Goal: Task Accomplishment & Management: Use online tool/utility

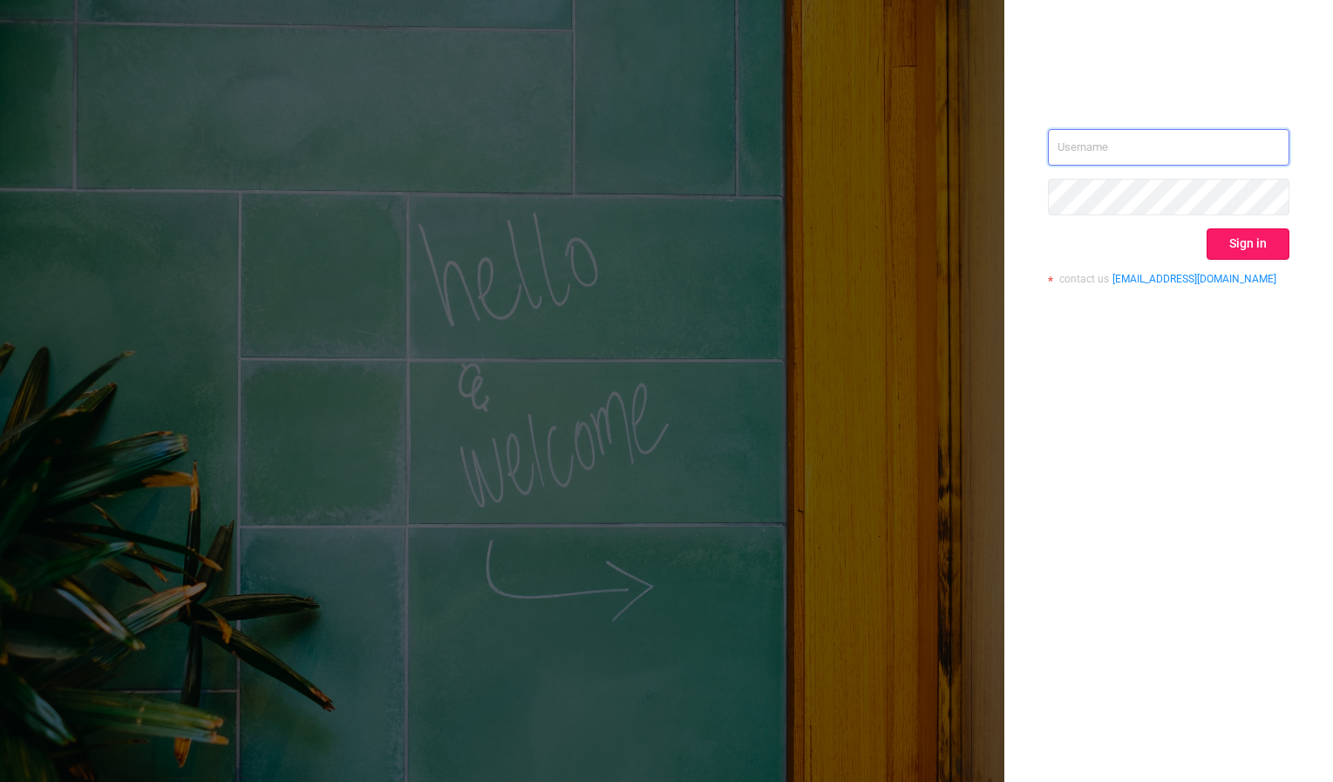
type input "[PERSON_NAME][EMAIL_ADDRESS][DOMAIN_NAME]"
click at [1227, 244] on button "Sign in" at bounding box center [1248, 243] width 83 height 31
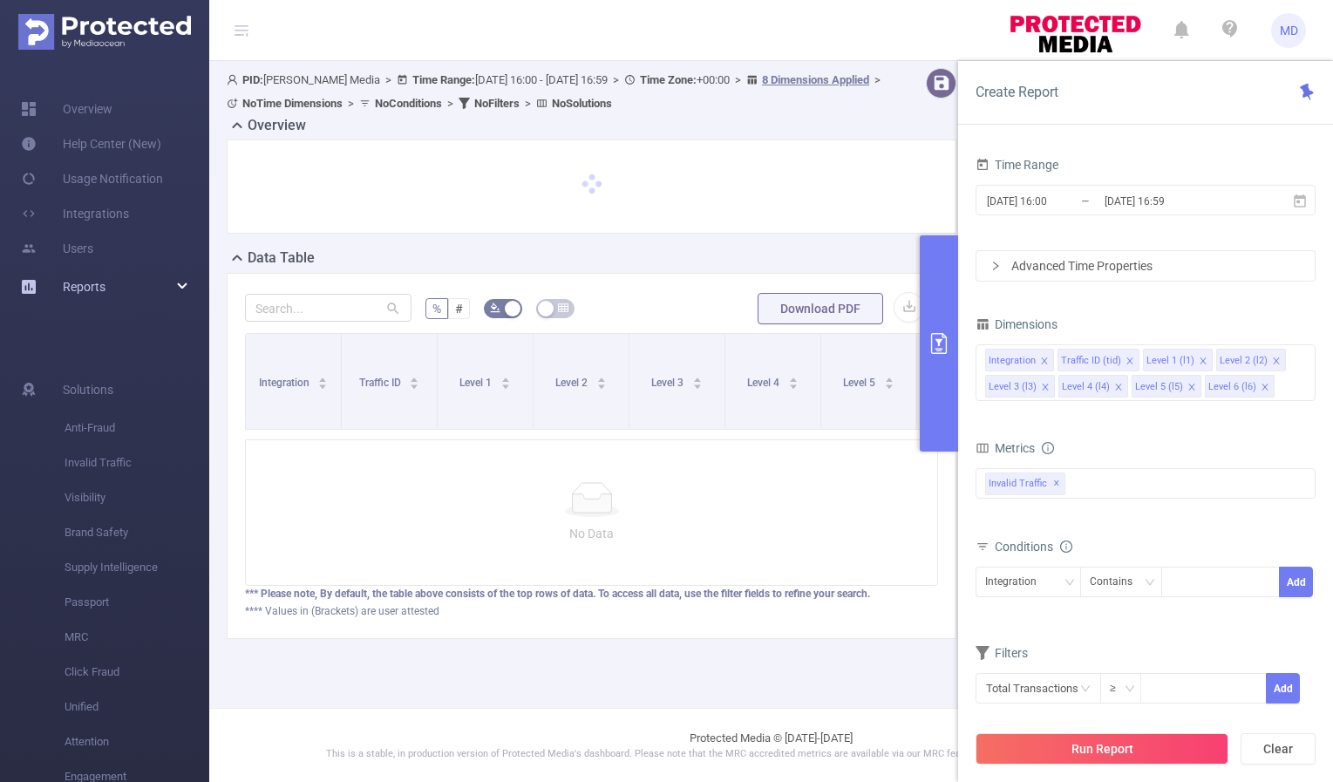
click at [110, 294] on div "Reports" at bounding box center [104, 286] width 209 height 35
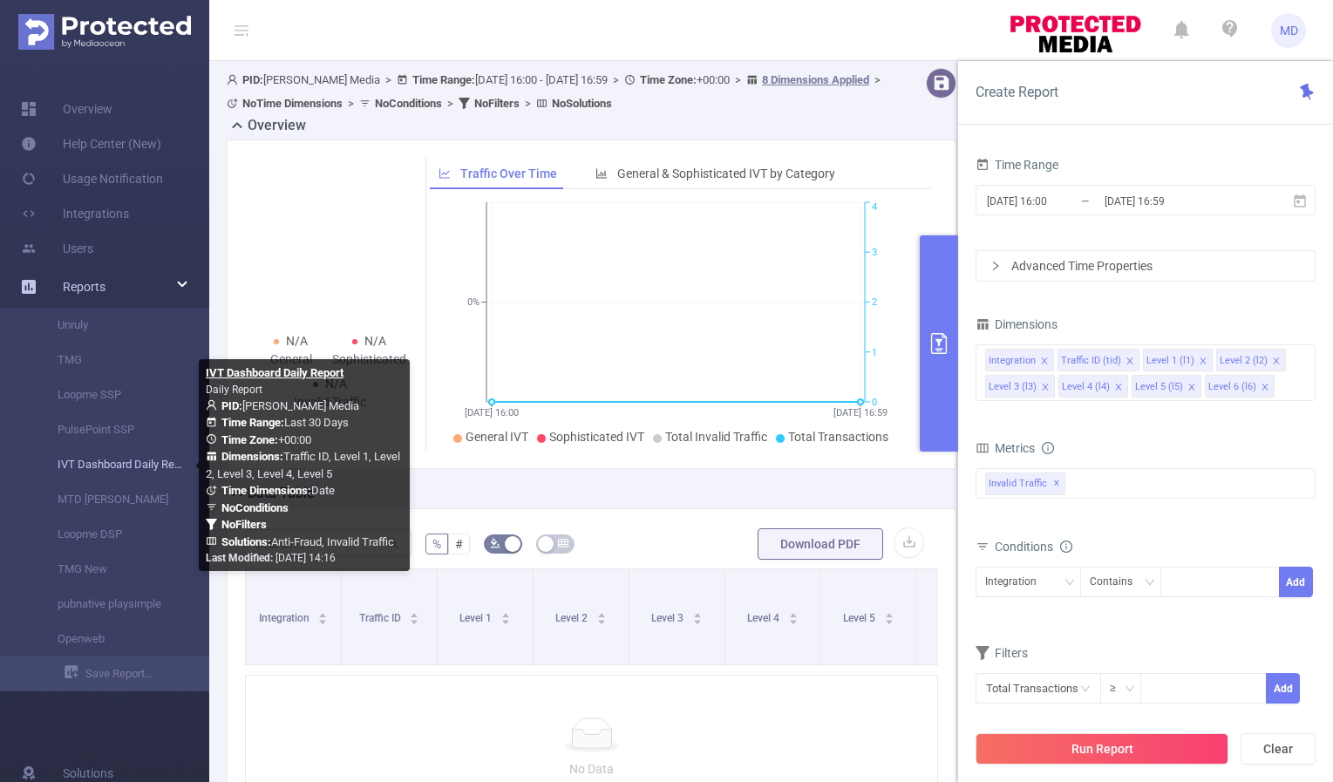
click at [119, 472] on link "IVT Dashboard Daily Report" at bounding box center [111, 464] width 153 height 35
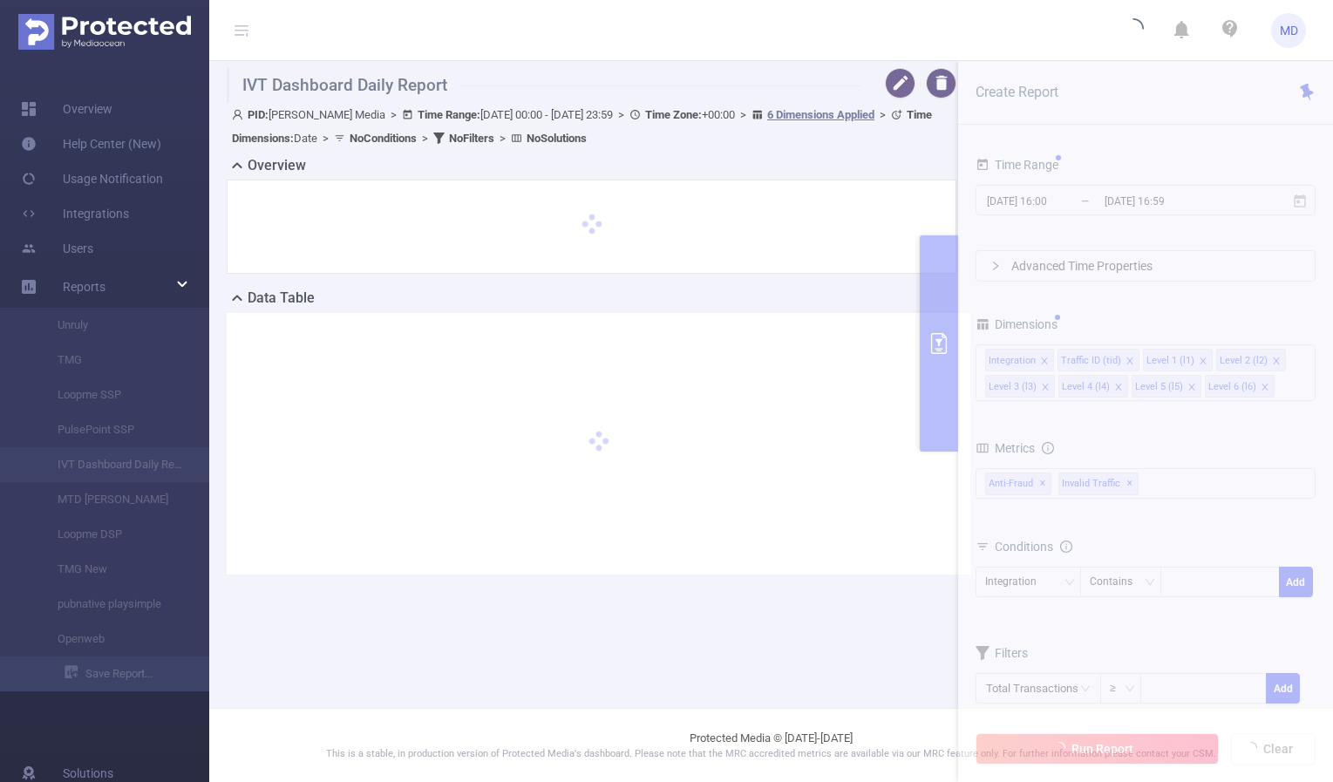
type input "[DATE] 00:00"
type input "[DATE] 23:59"
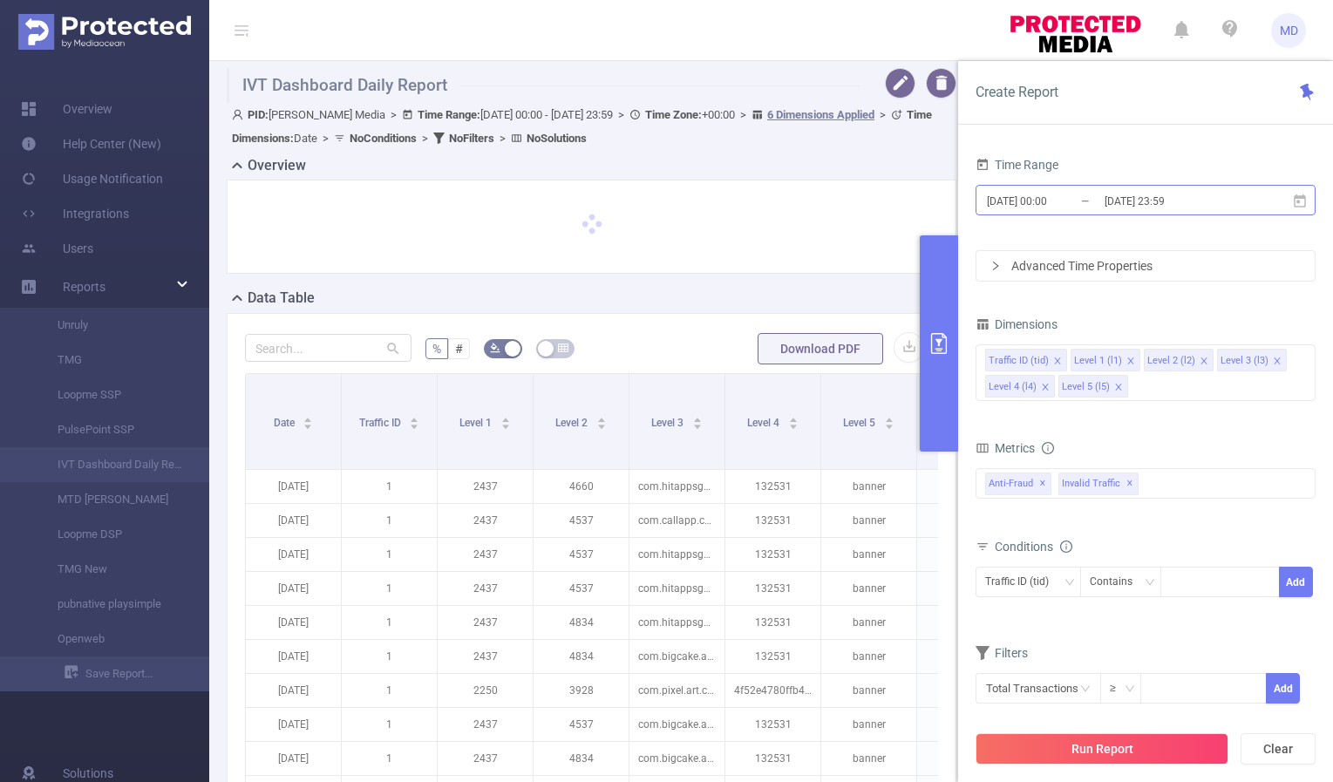
click at [1132, 203] on input "[DATE] 23:59" at bounding box center [1173, 201] width 141 height 24
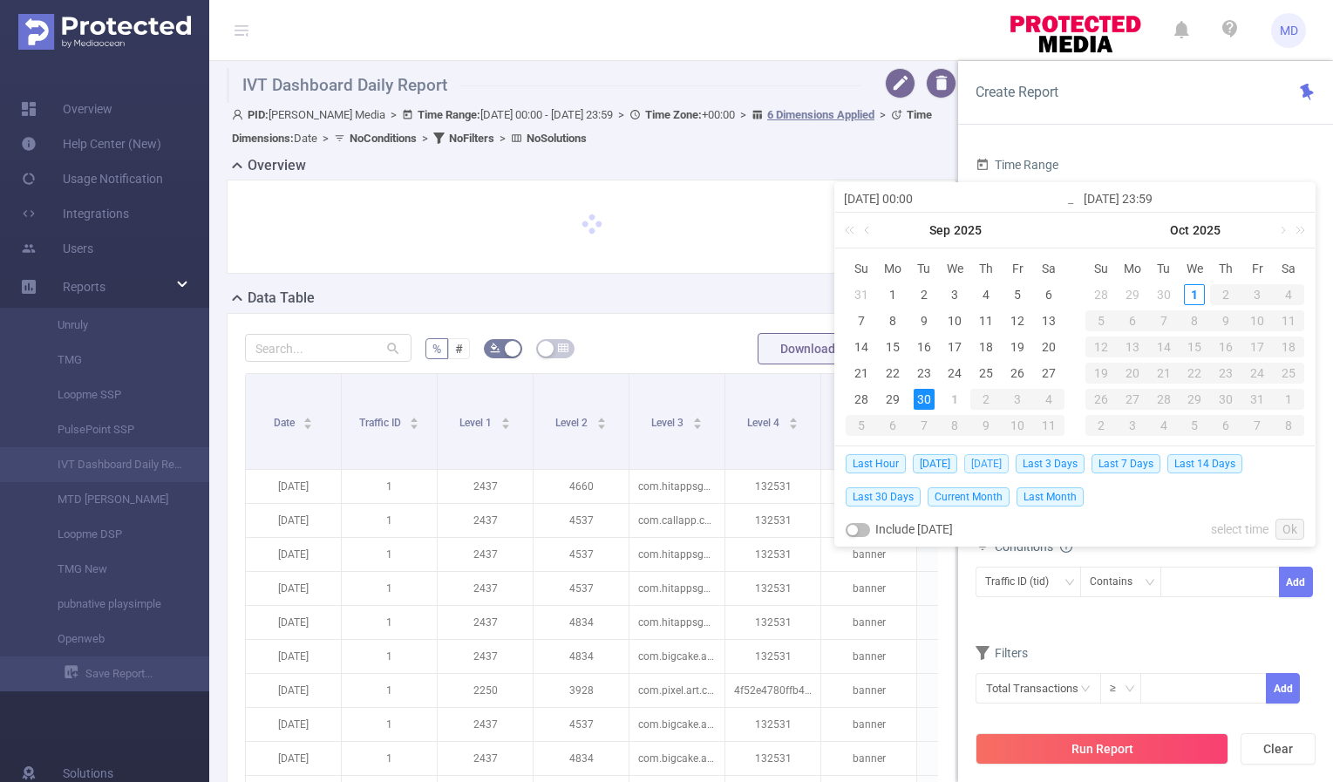
click at [992, 459] on span "[DATE]" at bounding box center [986, 463] width 44 height 19
type input "[DATE] 00:00"
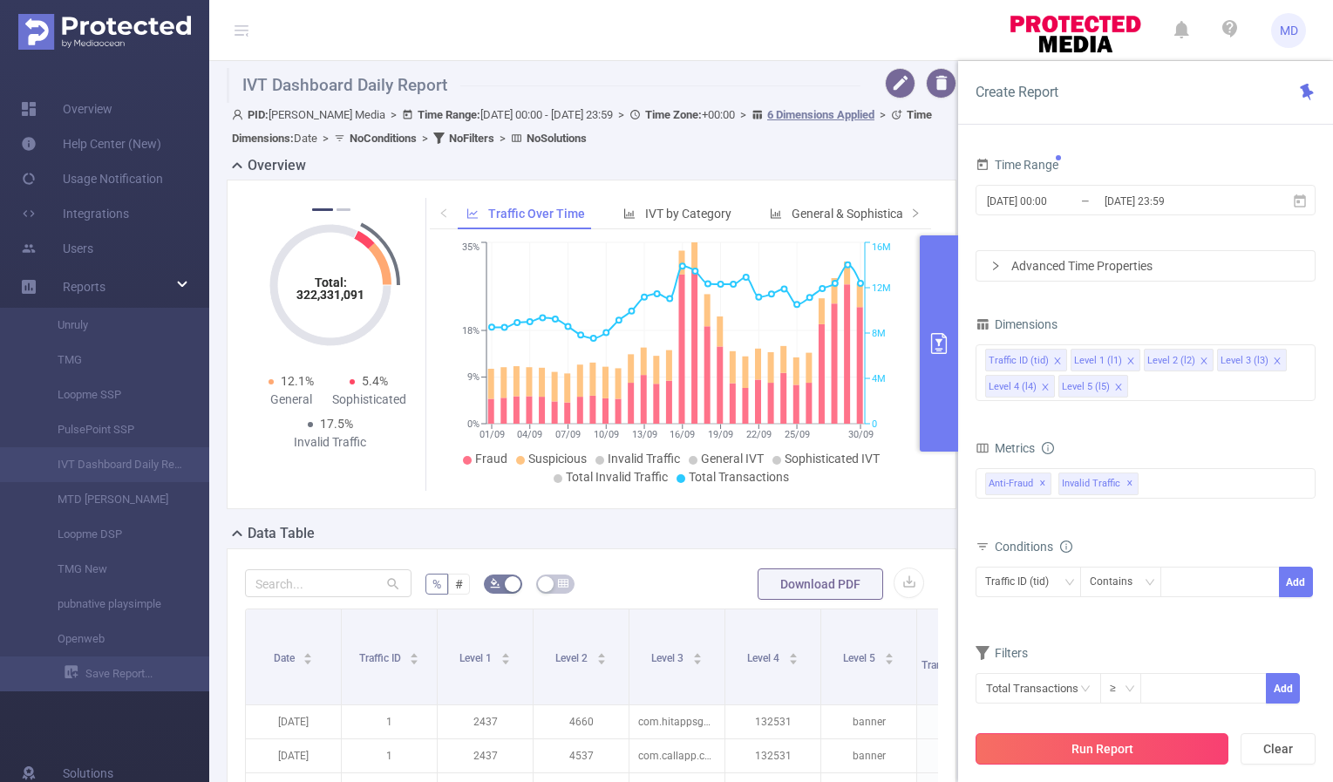
click at [1079, 755] on button "Run Report" at bounding box center [1102, 748] width 253 height 31
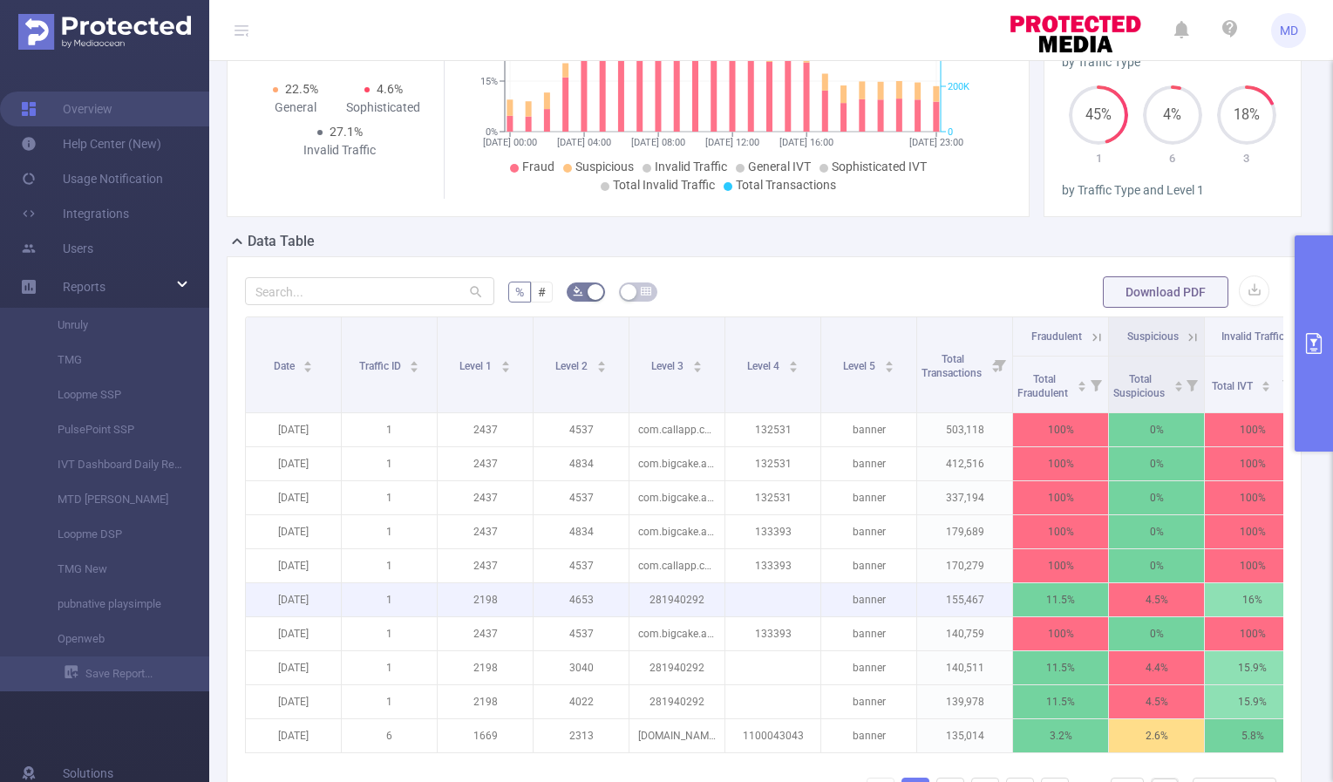
scroll to position [388, 0]
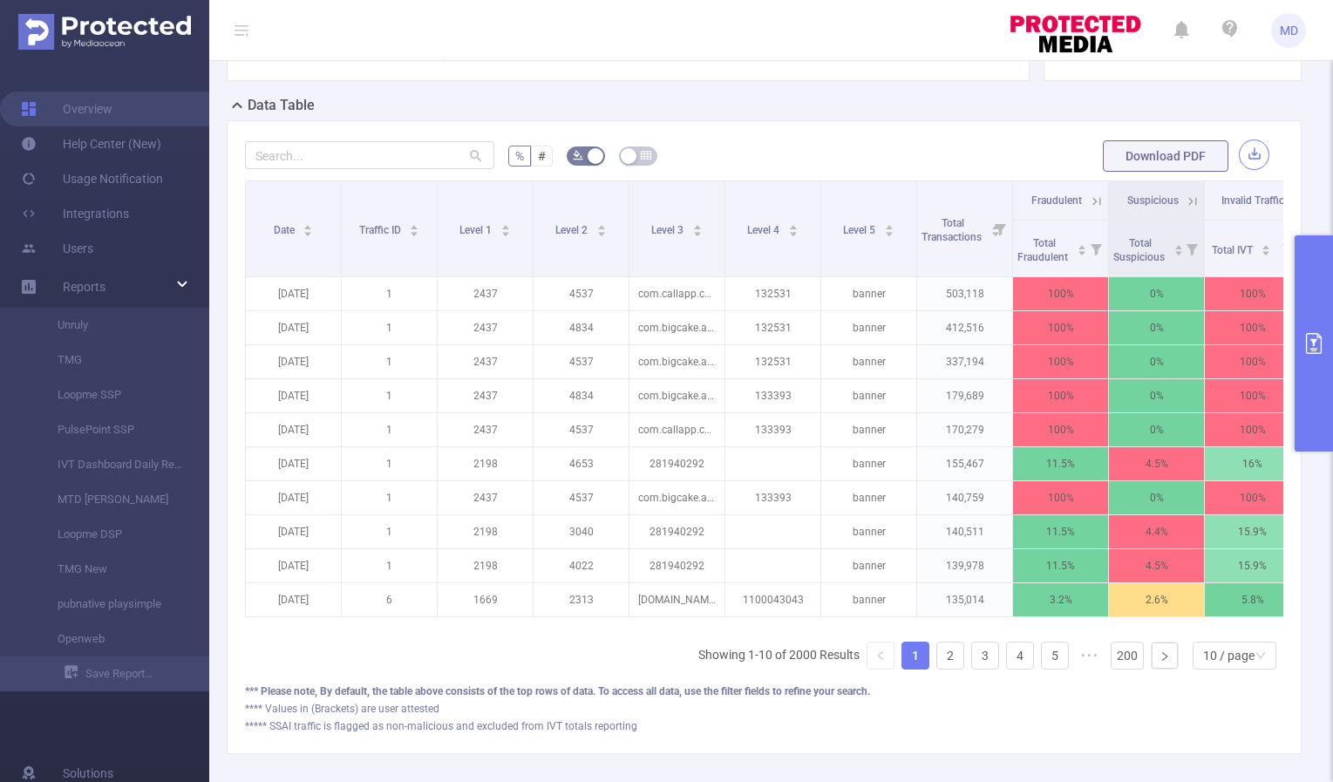
click at [1247, 153] on button "button" at bounding box center [1254, 154] width 31 height 31
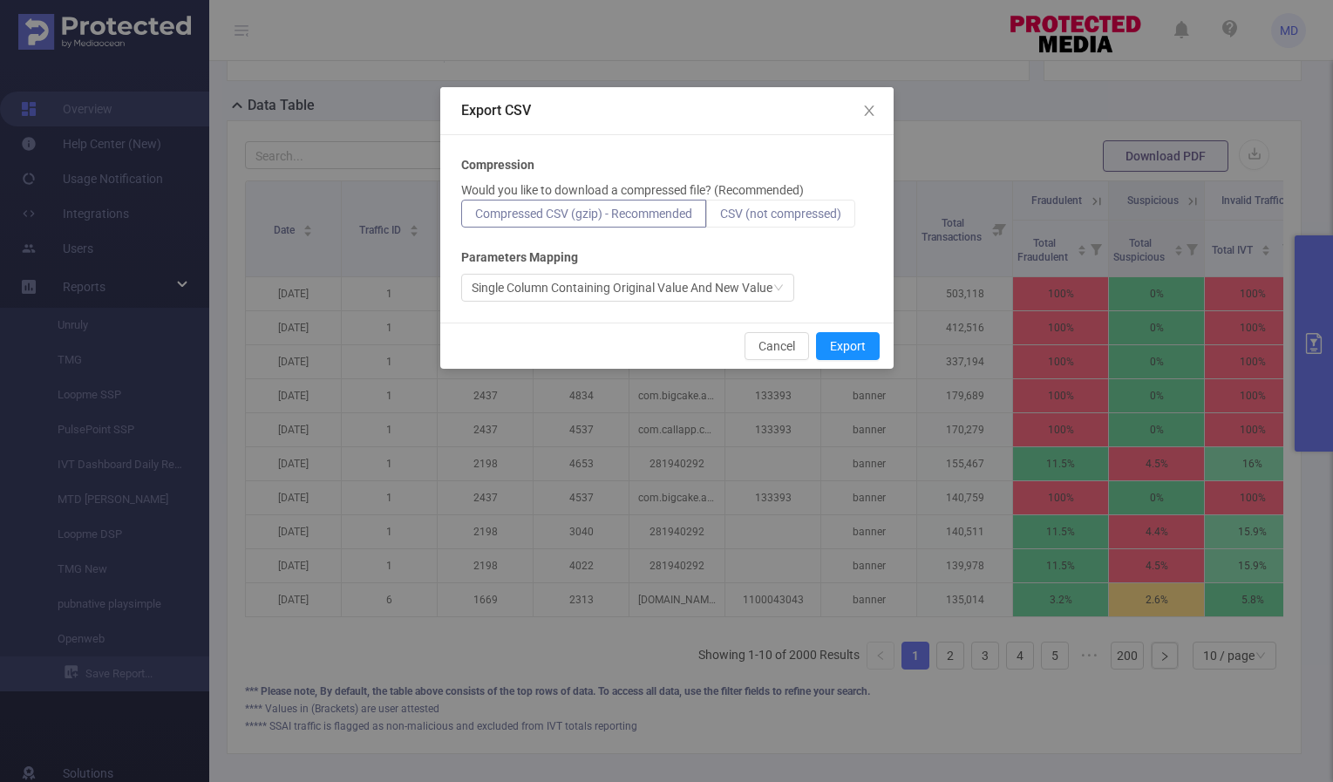
click at [807, 207] on span "CSV (not compressed)" at bounding box center [780, 214] width 121 height 14
click at [720, 218] on input "CSV (not compressed)" at bounding box center [720, 218] width 0 height 0
click at [856, 345] on button "Export" at bounding box center [848, 346] width 64 height 28
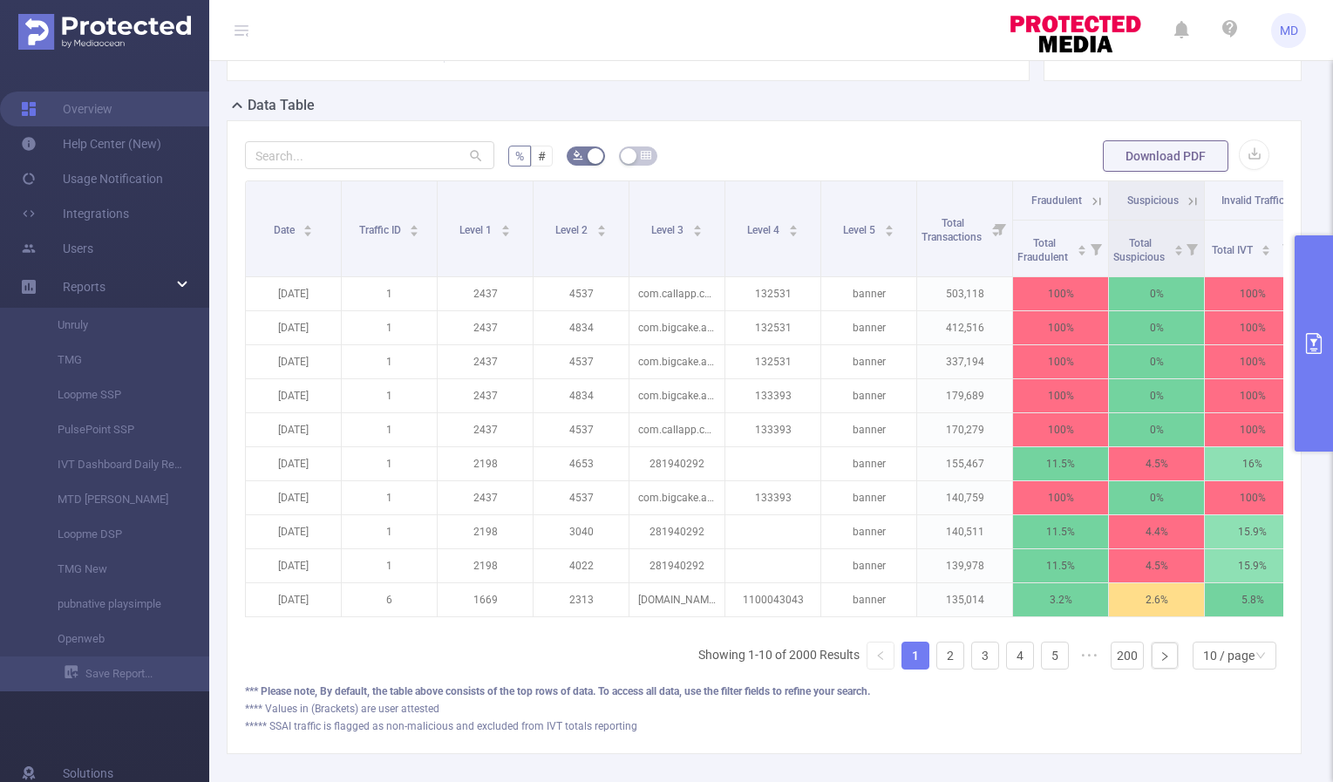
click at [1316, 348] on icon "primary" at bounding box center [1314, 343] width 16 height 21
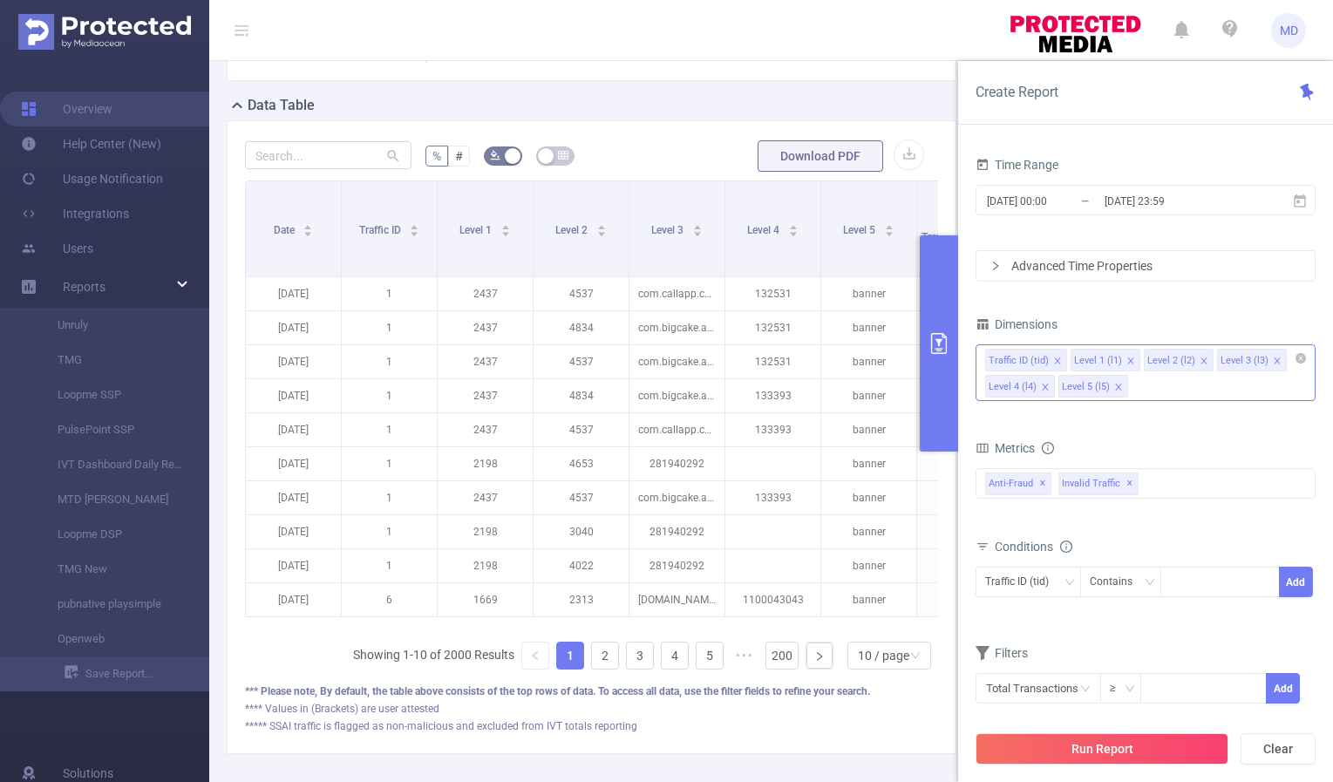
click at [1115, 385] on icon "icon: close" at bounding box center [1118, 387] width 6 height 6
click at [1200, 357] on icon "icon: close" at bounding box center [1204, 361] width 9 height 9
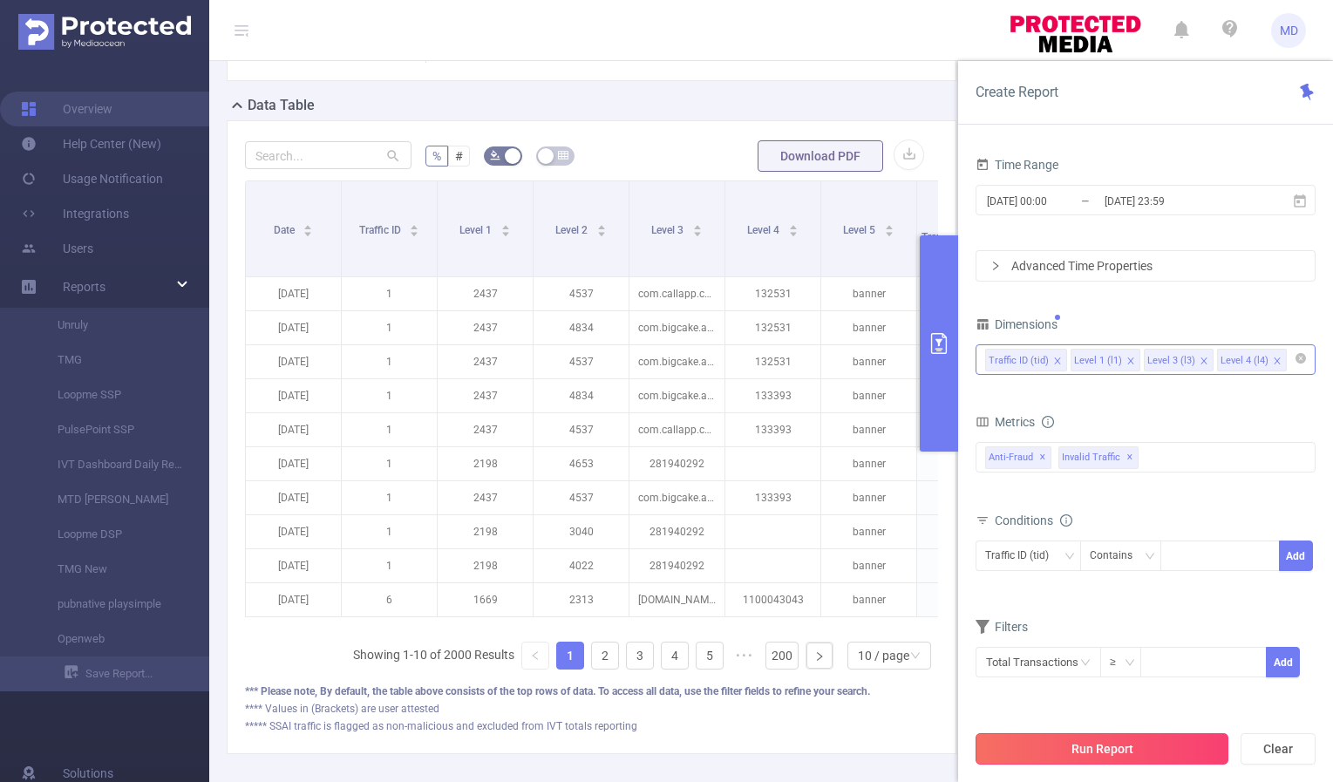
click at [1112, 742] on button "Run Report" at bounding box center [1102, 748] width 253 height 31
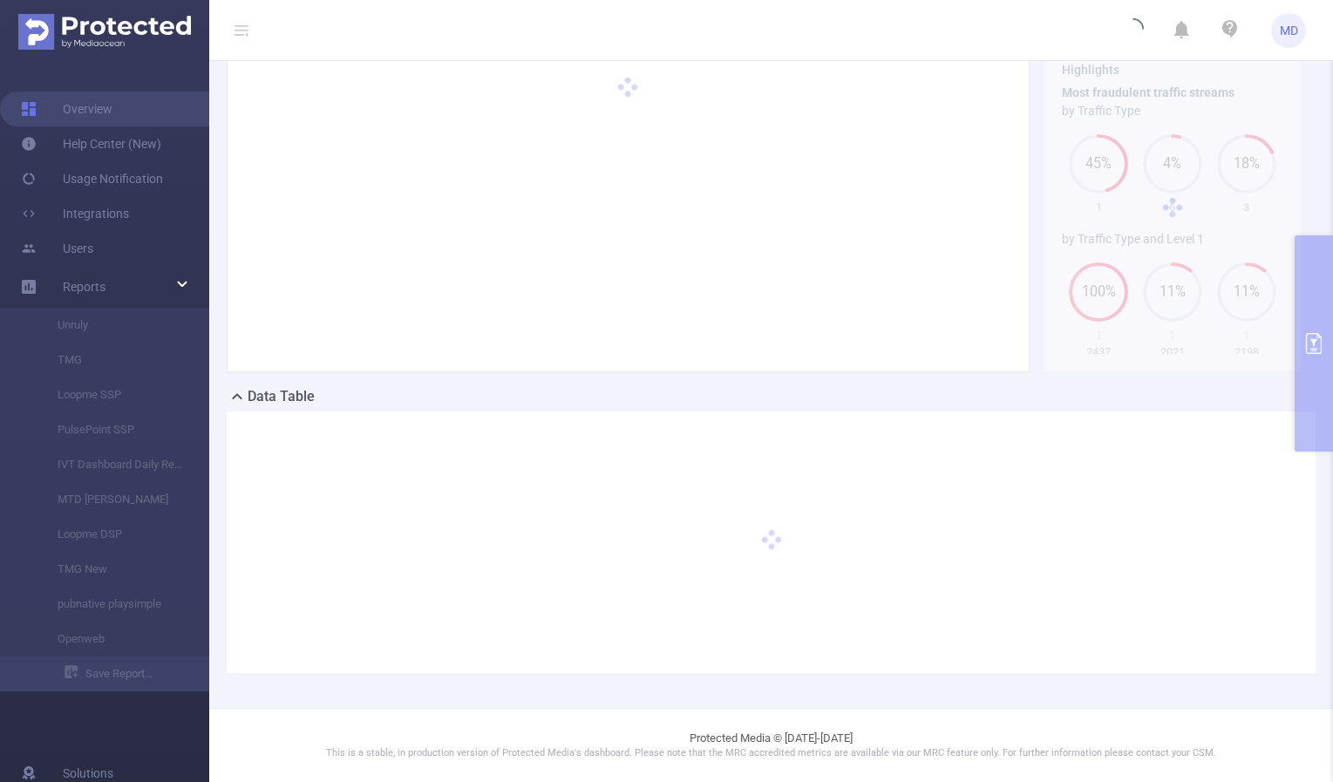
scroll to position [96, 0]
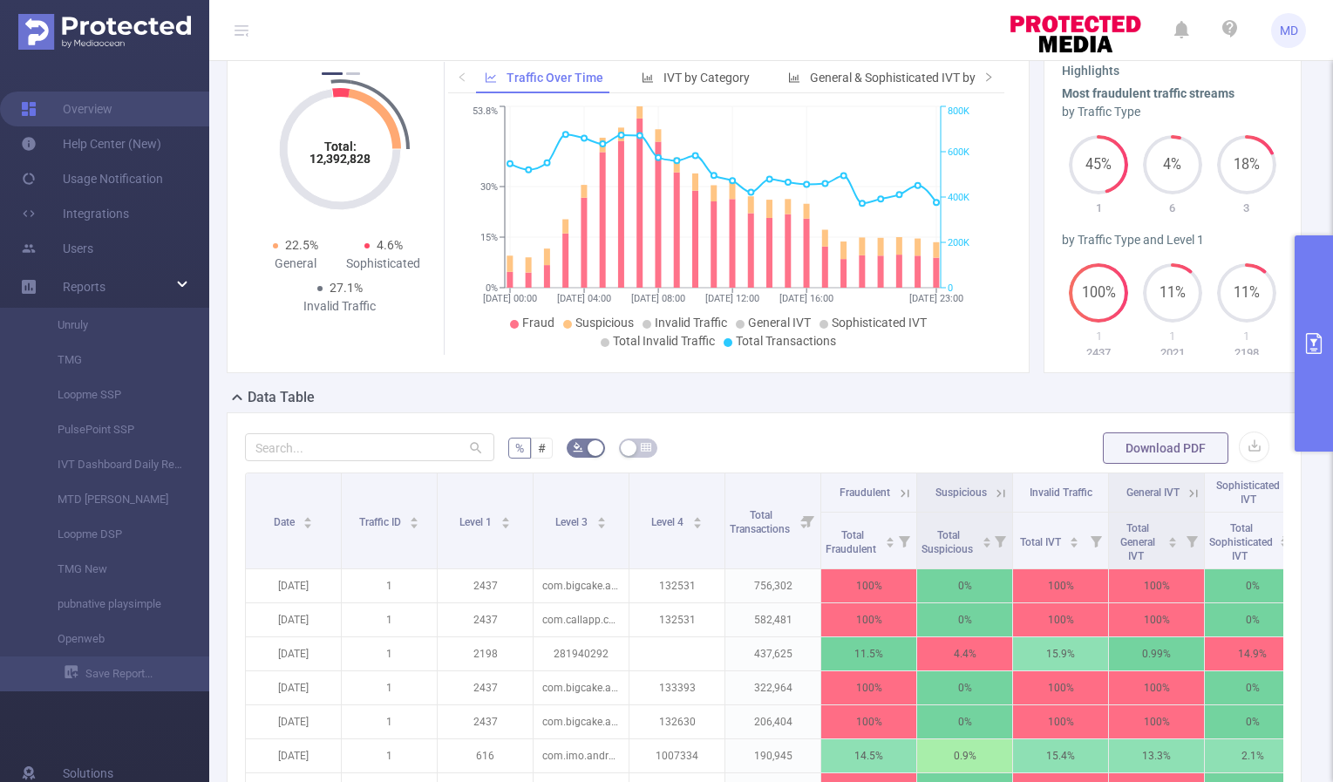
scroll to position [481, 0]
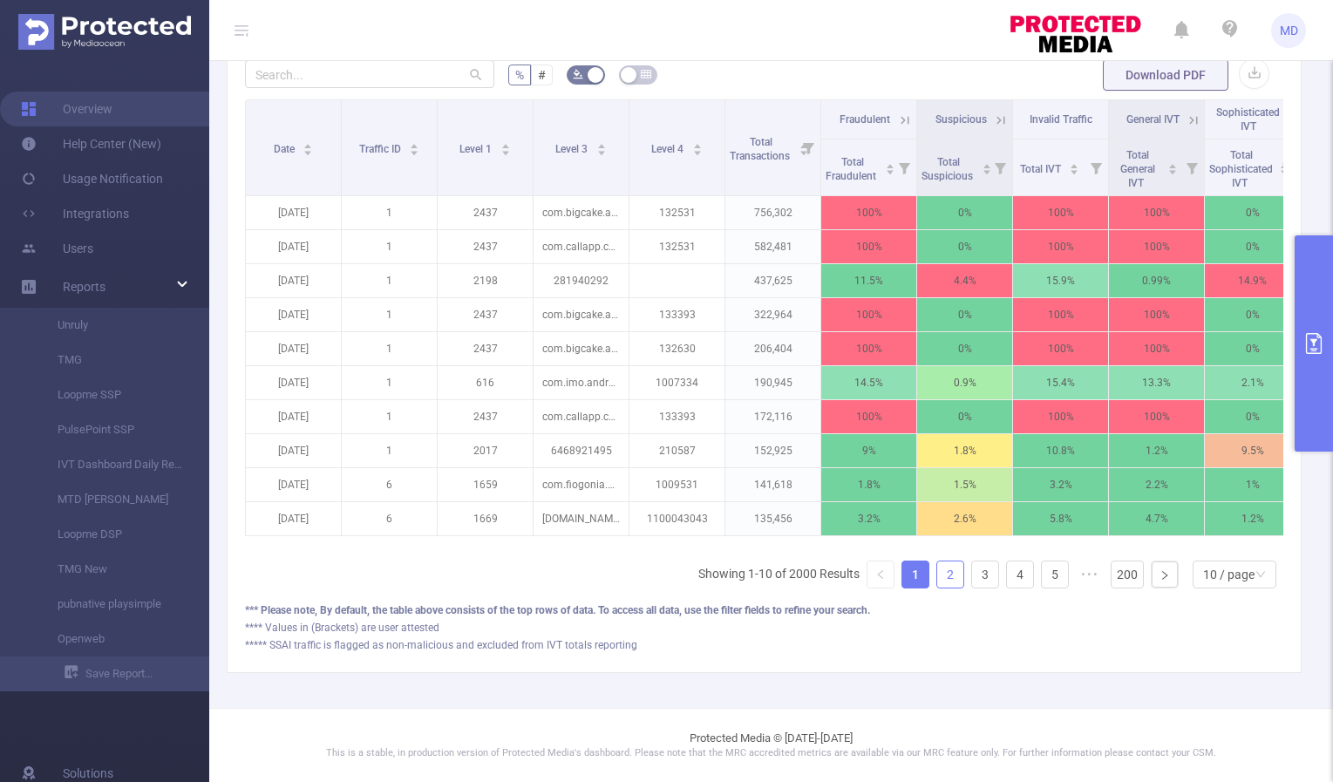
click at [941, 575] on link "2" at bounding box center [950, 574] width 26 height 26
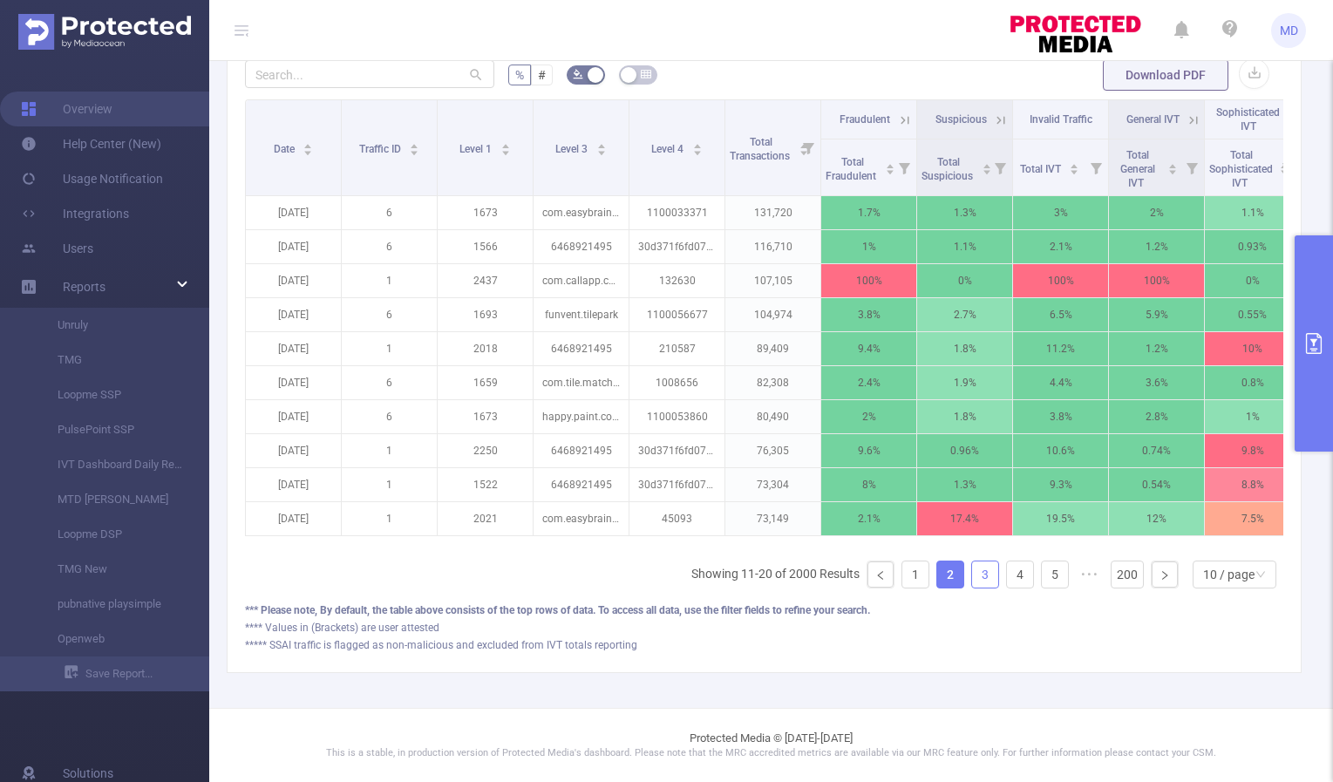
click at [974, 582] on link "3" at bounding box center [985, 574] width 26 height 26
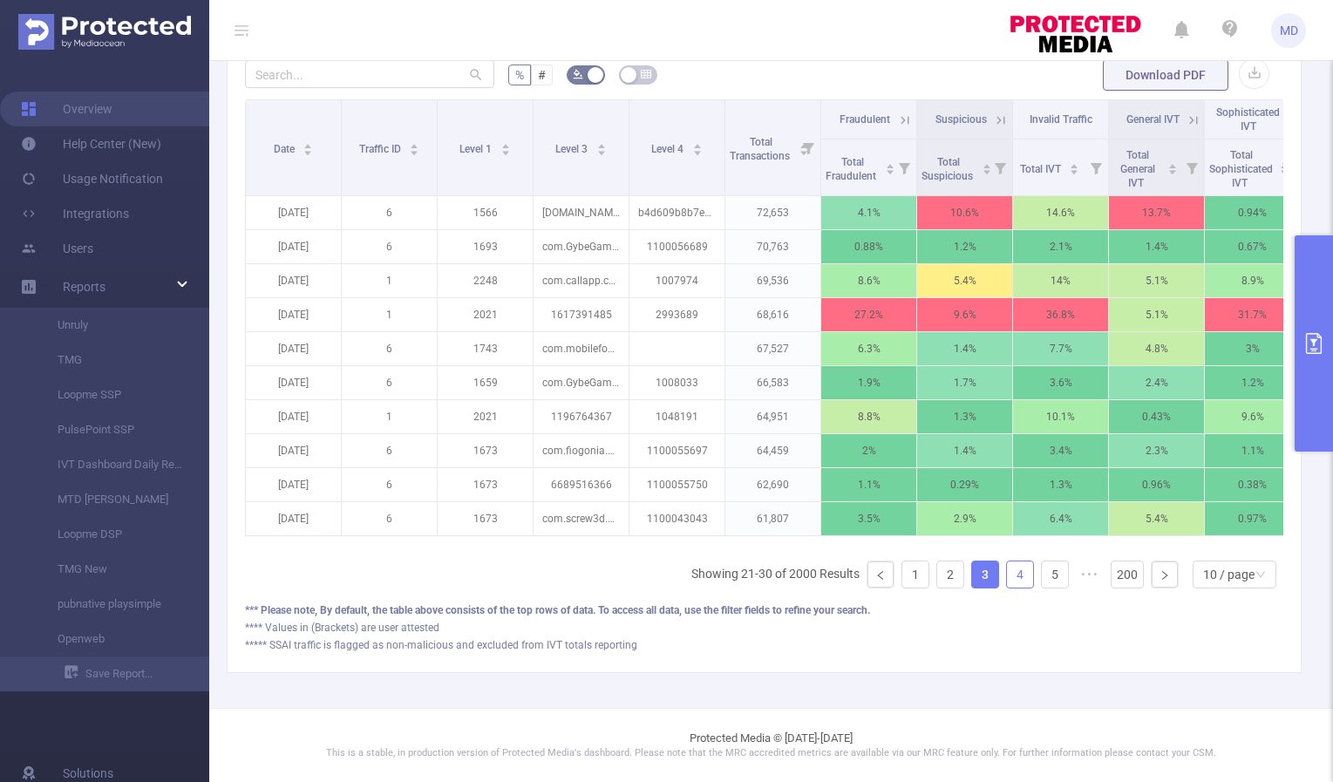
click at [1007, 576] on link "4" at bounding box center [1020, 574] width 26 height 26
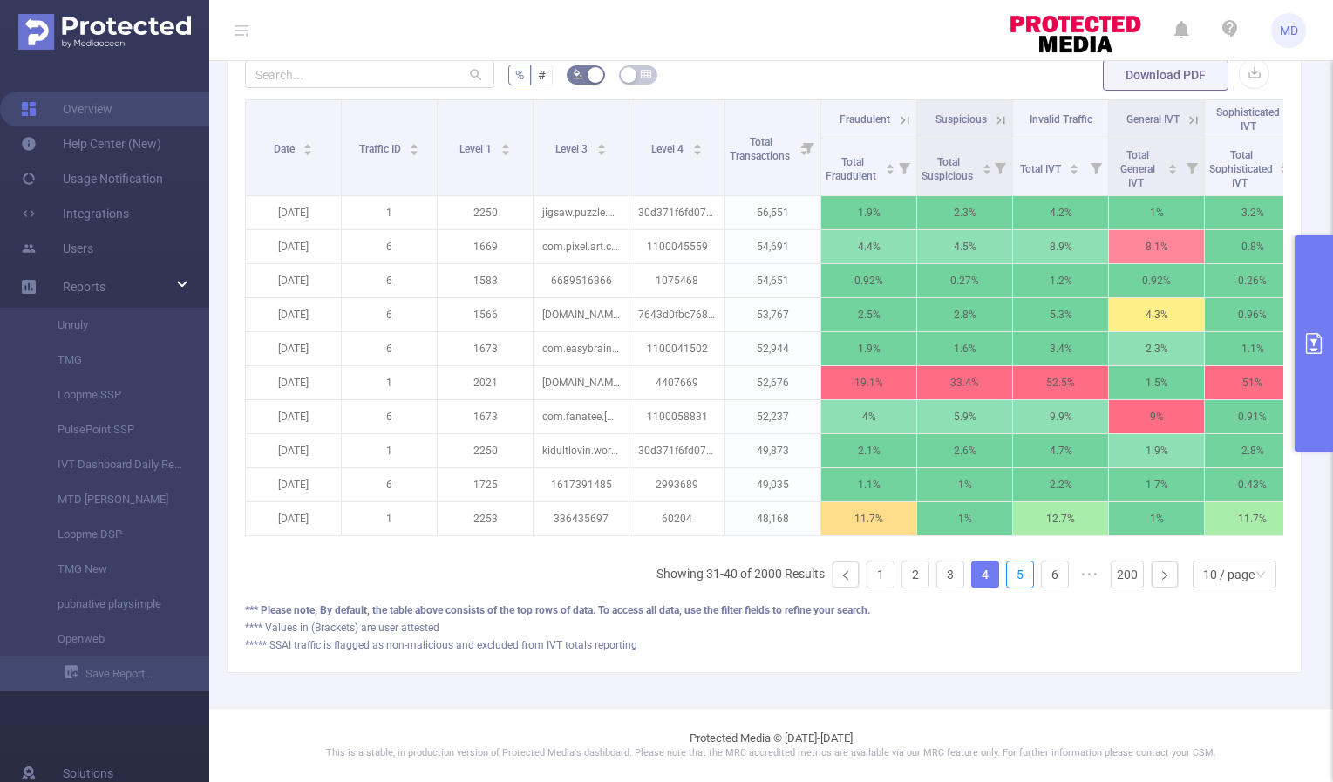
click at [1007, 576] on link "5" at bounding box center [1020, 574] width 26 height 26
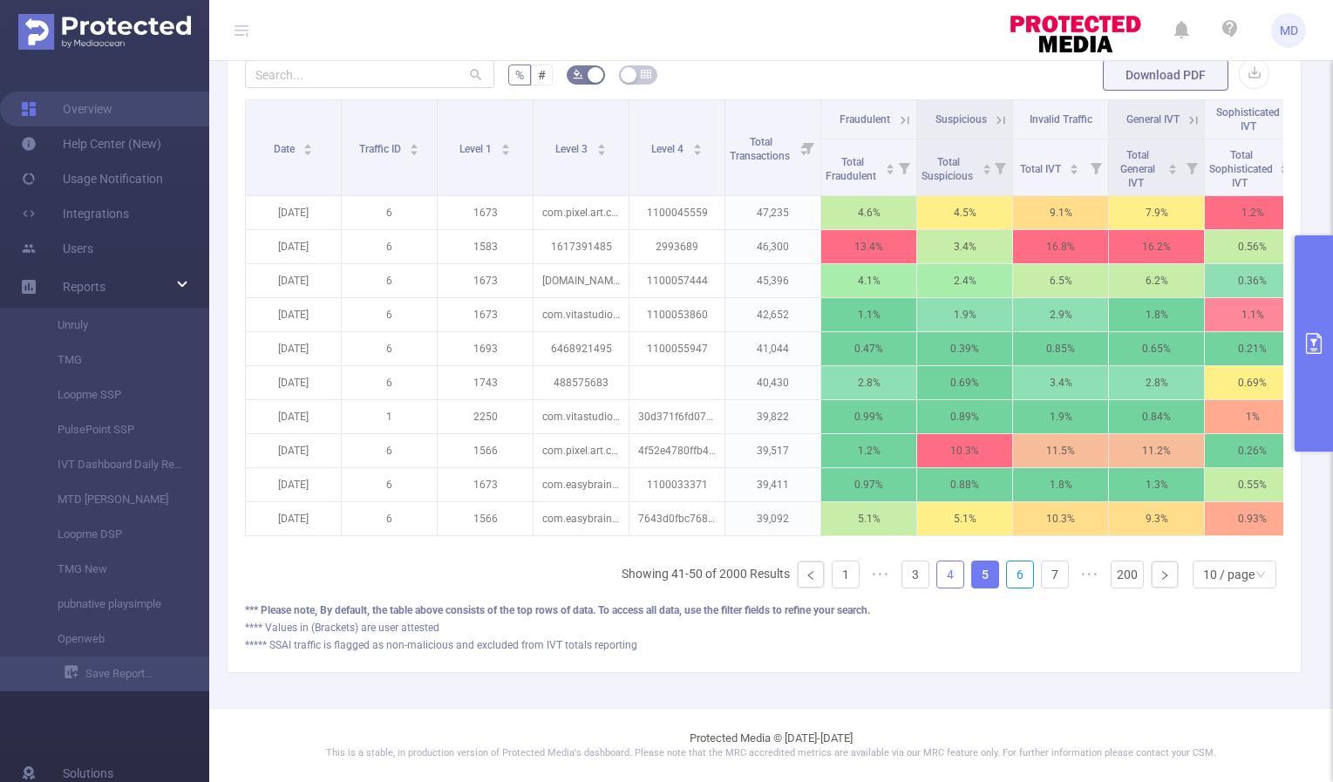
click at [1007, 576] on link "6" at bounding box center [1020, 574] width 26 height 26
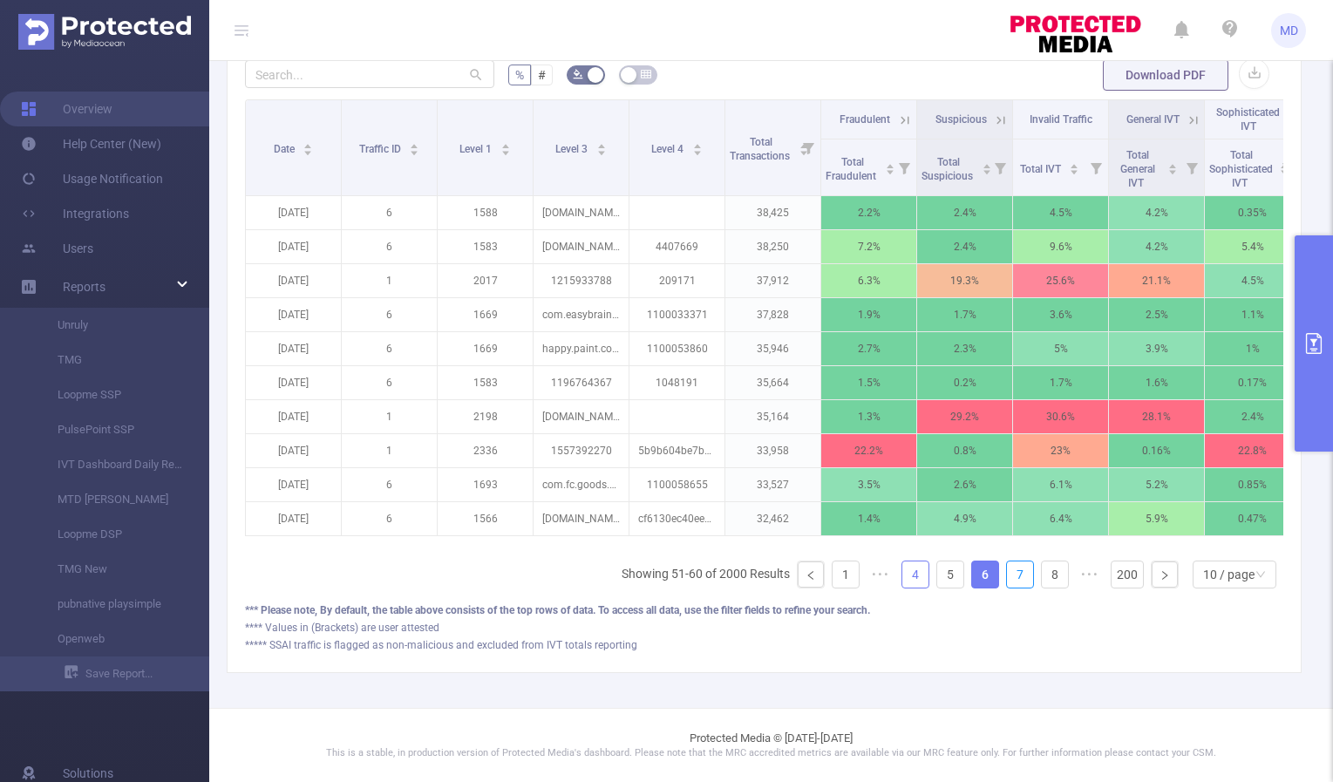
click at [1007, 576] on link "7" at bounding box center [1020, 574] width 26 height 26
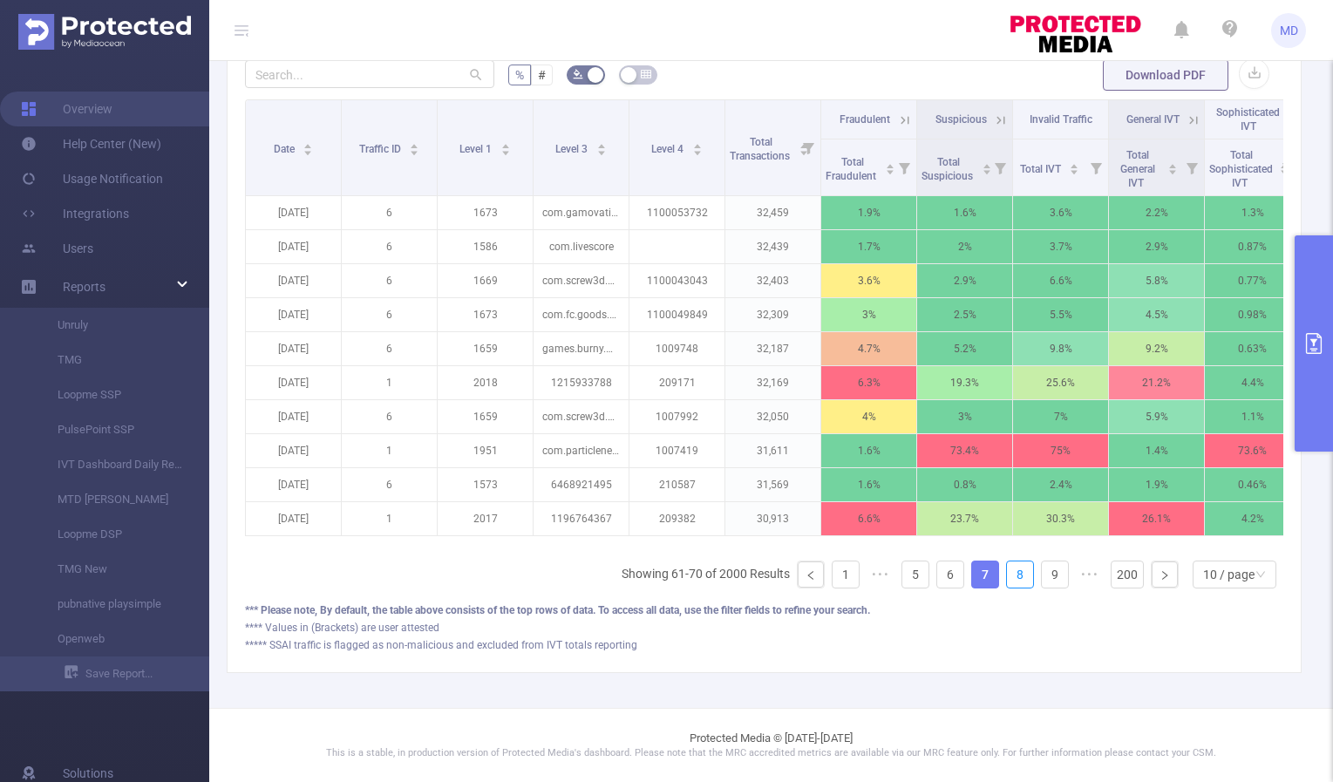
click at [1007, 576] on link "8" at bounding box center [1020, 574] width 26 height 26
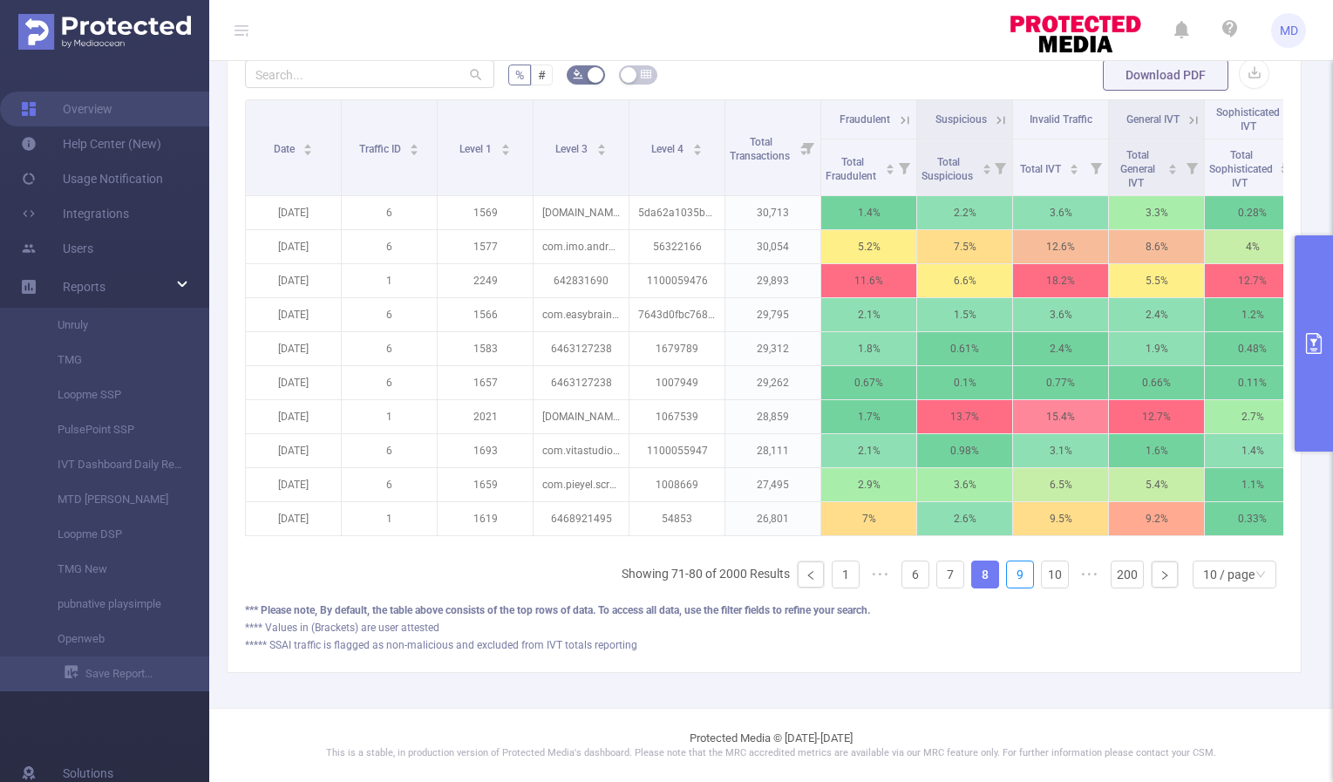
click at [1007, 576] on link "9" at bounding box center [1020, 574] width 26 height 26
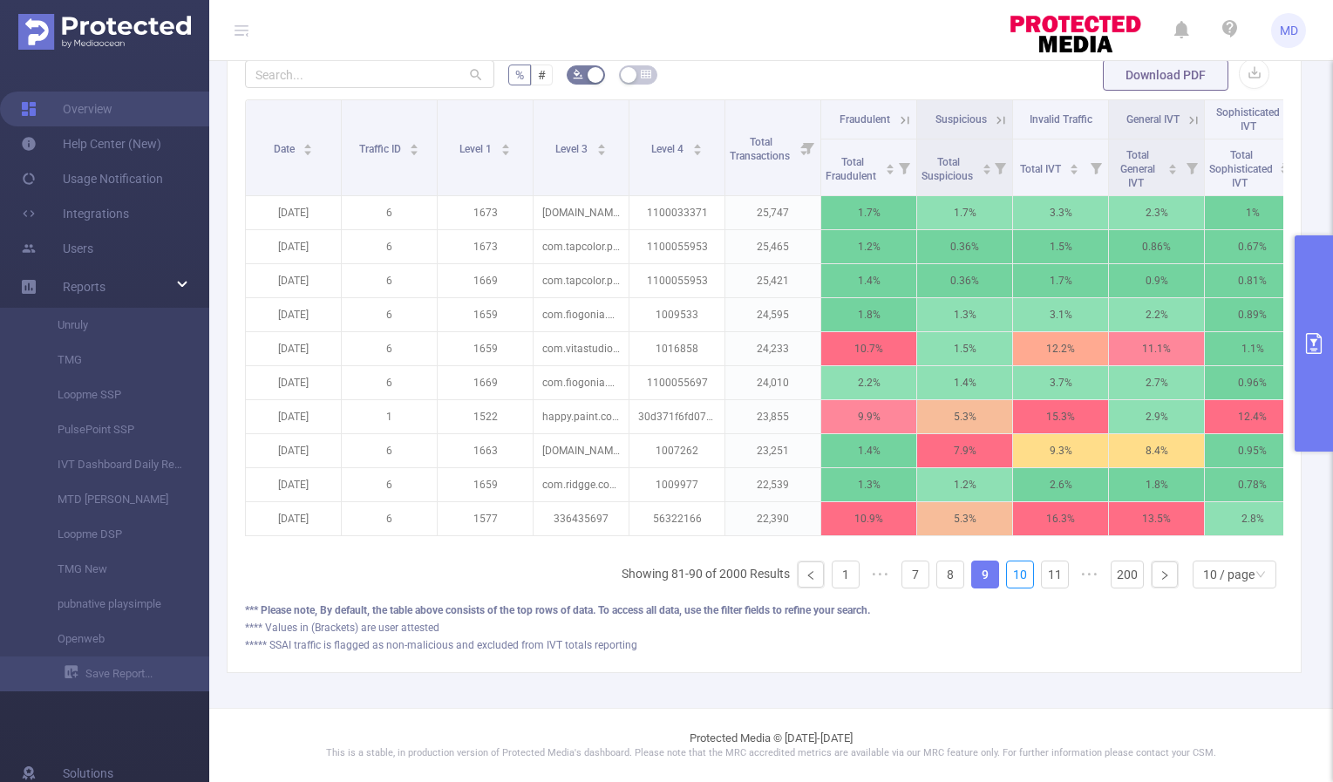
click at [1007, 576] on link "10" at bounding box center [1020, 574] width 26 height 26
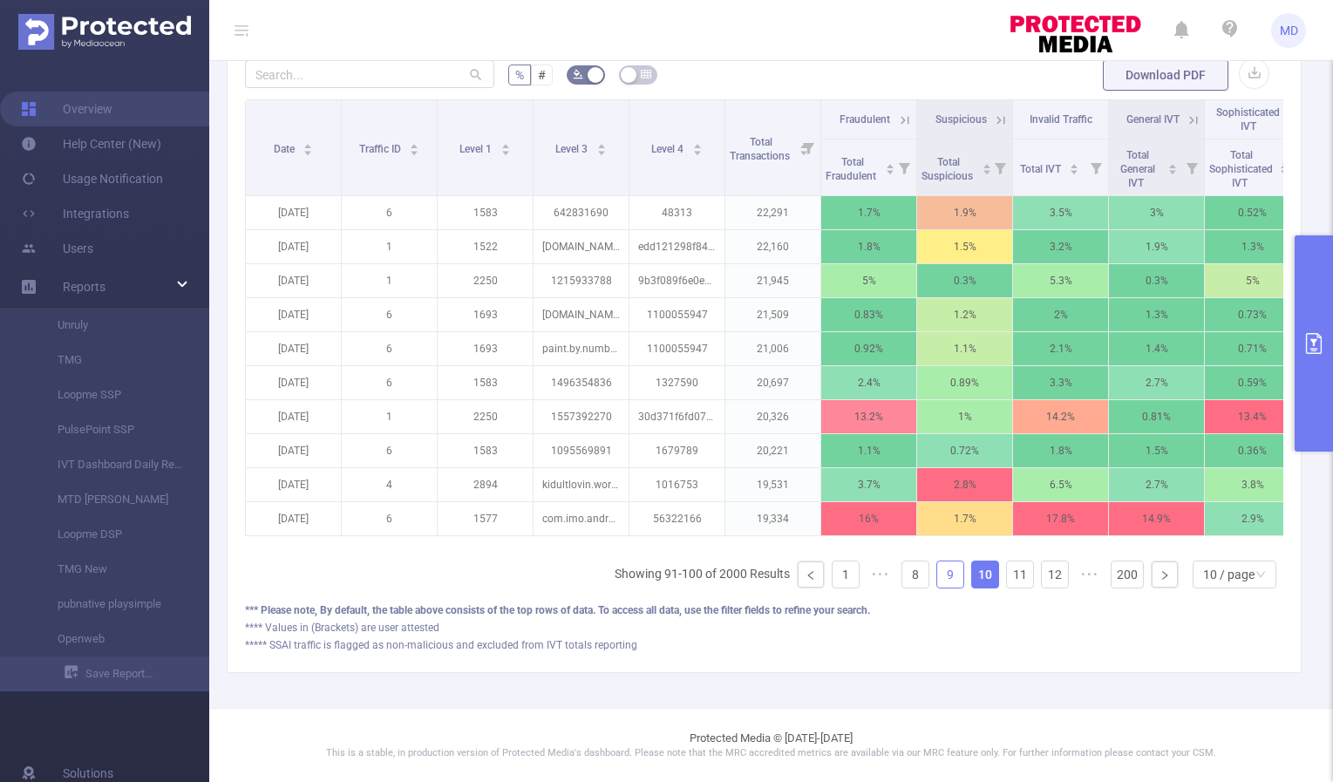
click at [942, 576] on link "9" at bounding box center [950, 574] width 26 height 26
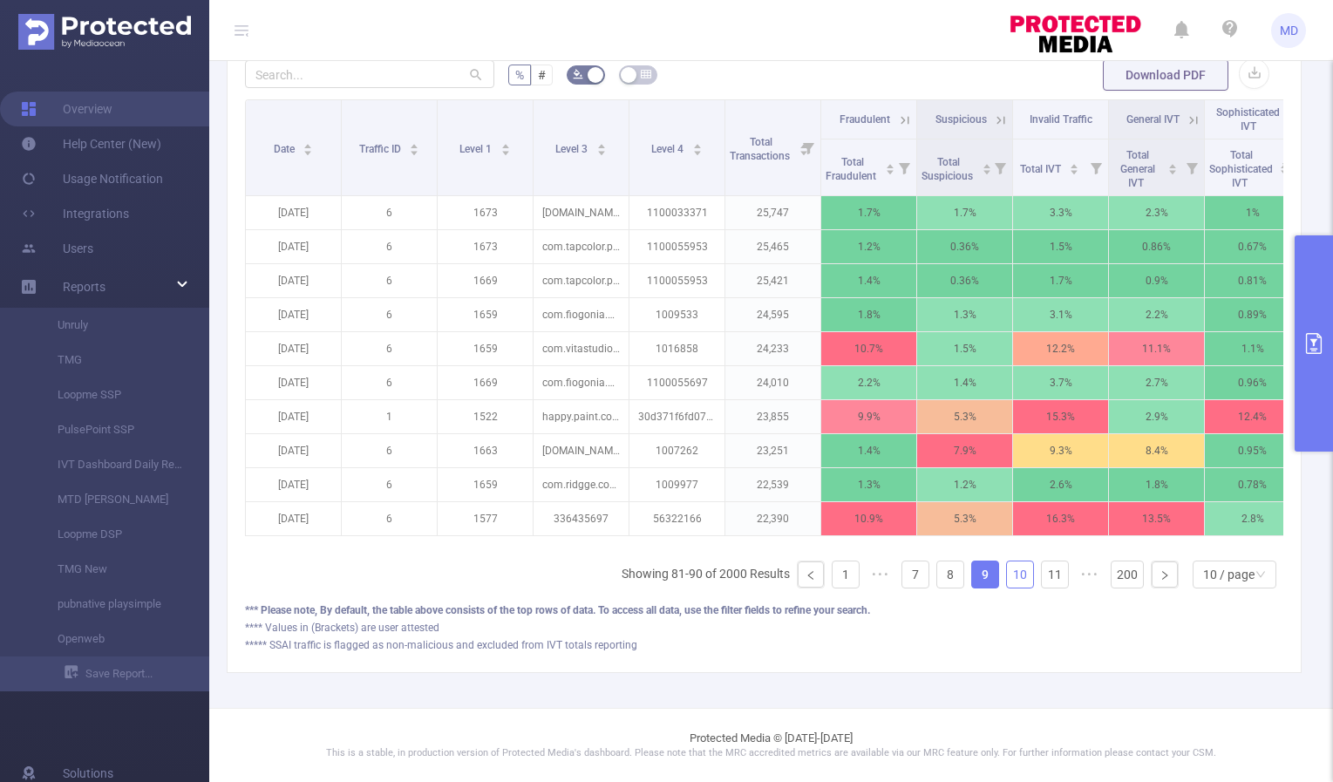
click at [1007, 575] on link "10" at bounding box center [1020, 574] width 26 height 26
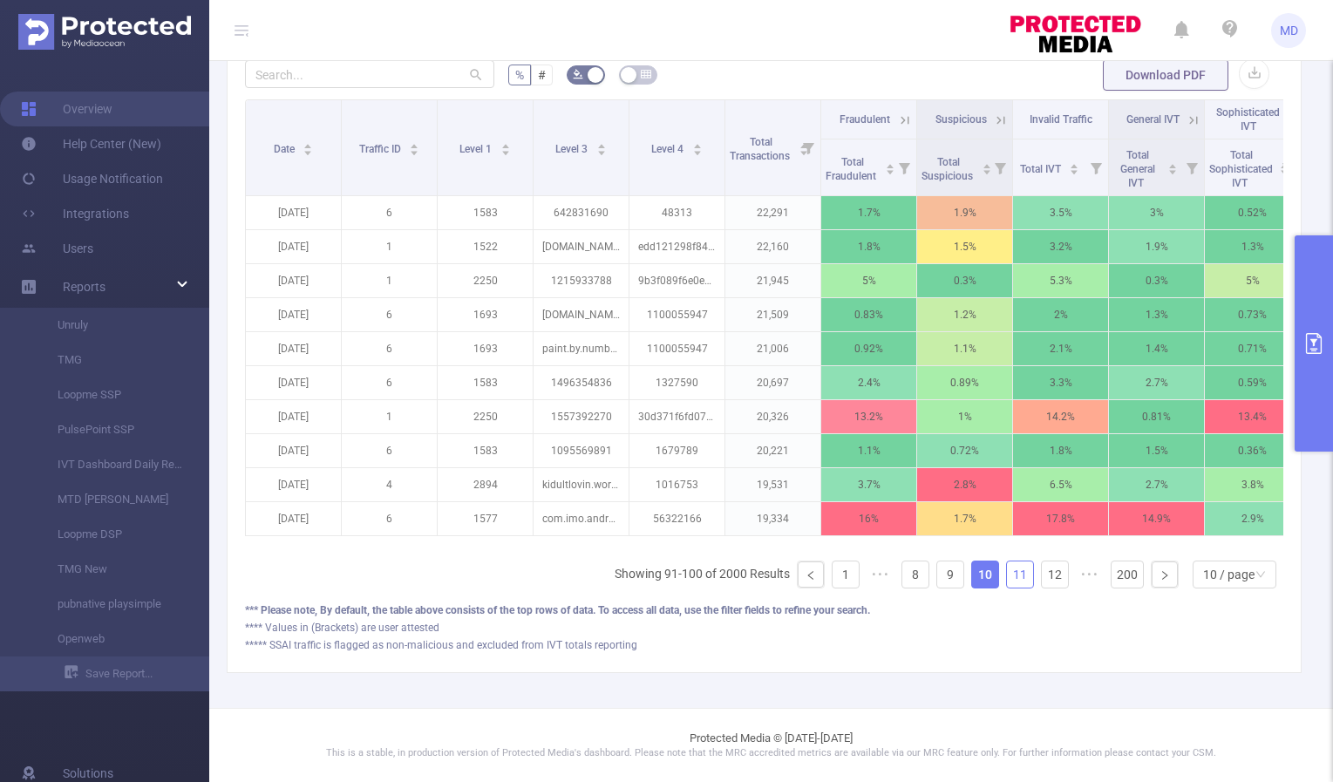
click at [1007, 575] on link "11" at bounding box center [1020, 574] width 26 height 26
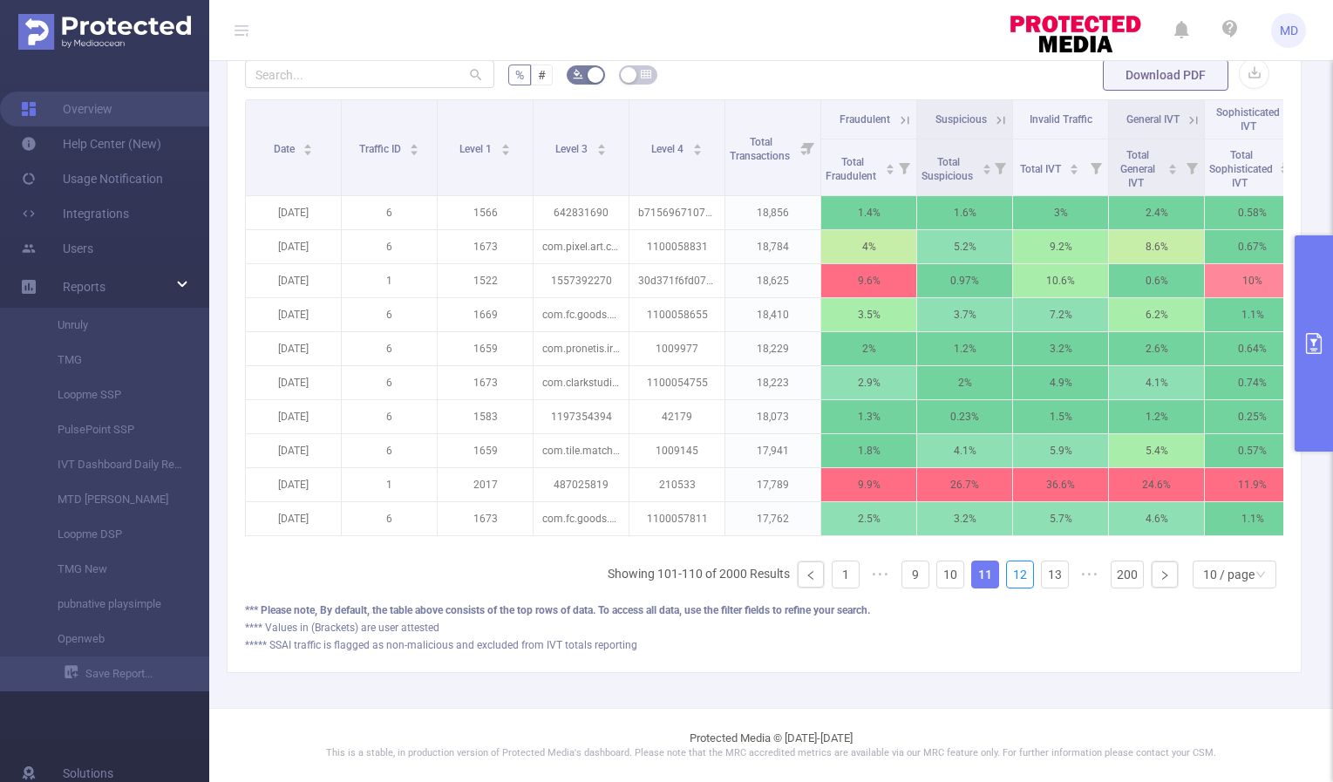
click at [1007, 575] on link "12" at bounding box center [1020, 574] width 26 height 26
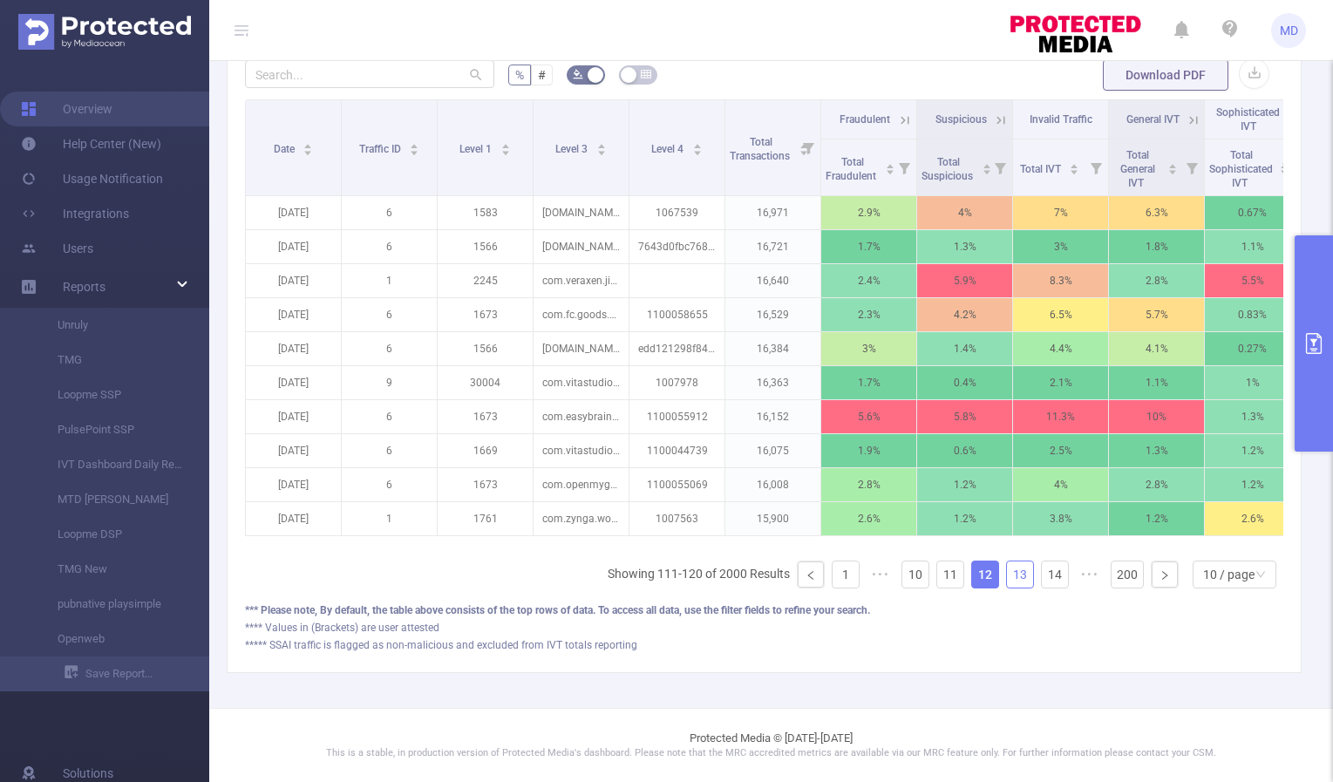
click at [1007, 575] on link "13" at bounding box center [1020, 574] width 26 height 26
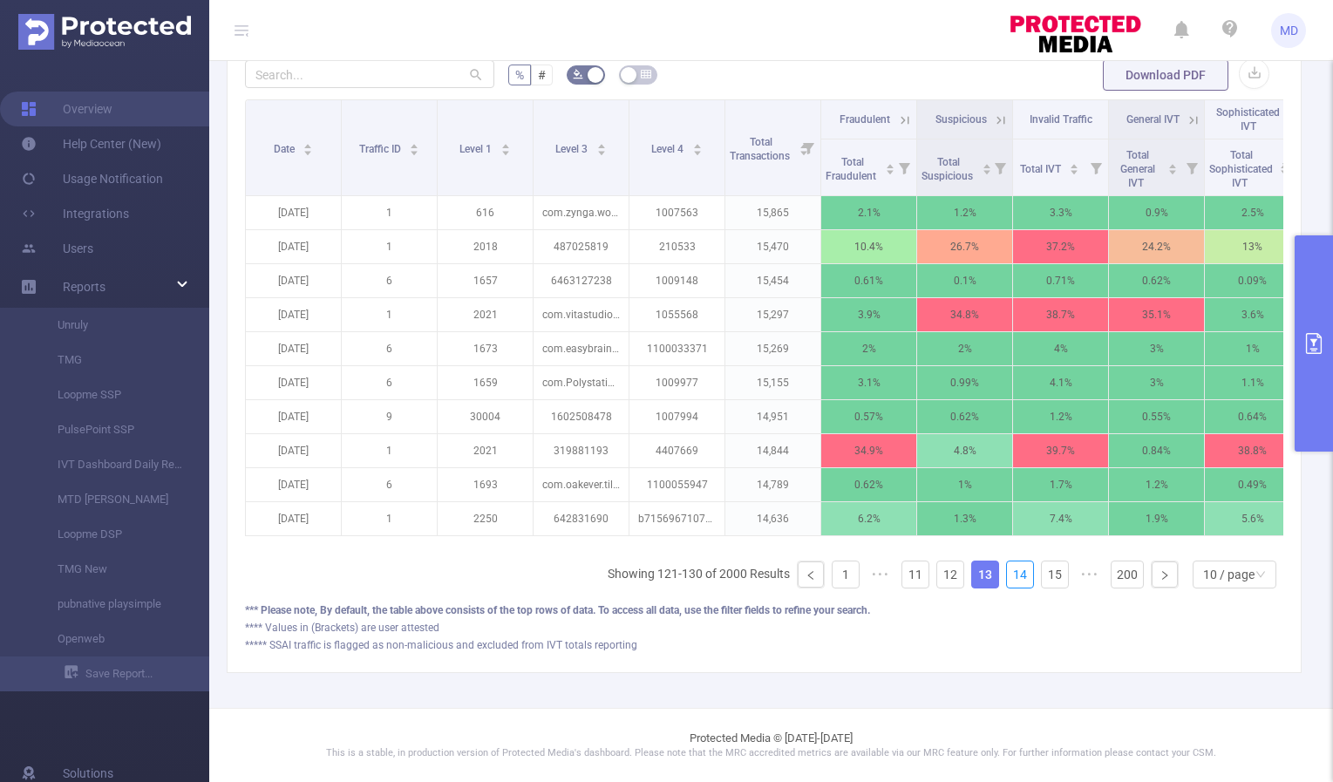
click at [1007, 575] on link "14" at bounding box center [1020, 574] width 26 height 26
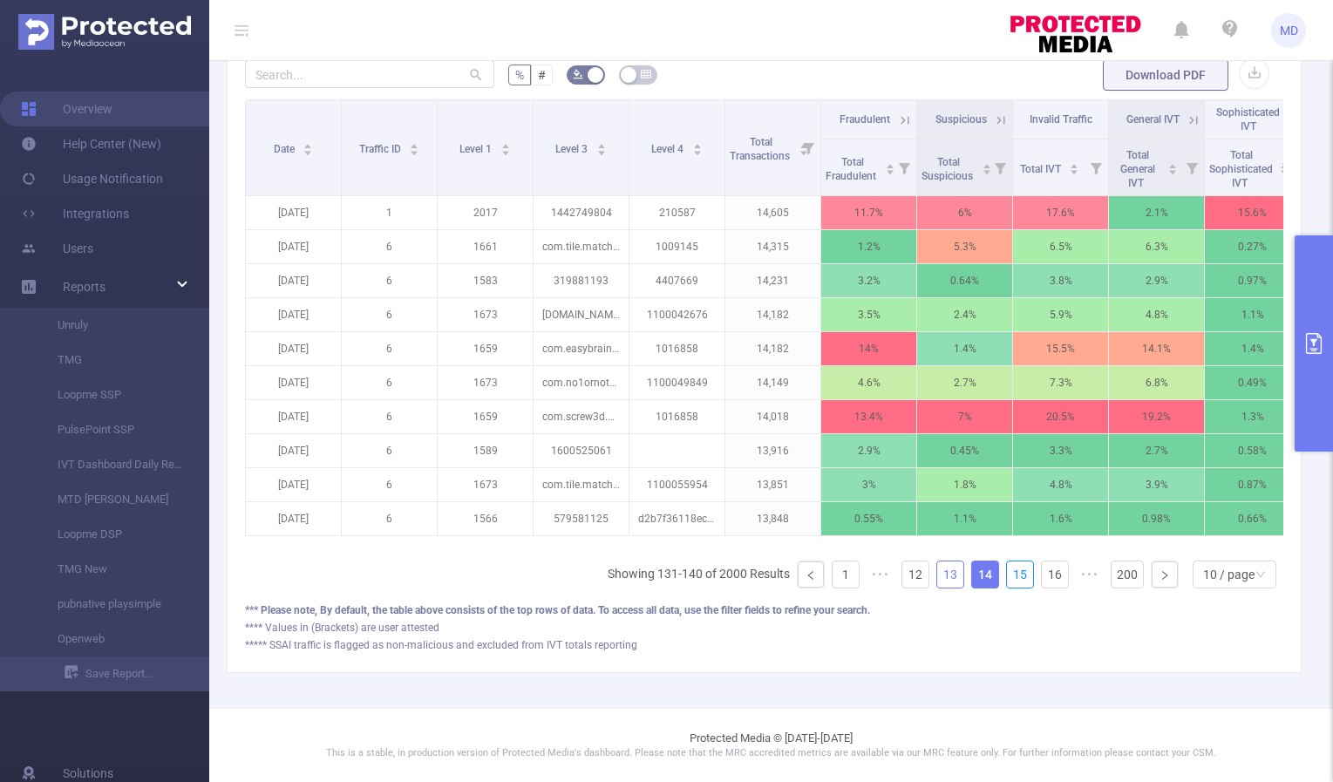
click at [1007, 575] on link "15" at bounding box center [1020, 574] width 26 height 26
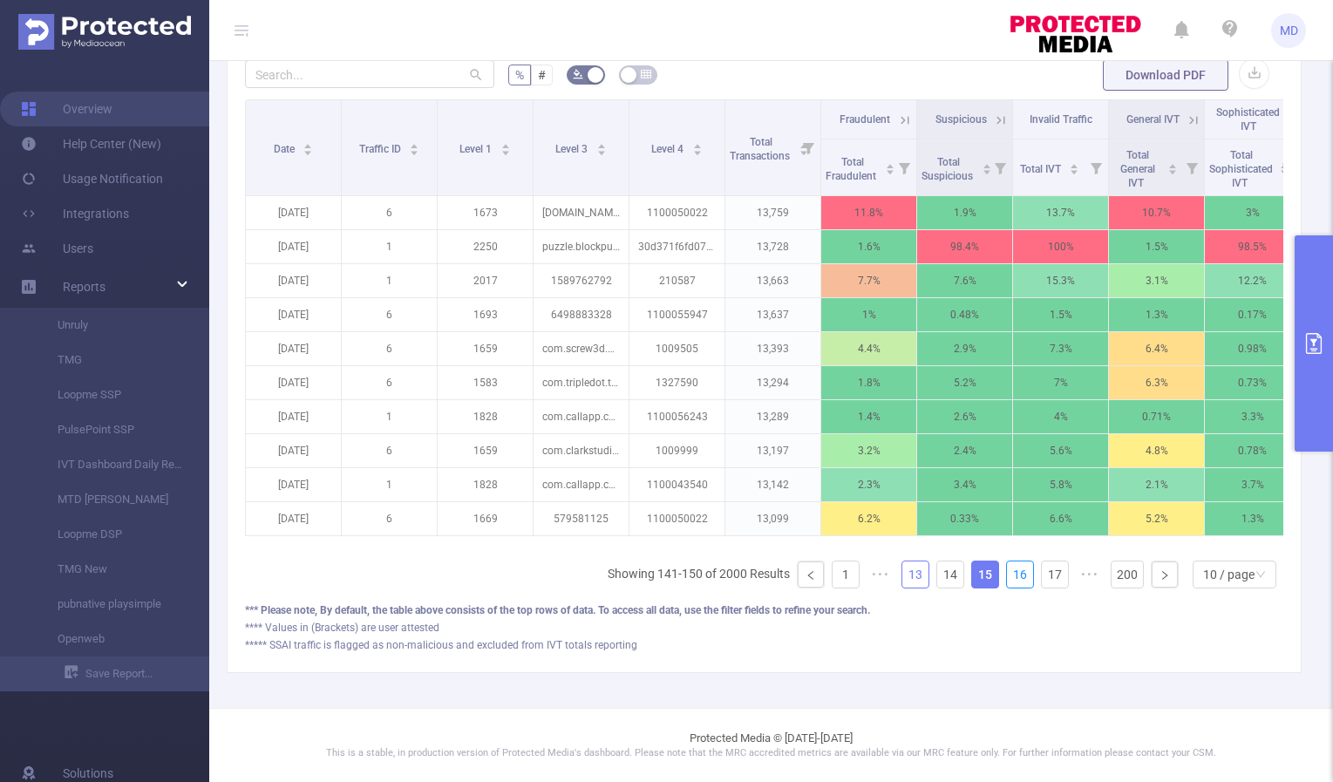
click at [1007, 575] on link "16" at bounding box center [1020, 574] width 26 height 26
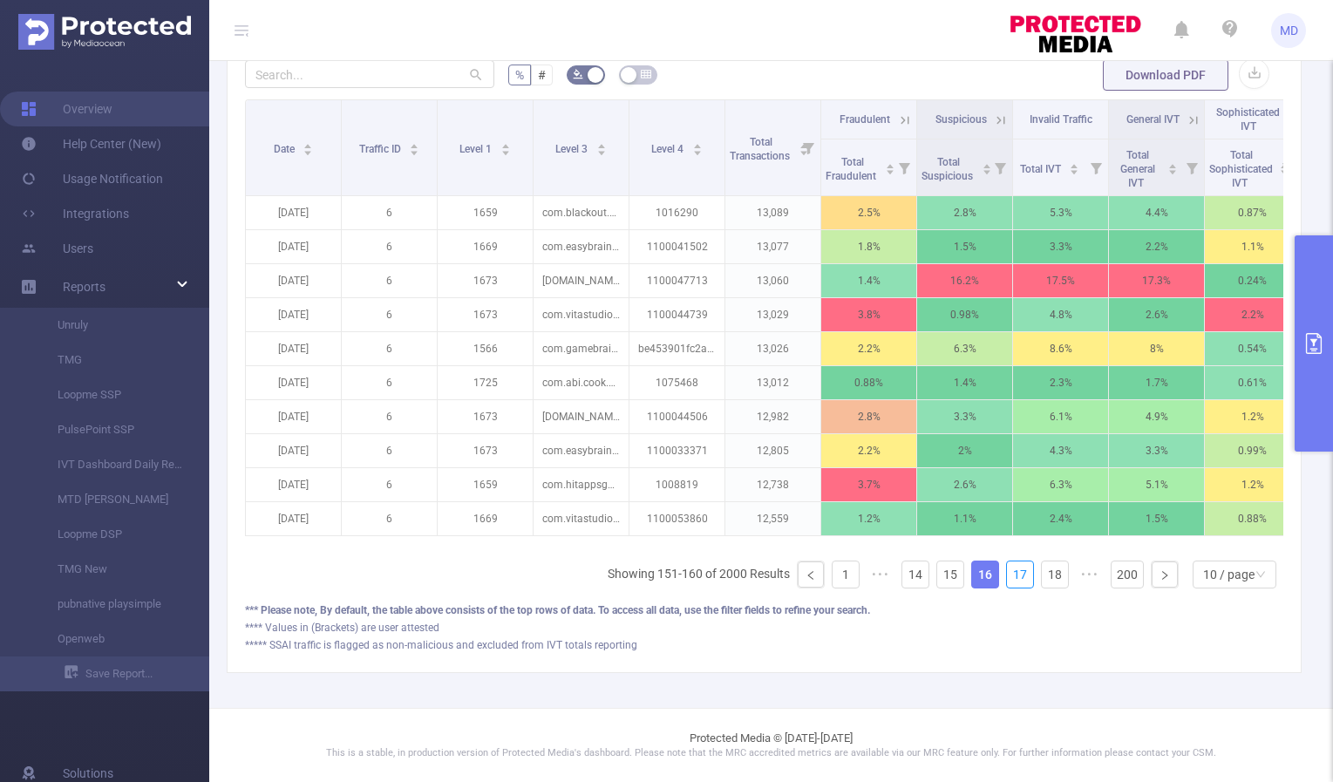
click at [1007, 575] on link "17" at bounding box center [1020, 574] width 26 height 26
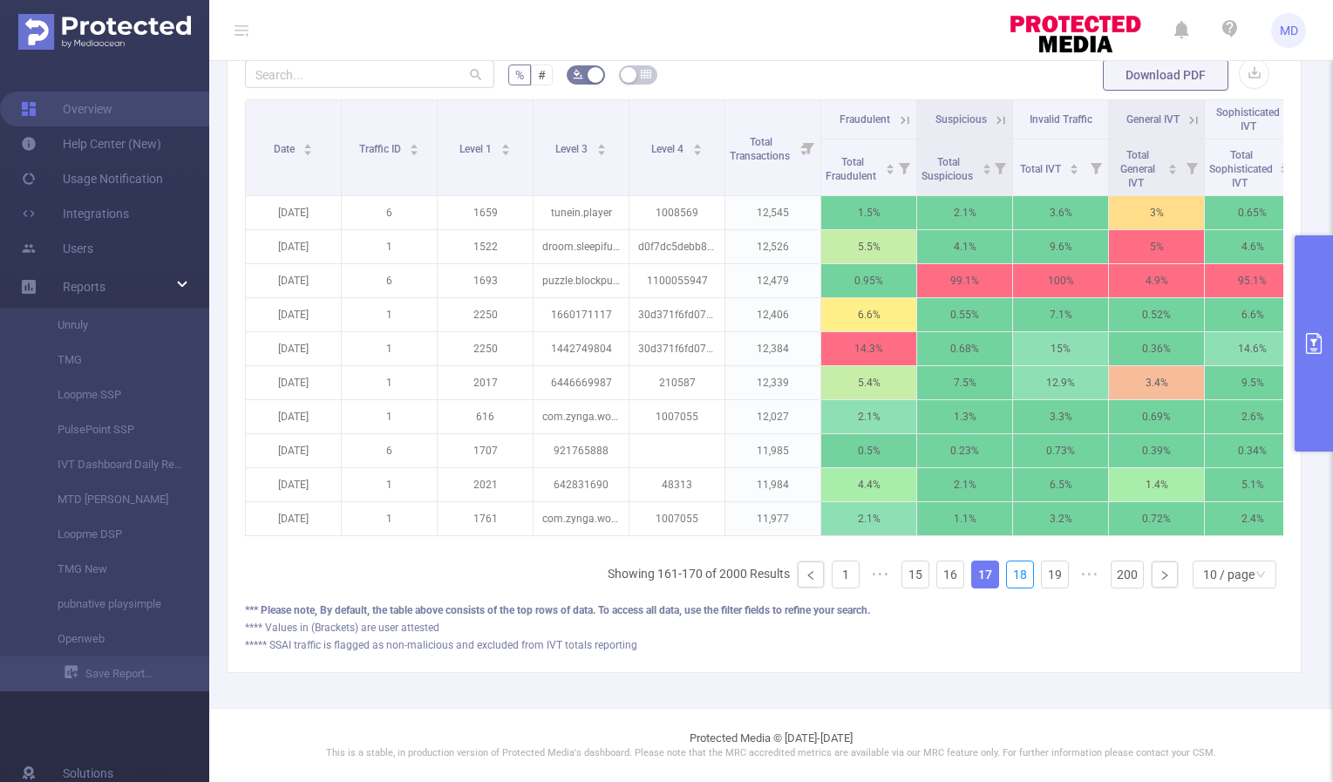
click at [1007, 575] on link "18" at bounding box center [1020, 574] width 26 height 26
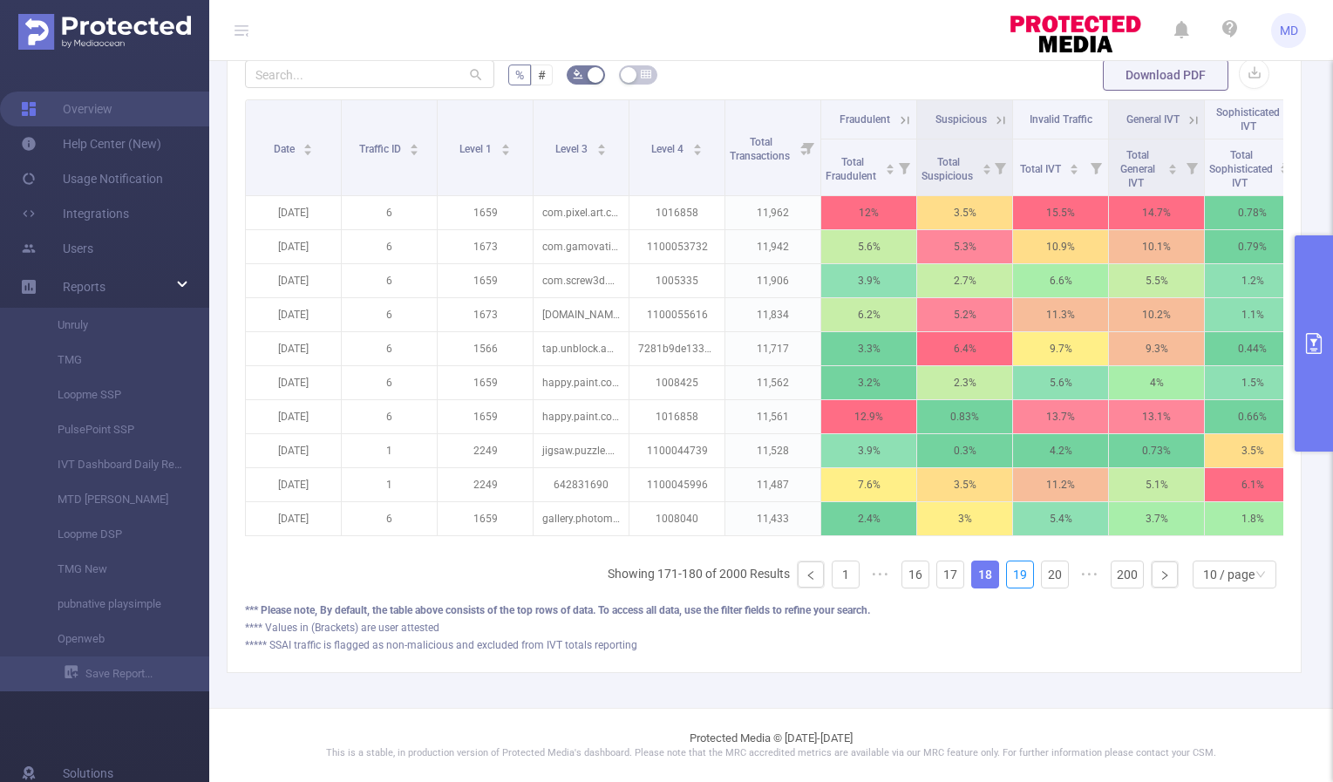
click at [1007, 575] on link "19" at bounding box center [1020, 574] width 26 height 26
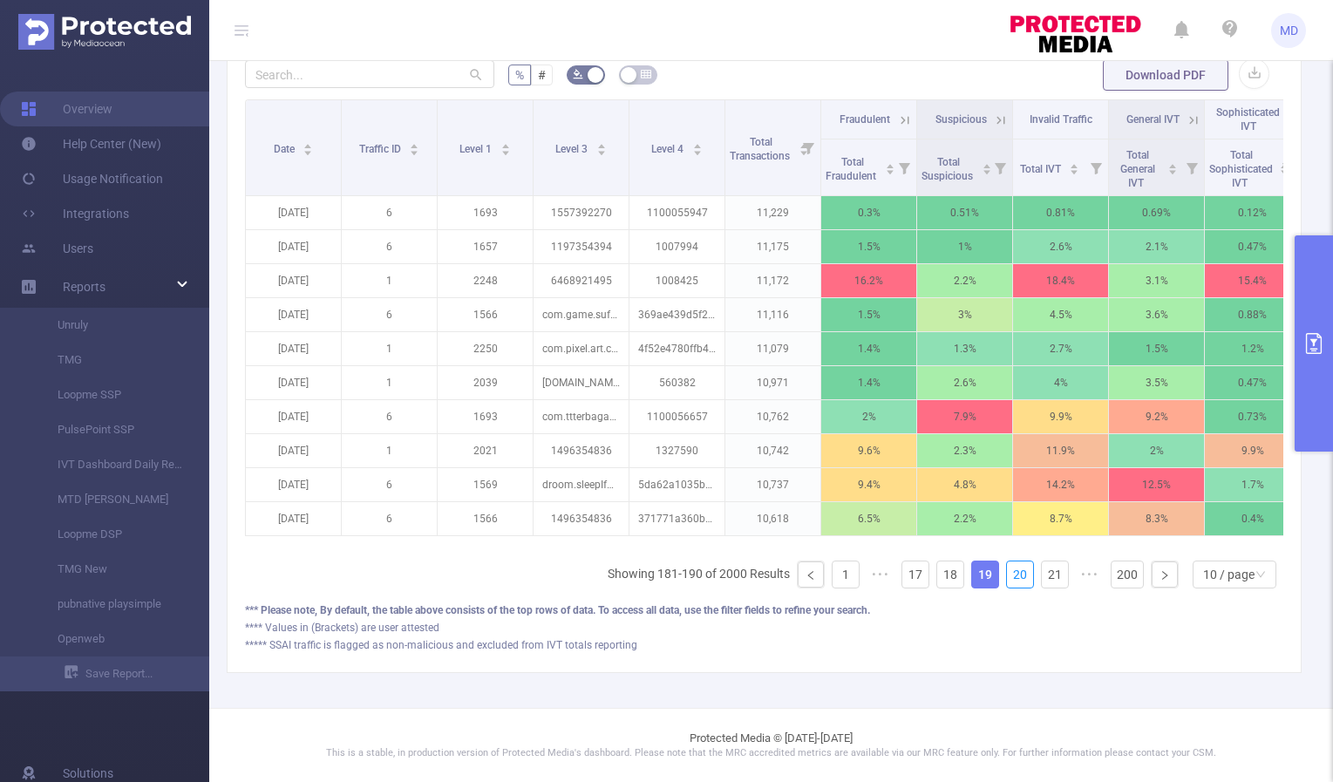
click at [1007, 575] on link "20" at bounding box center [1020, 574] width 26 height 26
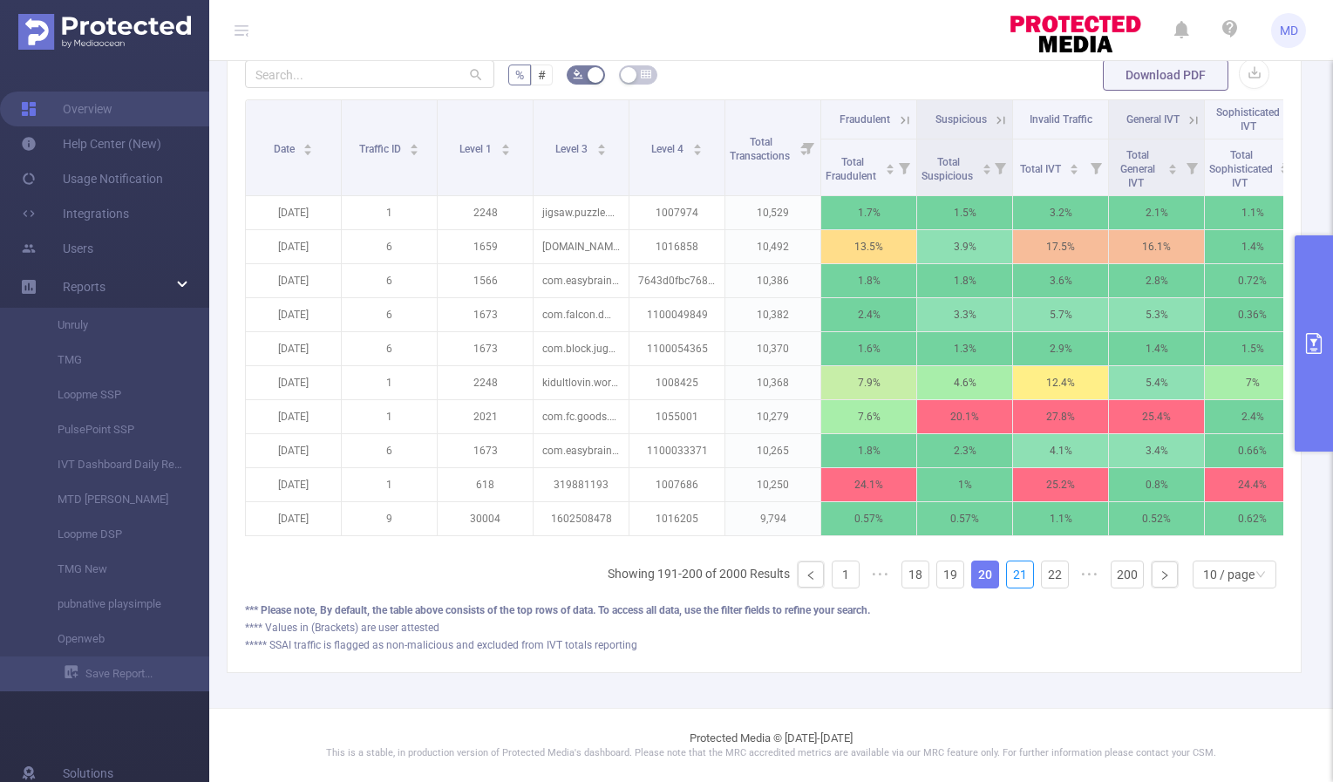
click at [1007, 575] on link "21" at bounding box center [1020, 574] width 26 height 26
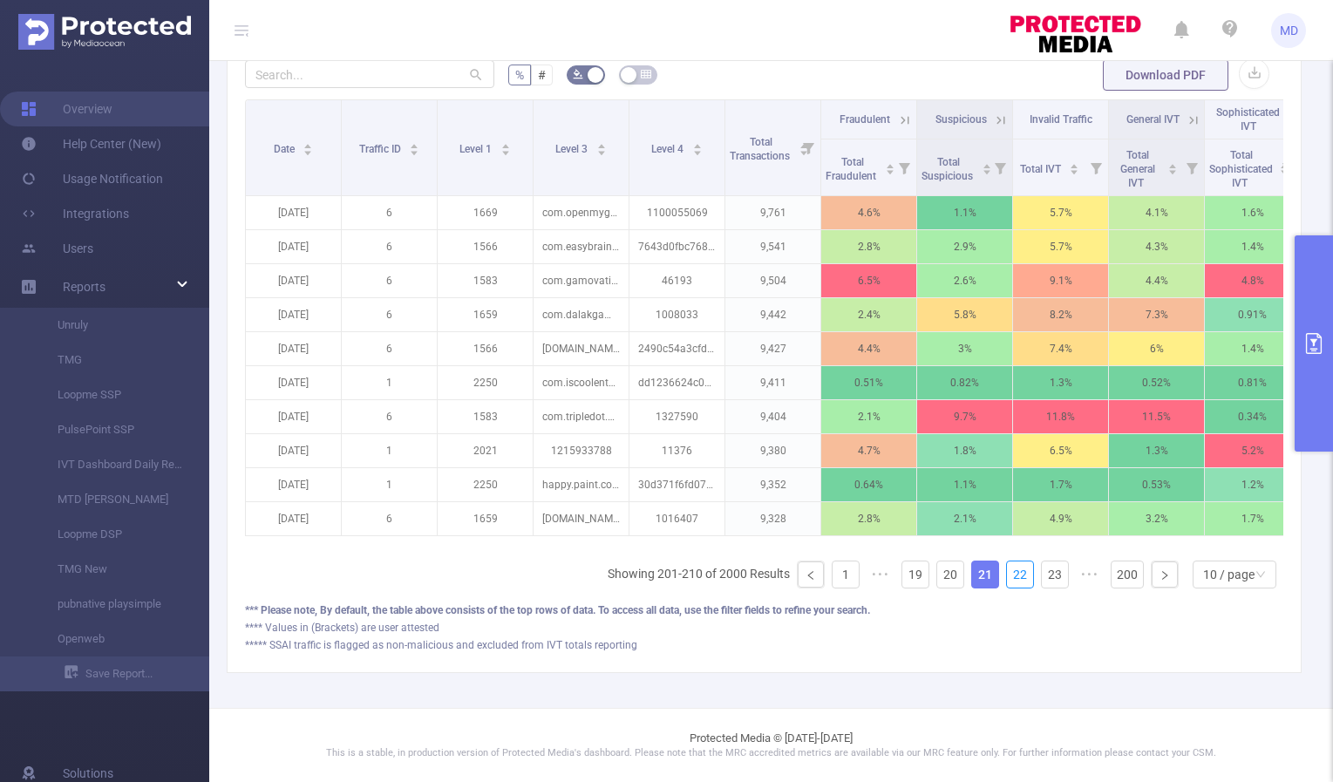
click at [1007, 575] on link "22" at bounding box center [1020, 574] width 26 height 26
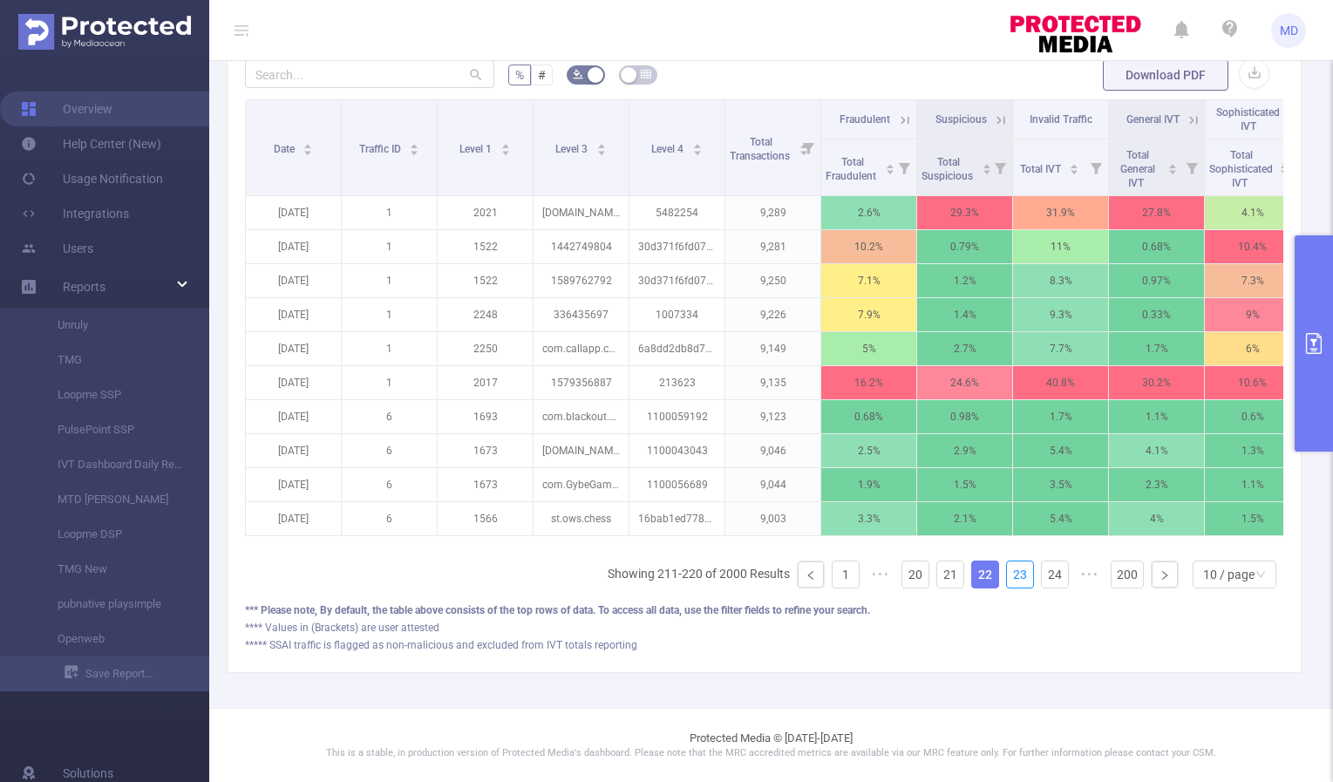
click at [1007, 575] on link "23" at bounding box center [1020, 574] width 26 height 26
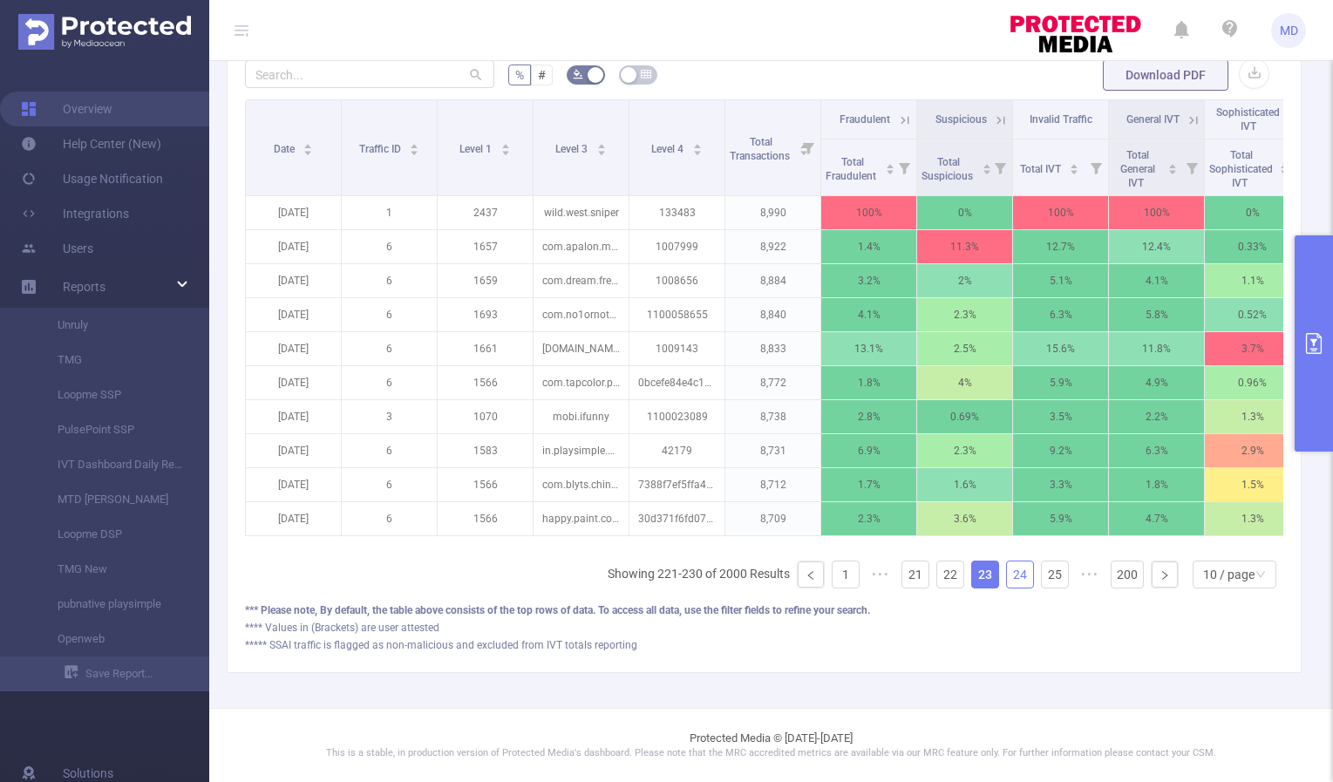
click at [1007, 581] on link "24" at bounding box center [1020, 574] width 26 height 26
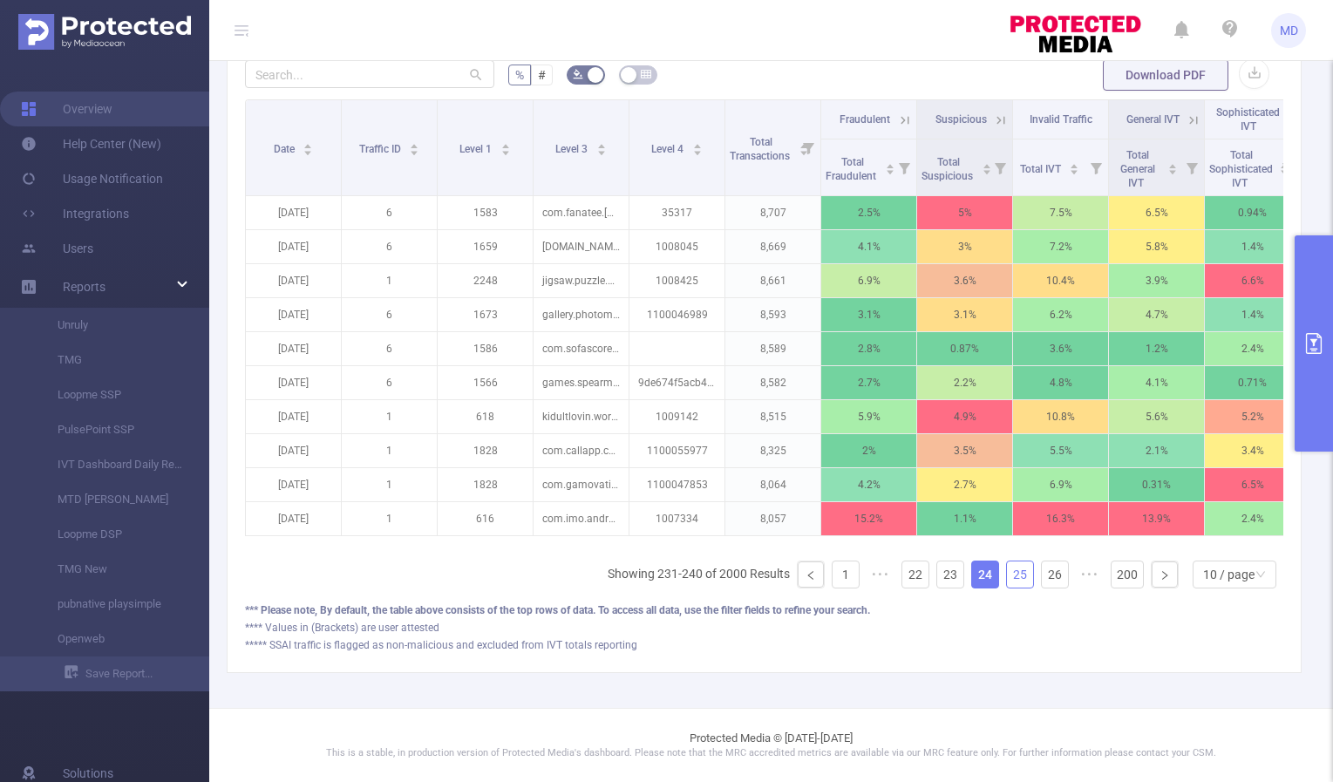
click at [1007, 580] on link "25" at bounding box center [1020, 574] width 26 height 26
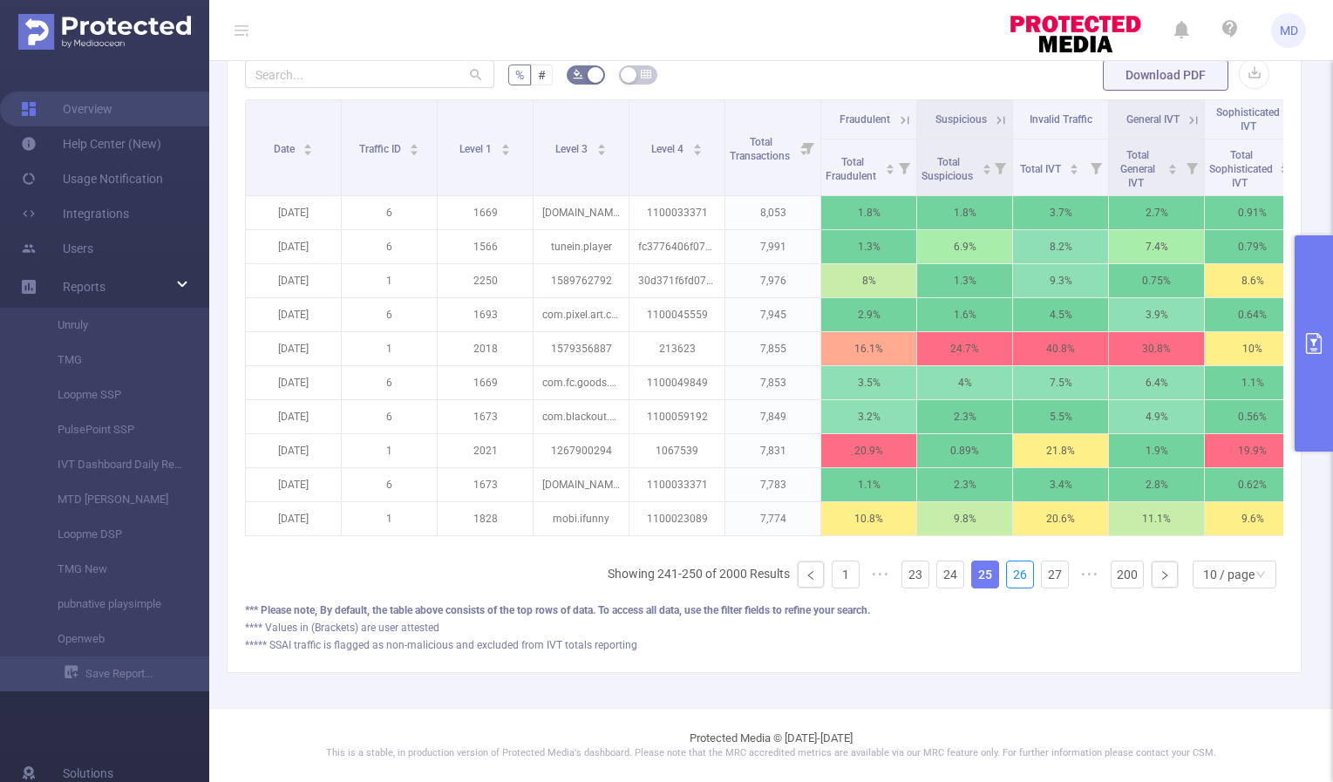
click at [1007, 580] on link "26" at bounding box center [1020, 574] width 26 height 26
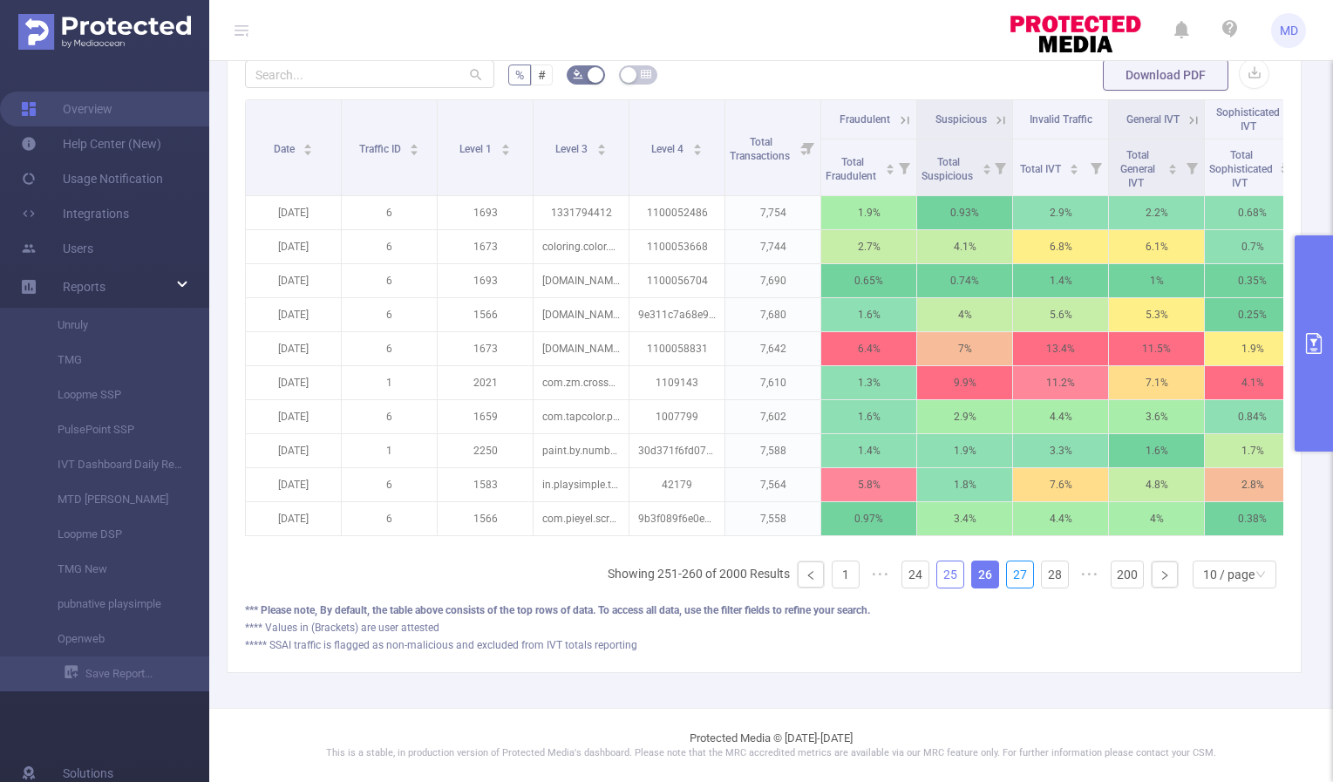
click at [1007, 580] on link "27" at bounding box center [1020, 574] width 26 height 26
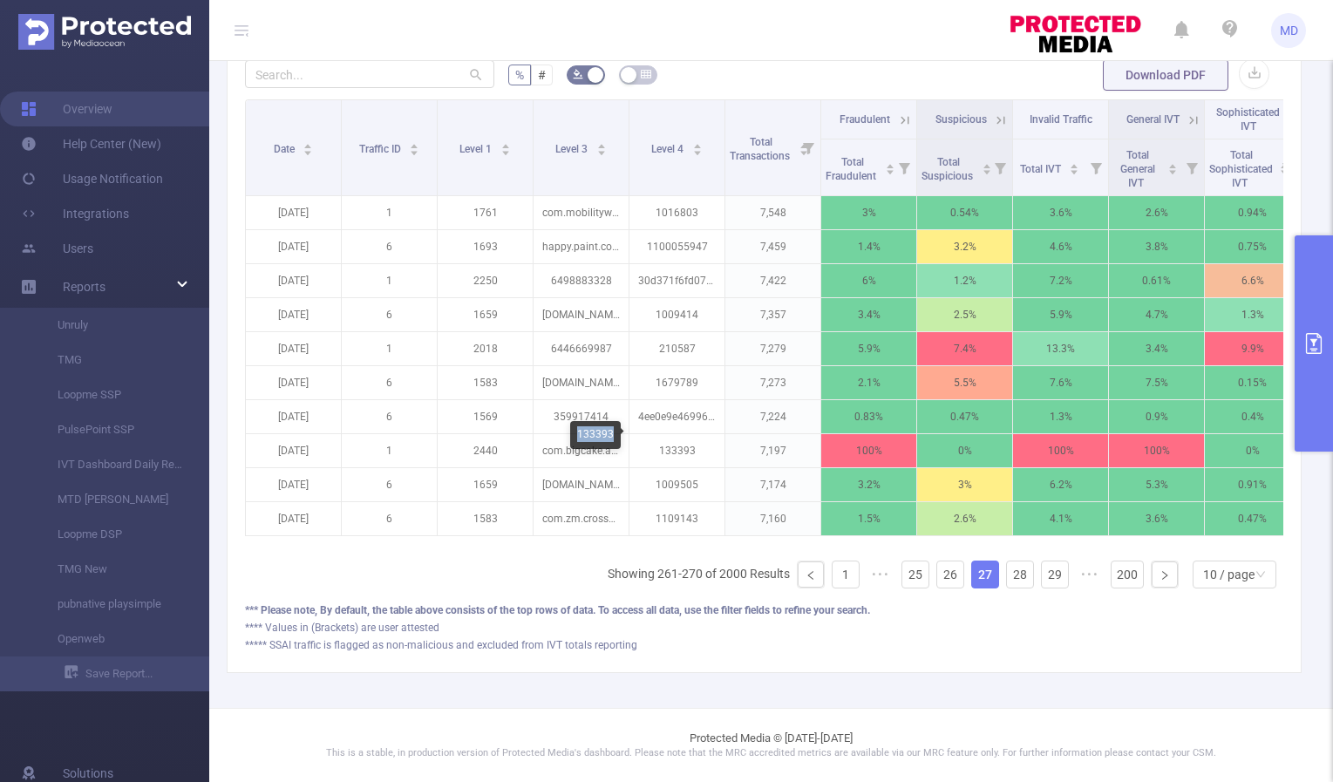
drag, startPoint x: 576, startPoint y: 433, endPoint x: 611, endPoint y: 433, distance: 34.9
click at [611, 433] on div "133393" at bounding box center [595, 435] width 51 height 28
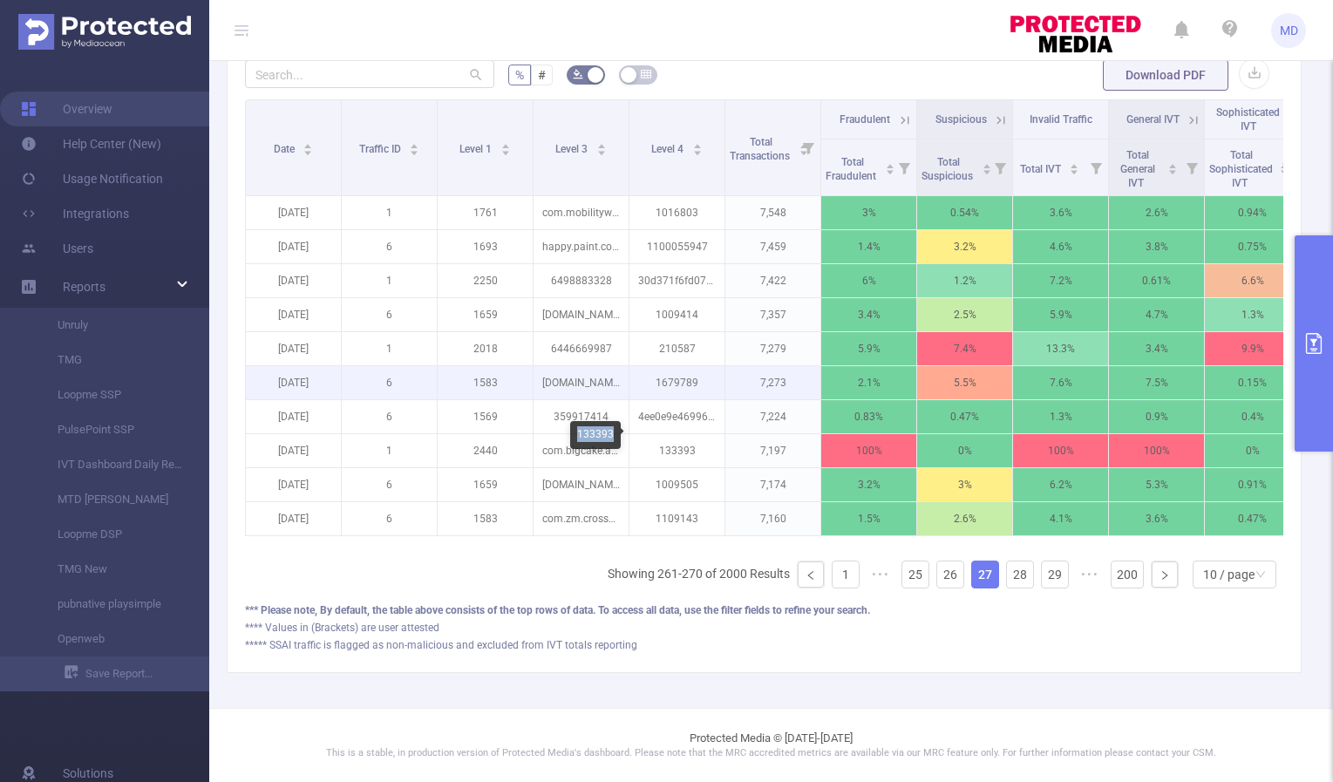
copy div "133393"
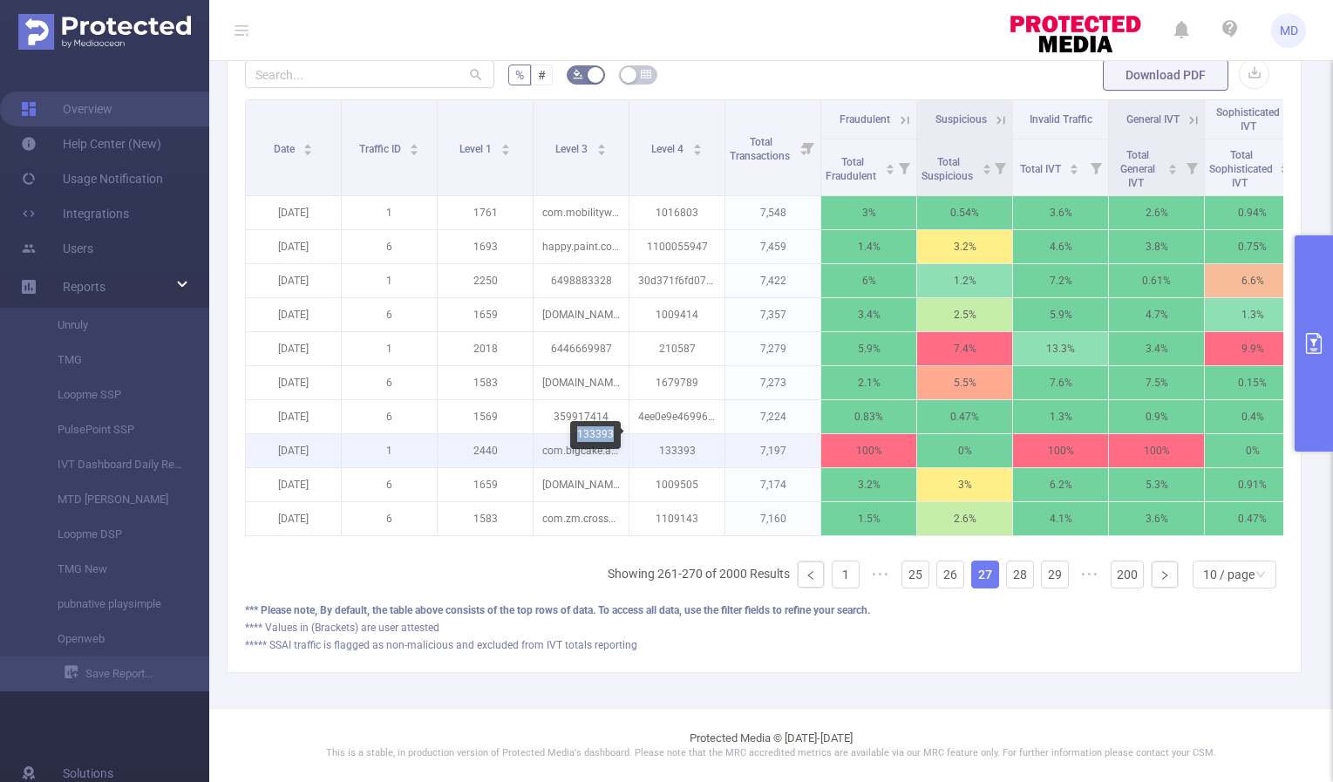
copy div "133393"
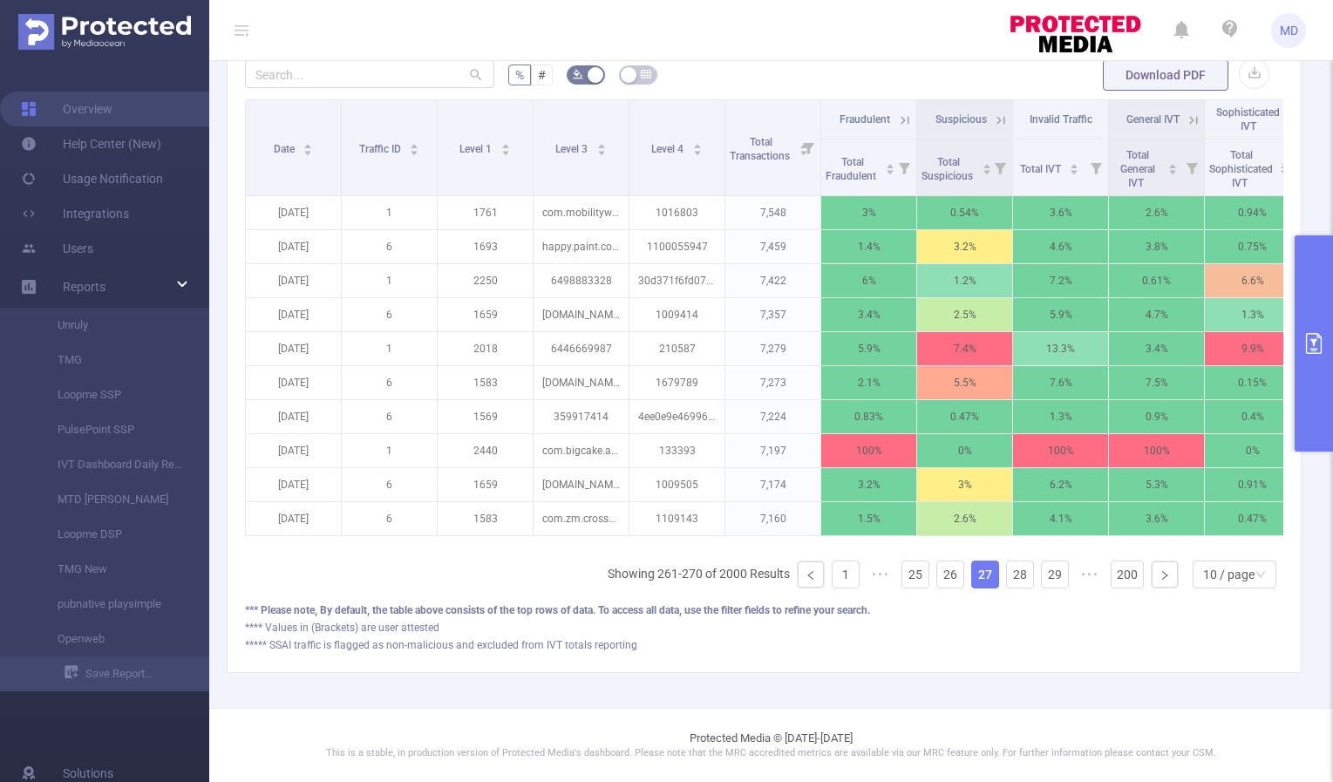
click at [1320, 343] on icon "primary" at bounding box center [1314, 343] width 16 height 21
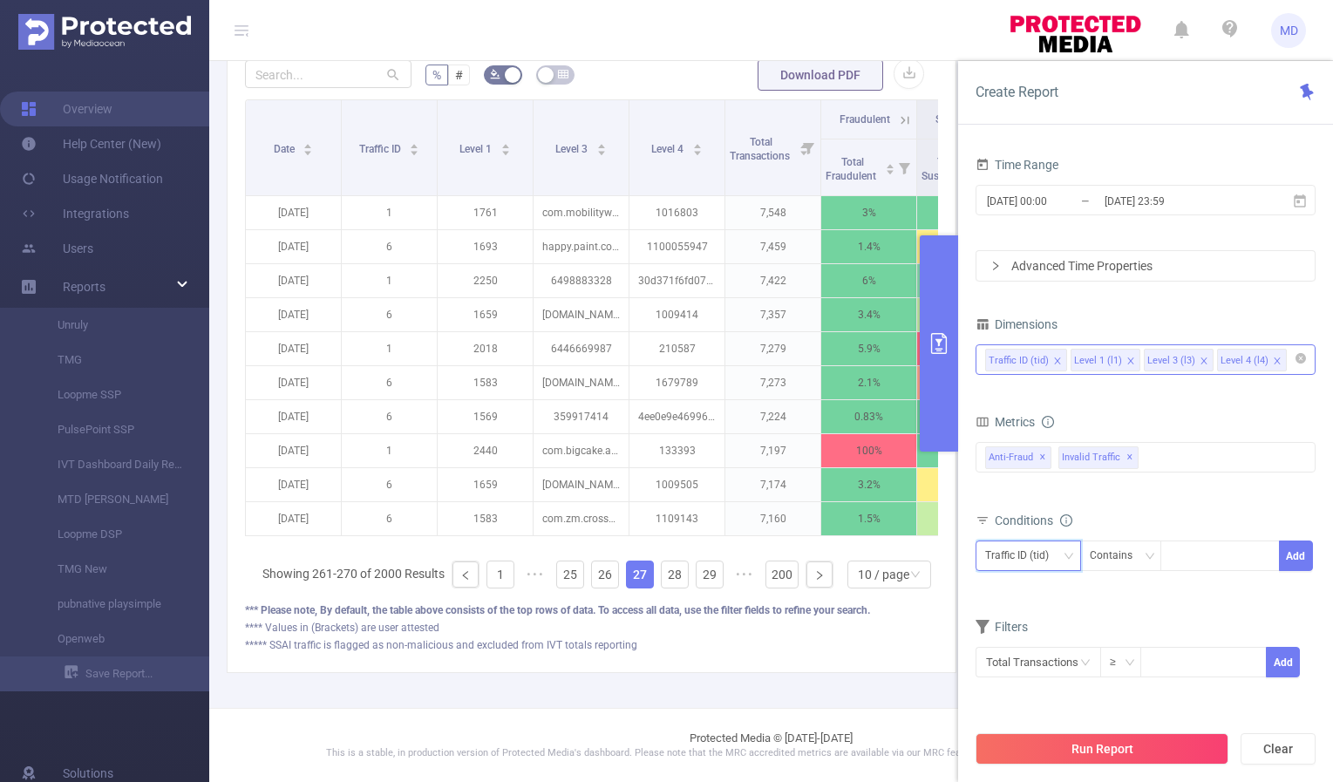
click at [1062, 568] on div "Traffic ID (tid)" at bounding box center [1028, 555] width 86 height 29
click at [1038, 667] on li "Level 4 (l4)" at bounding box center [1028, 676] width 105 height 28
click at [1214, 537] on div "Level 4 (l4) Contains Add" at bounding box center [1146, 562] width 340 height 50
click at [1217, 548] on div at bounding box center [1220, 555] width 100 height 29
paste input "133393"
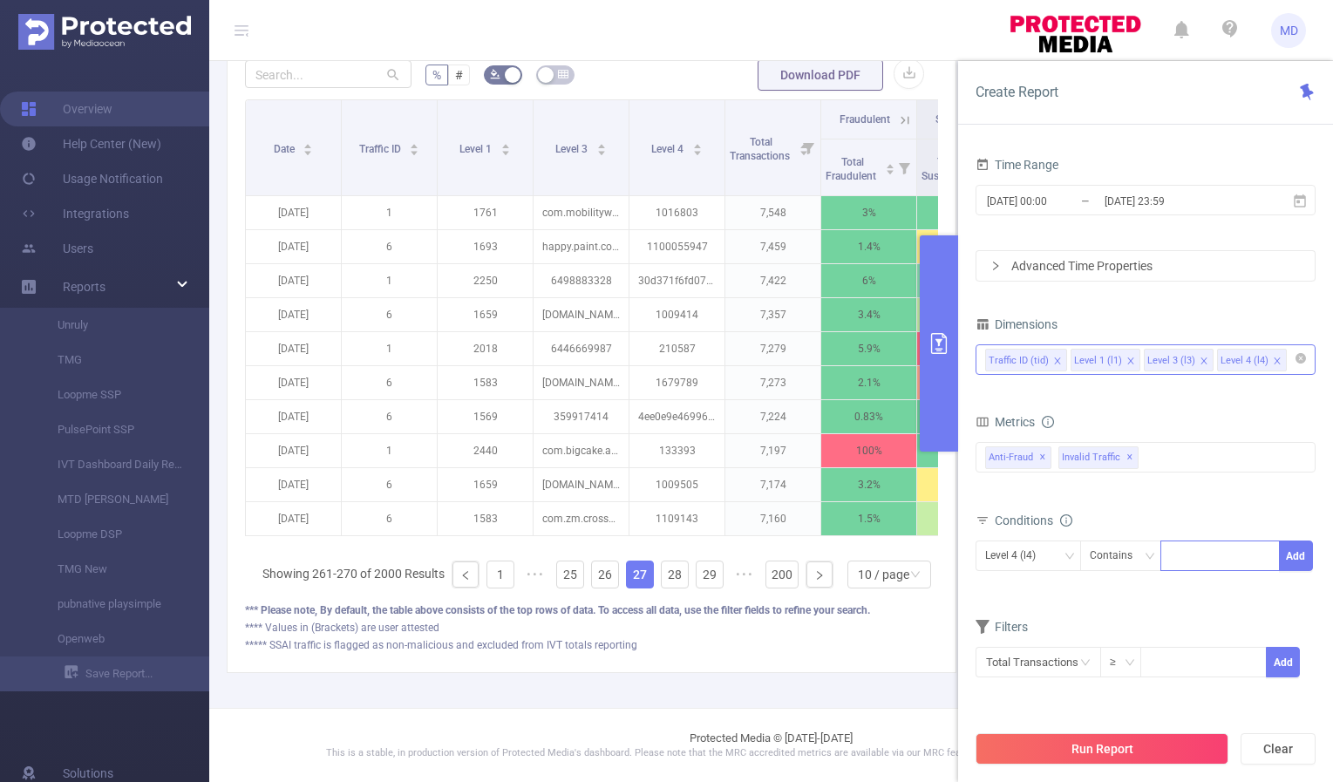
type input "133393"
click at [1299, 543] on button "Add" at bounding box center [1296, 556] width 34 height 31
click at [1059, 748] on button "Run Report" at bounding box center [1102, 748] width 253 height 31
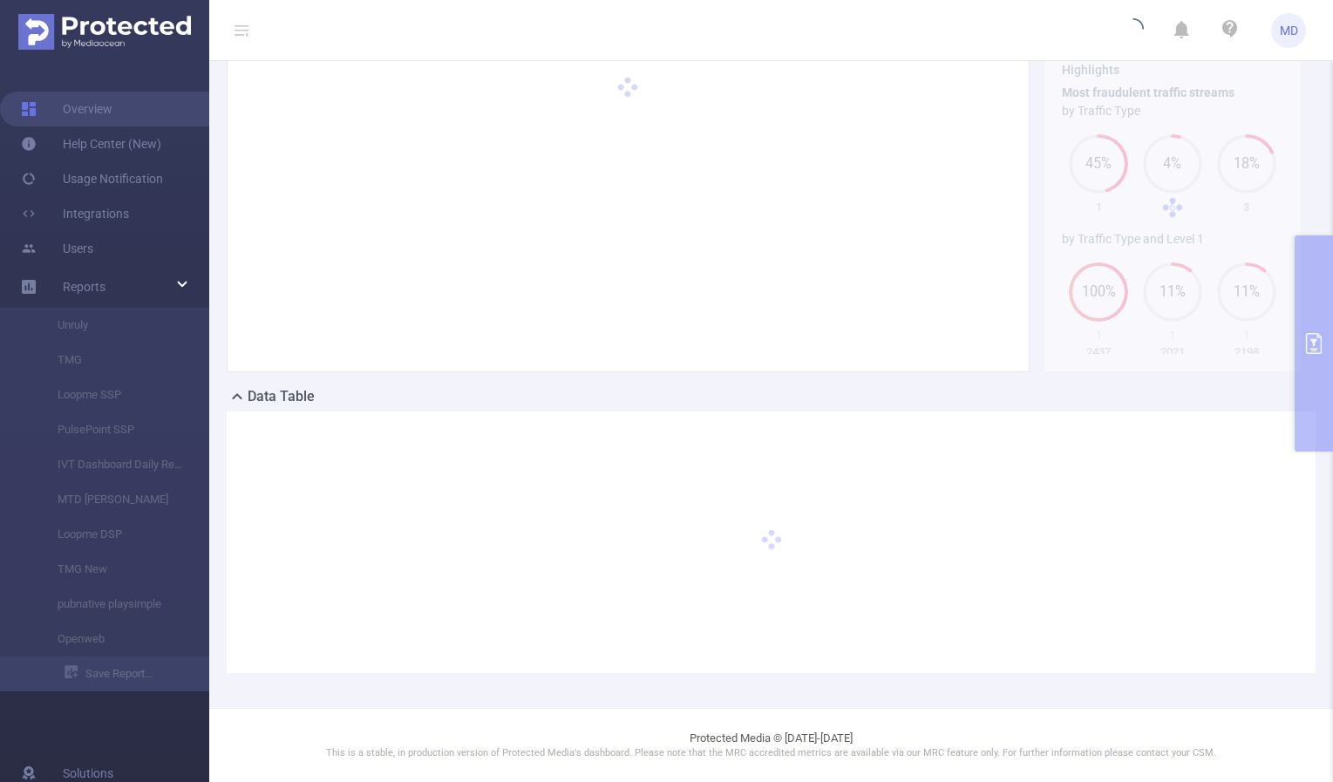
scroll to position [96, 0]
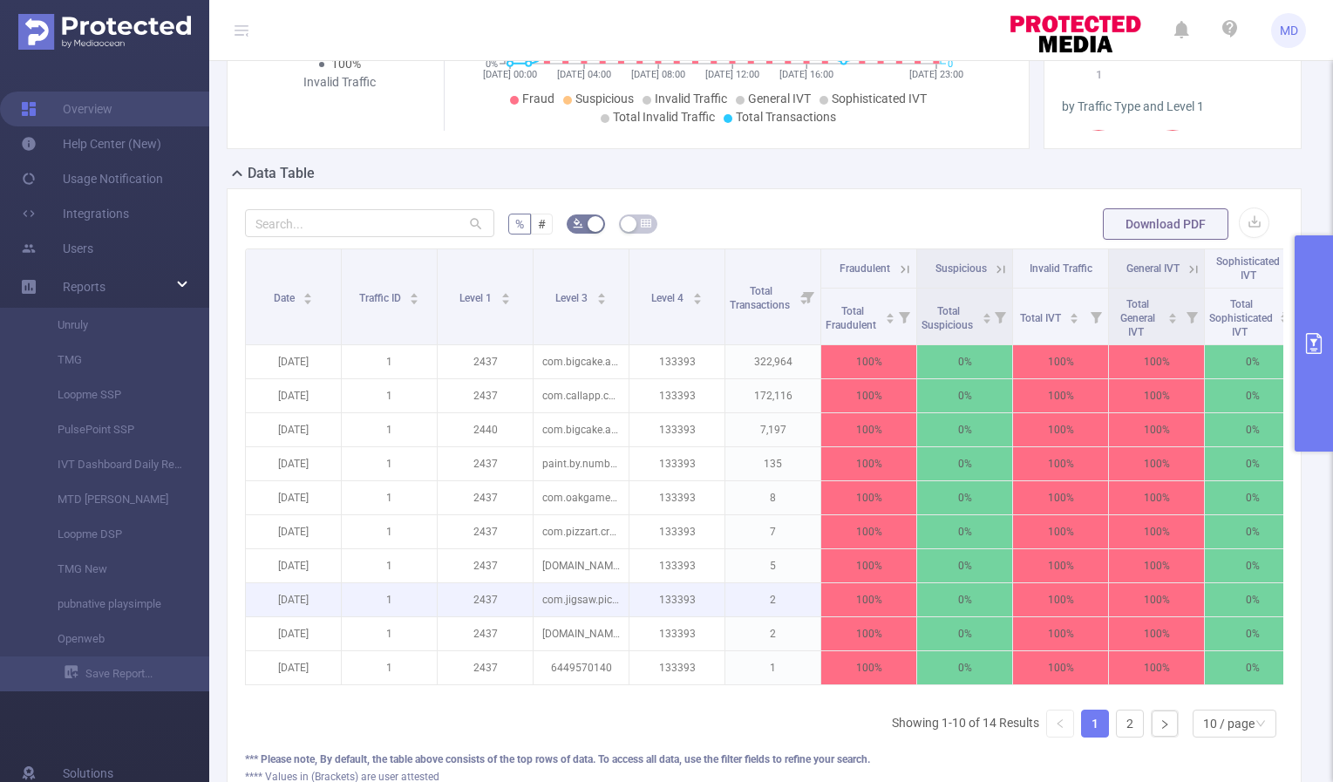
scroll to position [481, 0]
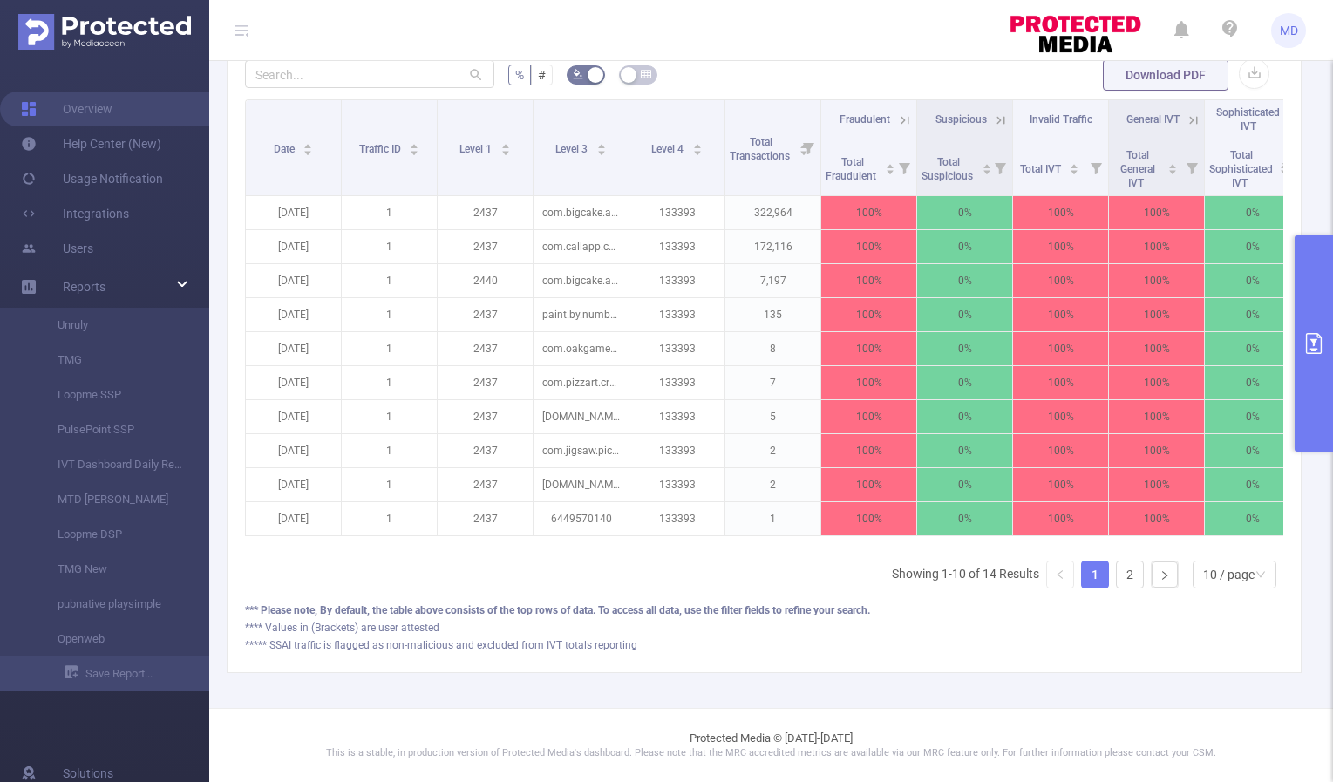
click at [900, 112] on icon at bounding box center [905, 120] width 16 height 16
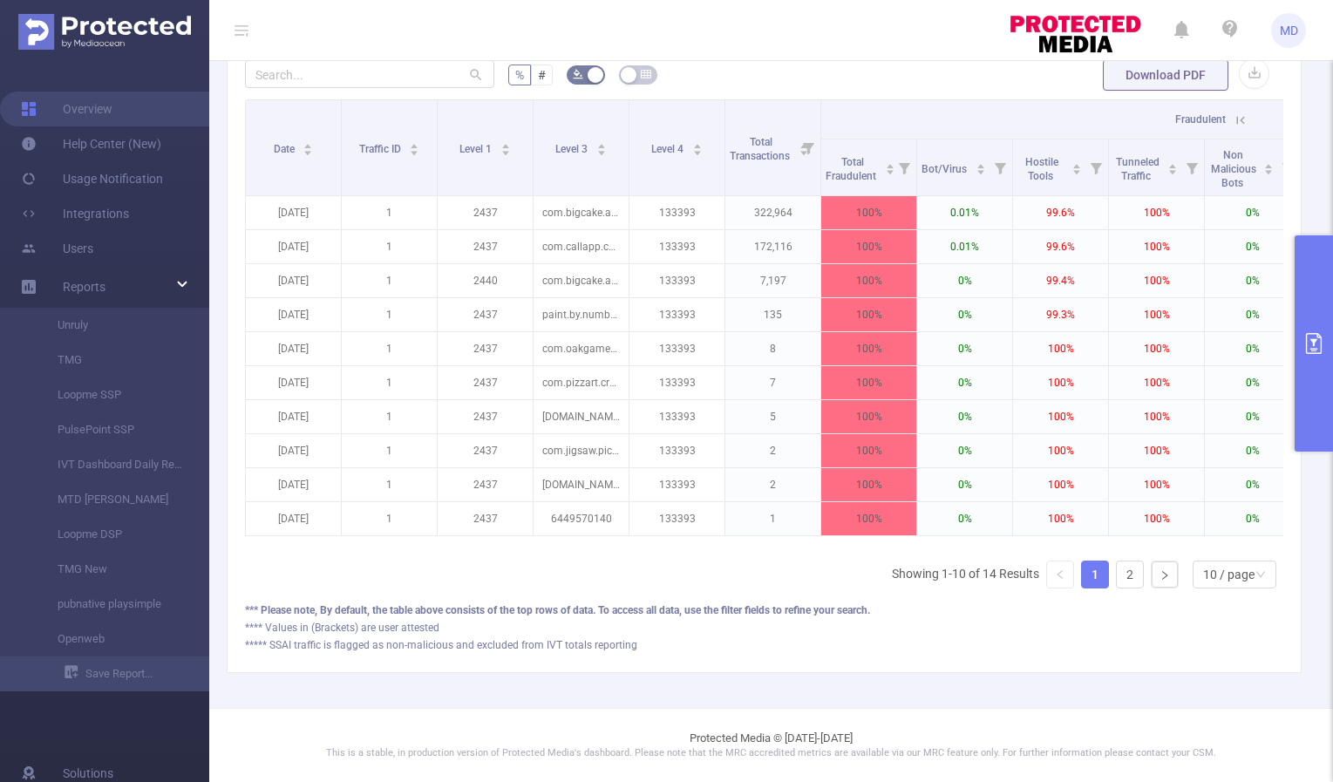
click at [1244, 112] on icon at bounding box center [1241, 120] width 16 height 16
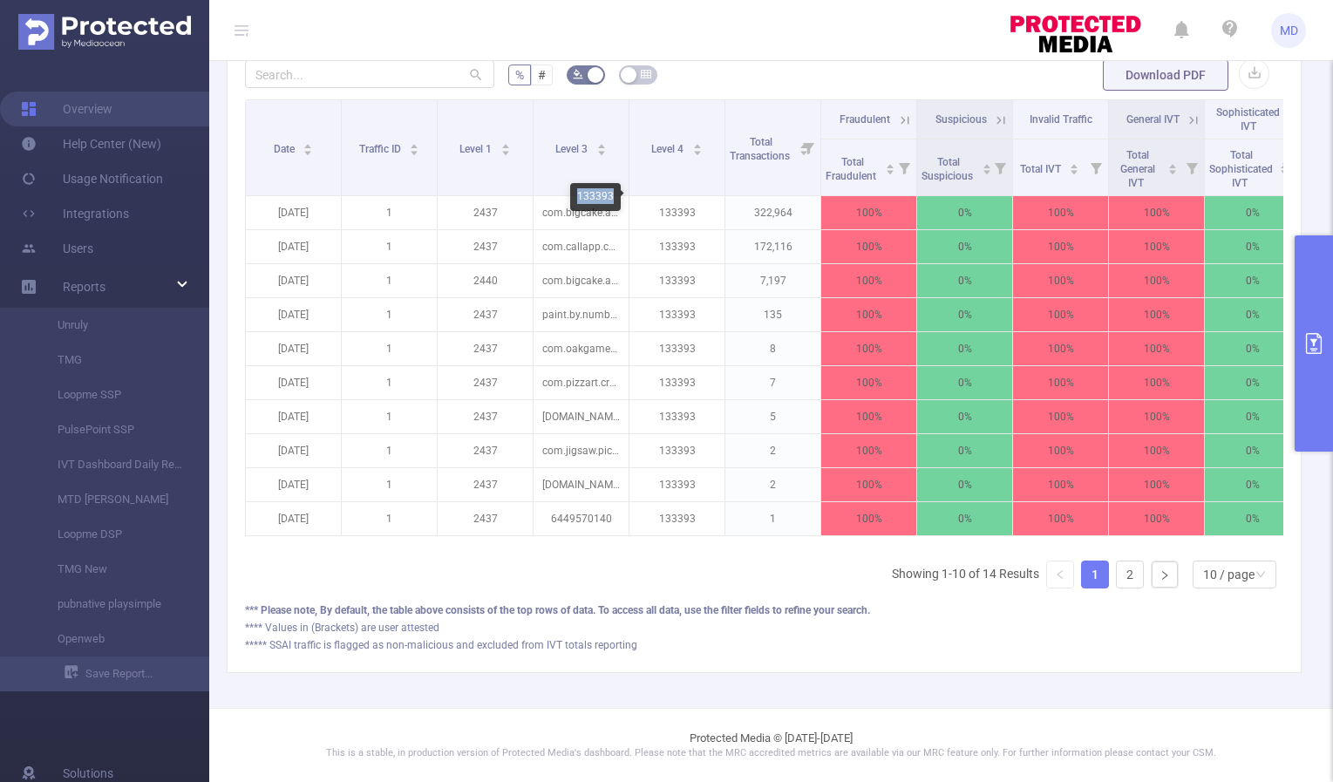
drag, startPoint x: 577, startPoint y: 195, endPoint x: 613, endPoint y: 198, distance: 35.8
click at [613, 198] on div "133393" at bounding box center [595, 197] width 51 height 28
copy div "133393"
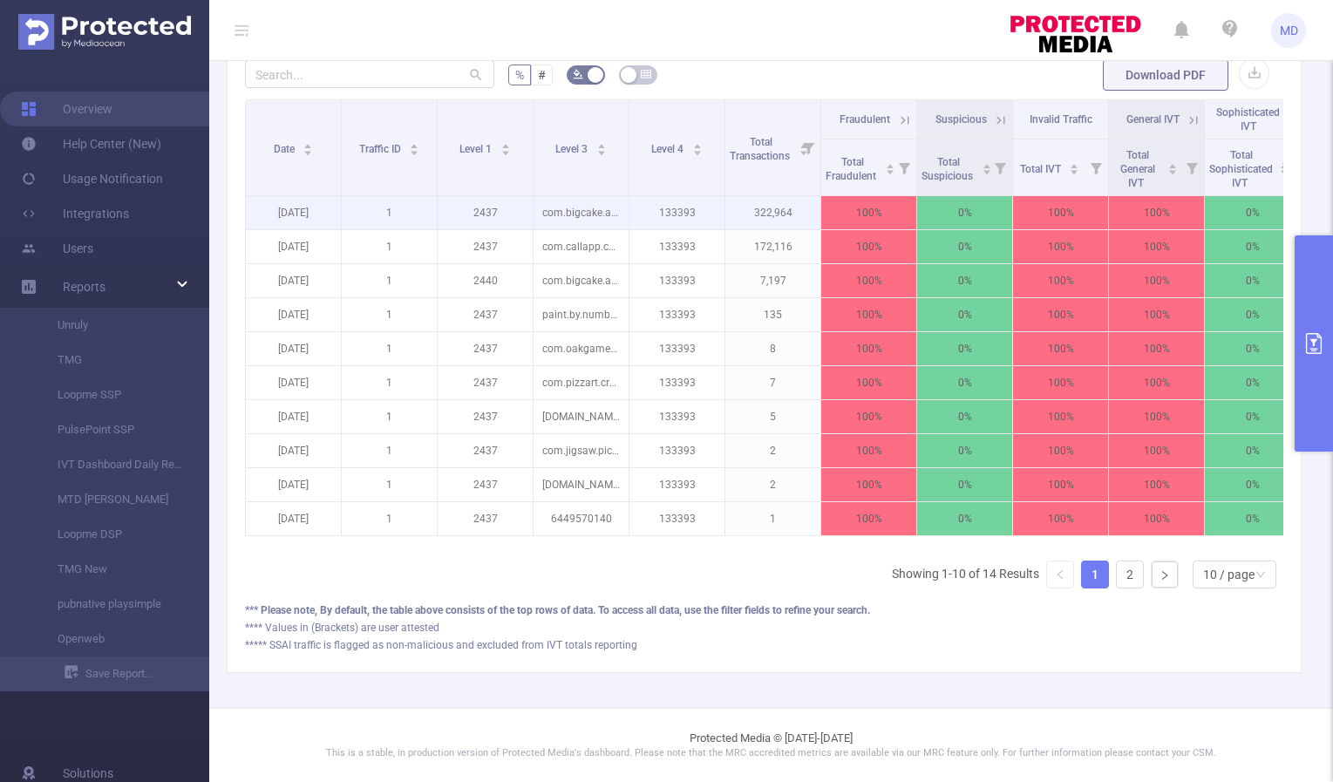
click at [672, 204] on p "133393" at bounding box center [676, 212] width 95 height 33
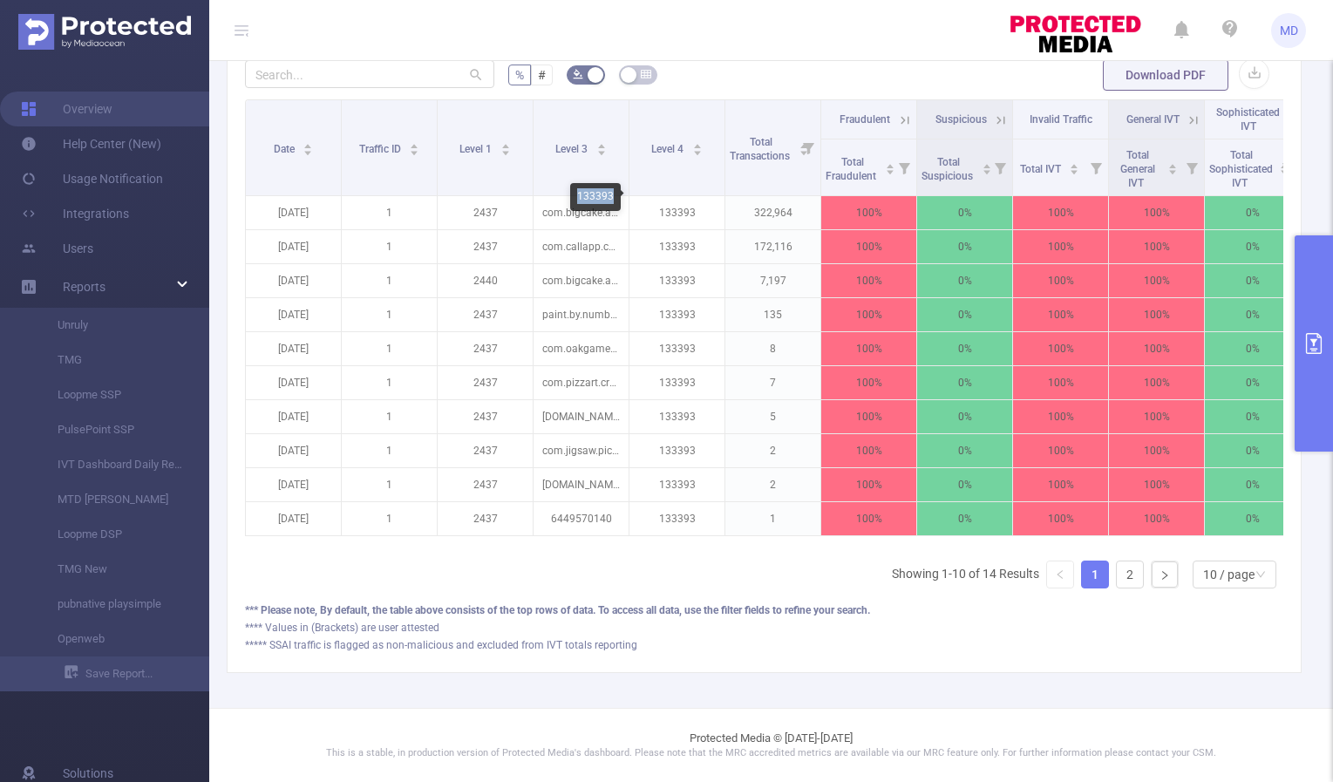
drag, startPoint x: 580, startPoint y: 192, endPoint x: 614, endPoint y: 195, distance: 34.2
click at [614, 195] on div "133393" at bounding box center [595, 197] width 51 height 28
copy div "133393"
click at [1314, 347] on icon "primary" at bounding box center [1313, 343] width 21 height 21
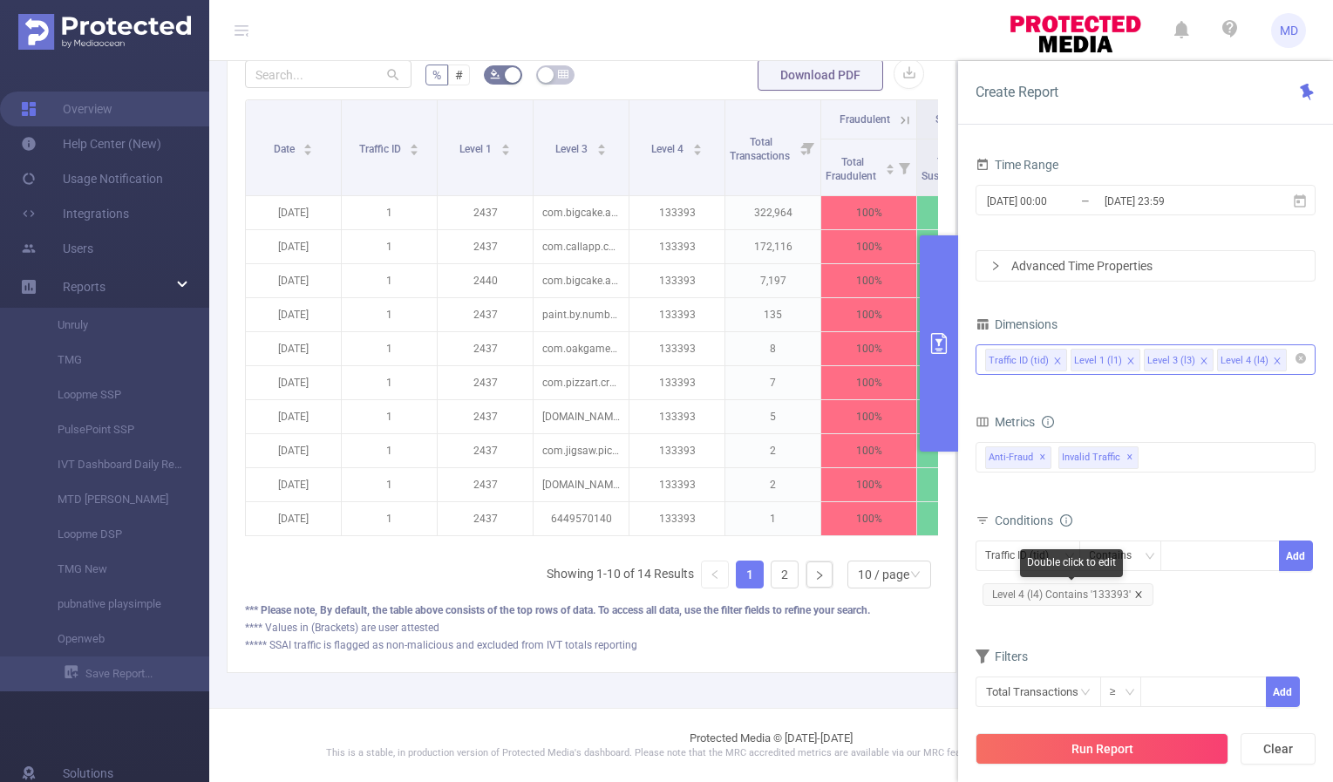
click at [1138, 592] on icon "icon: close" at bounding box center [1138, 594] width 6 height 6
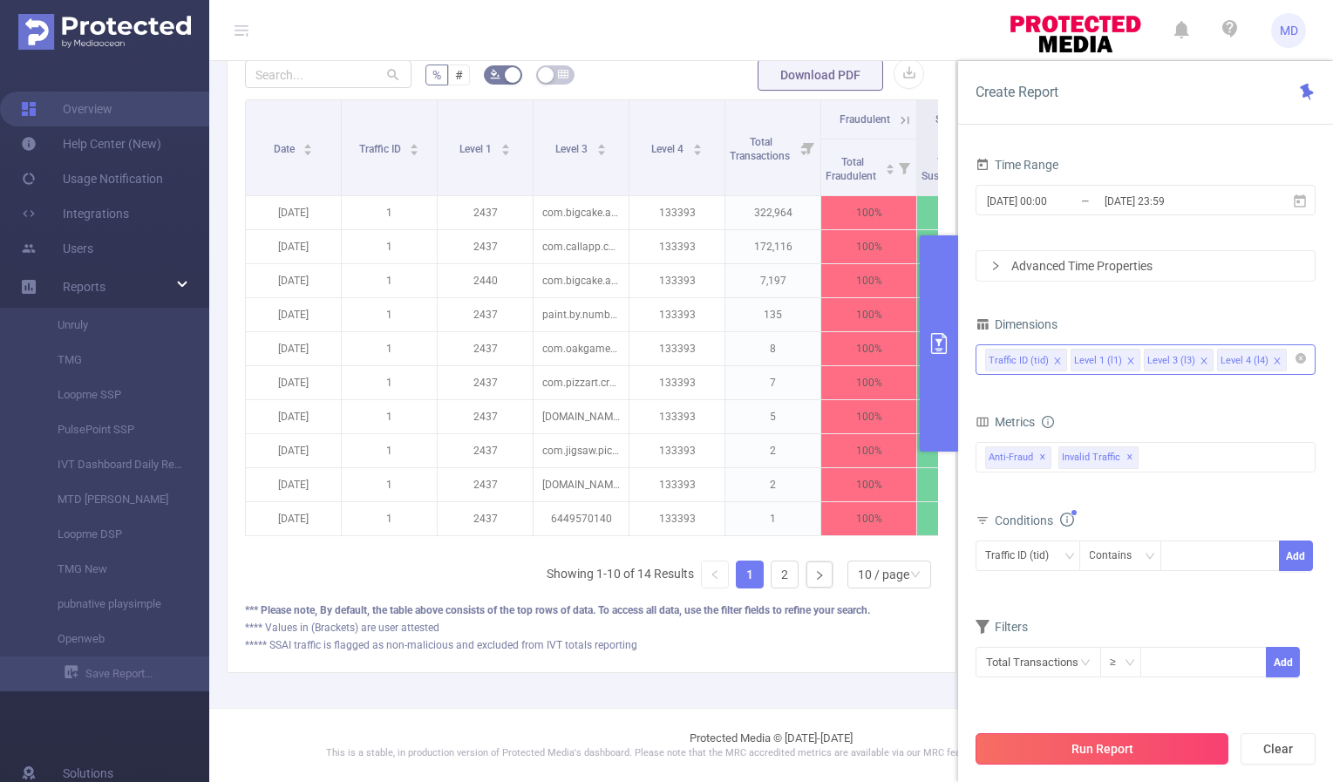
click at [1102, 738] on button "Run Report" at bounding box center [1102, 748] width 253 height 31
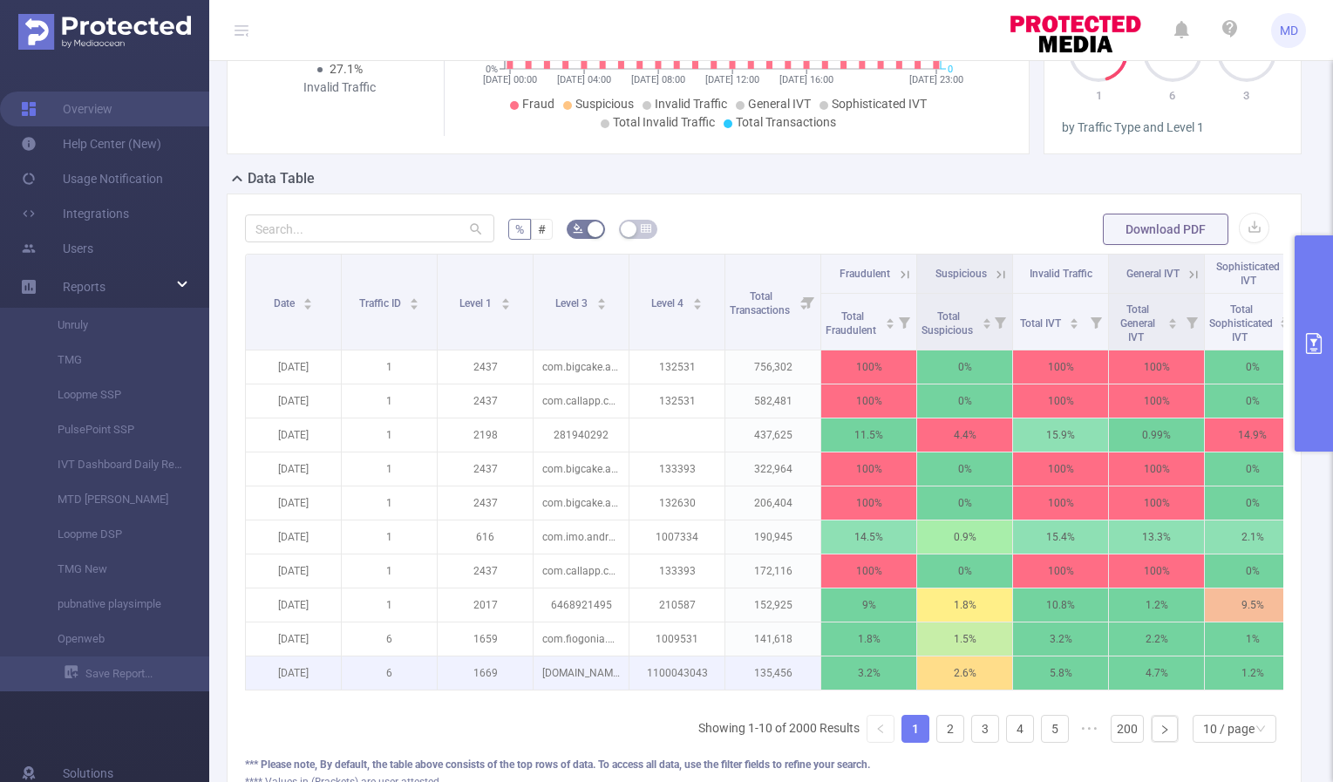
scroll to position [481, 0]
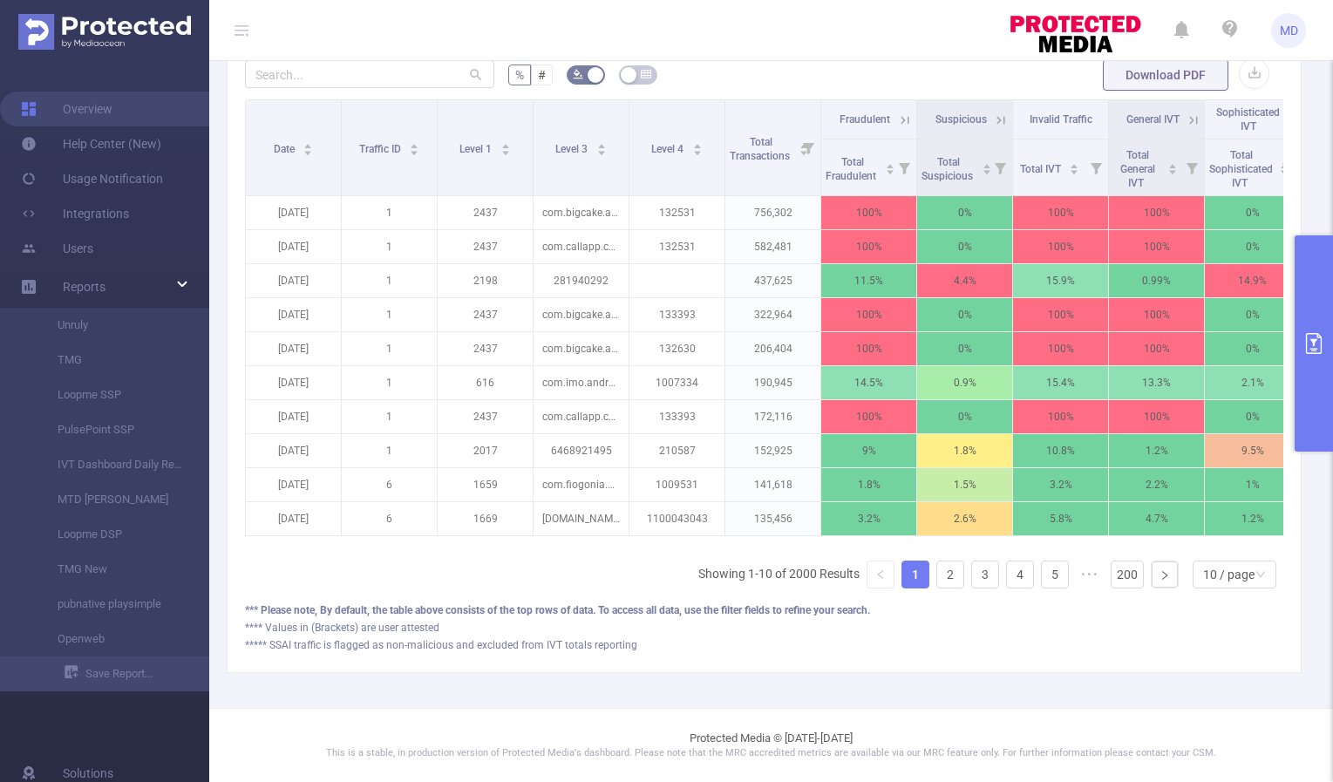
click at [1319, 331] on button "primary" at bounding box center [1314, 343] width 38 height 216
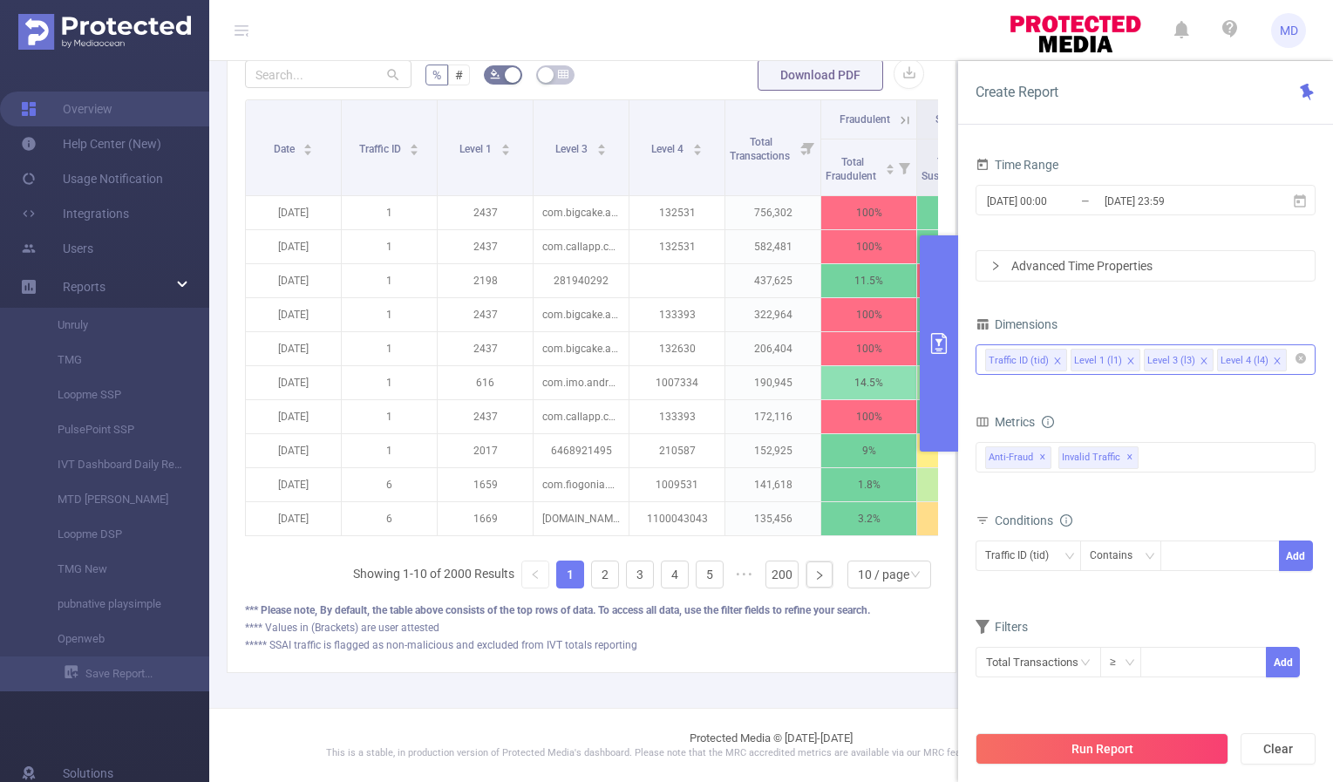
click at [945, 344] on icon "primary" at bounding box center [938, 343] width 21 height 21
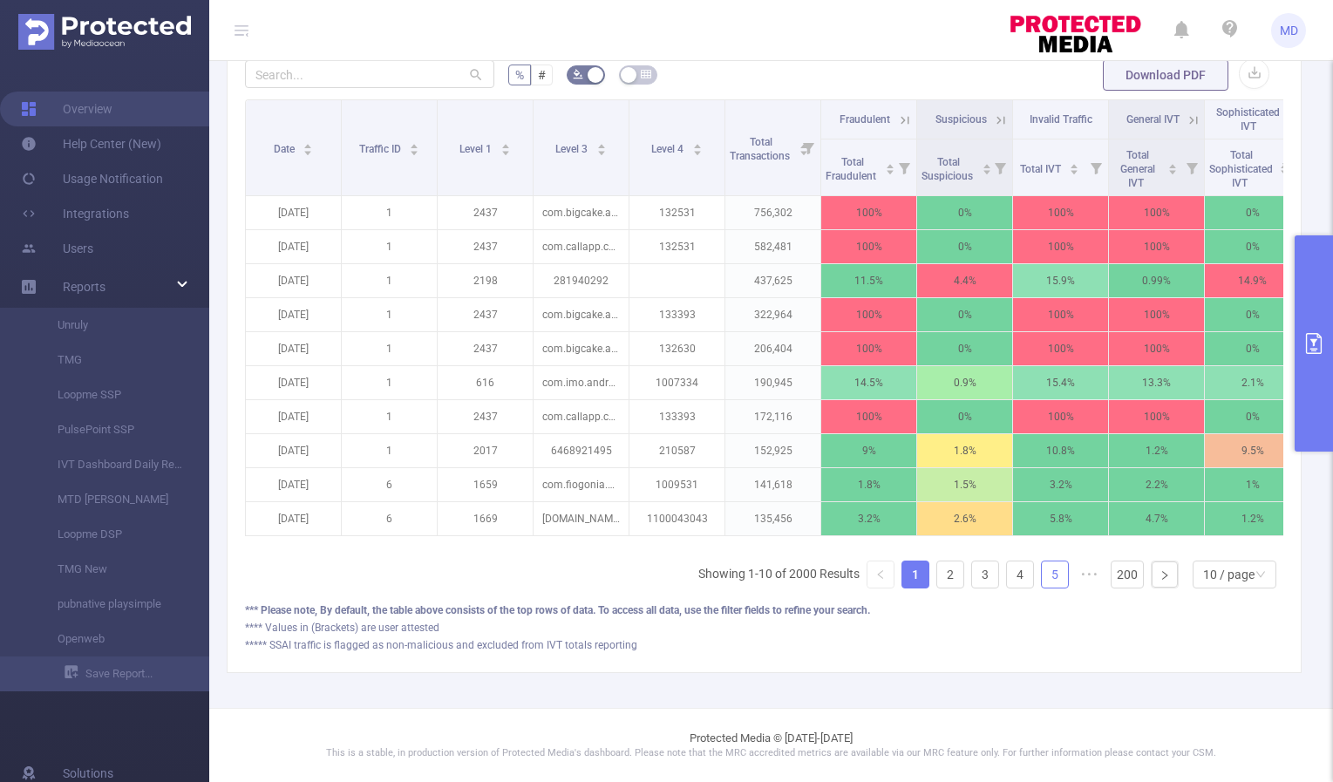
click at [1042, 577] on link "5" at bounding box center [1055, 574] width 26 height 26
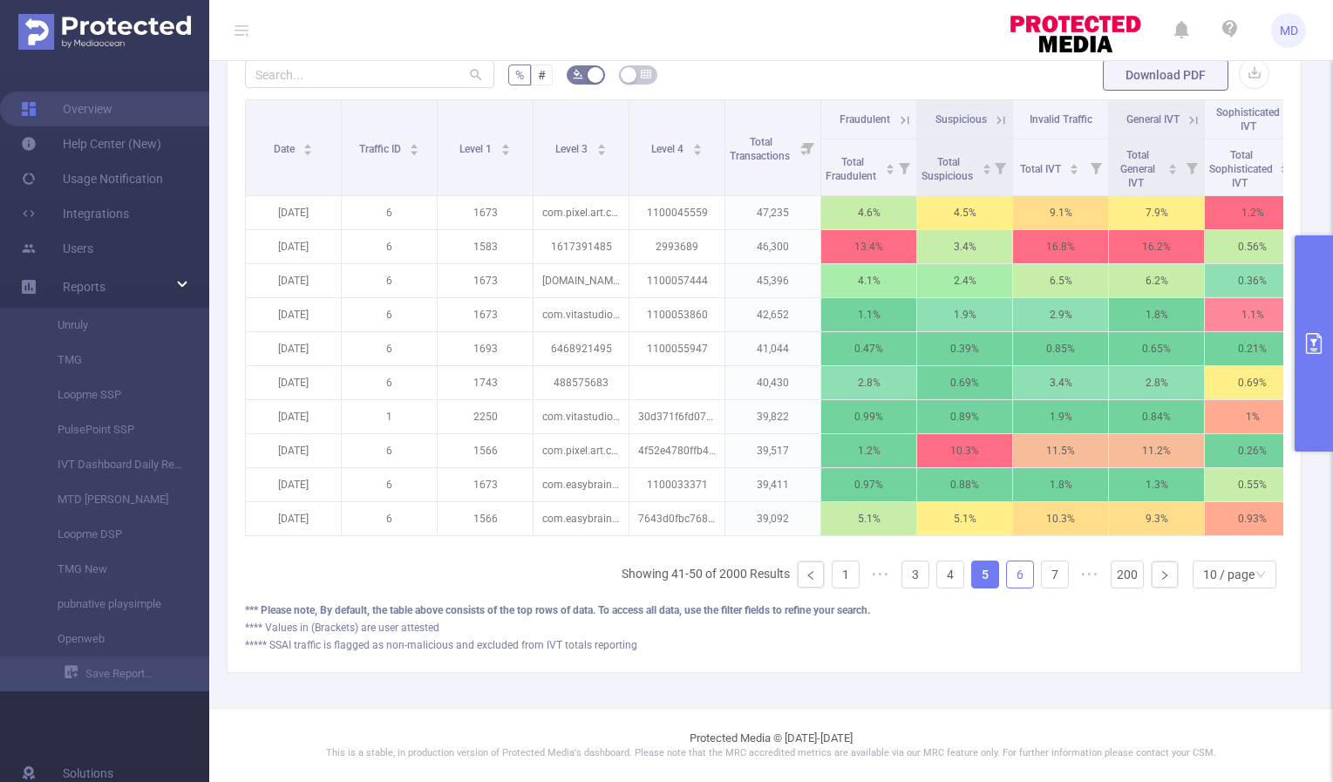
click at [1011, 576] on link "6" at bounding box center [1020, 574] width 26 height 26
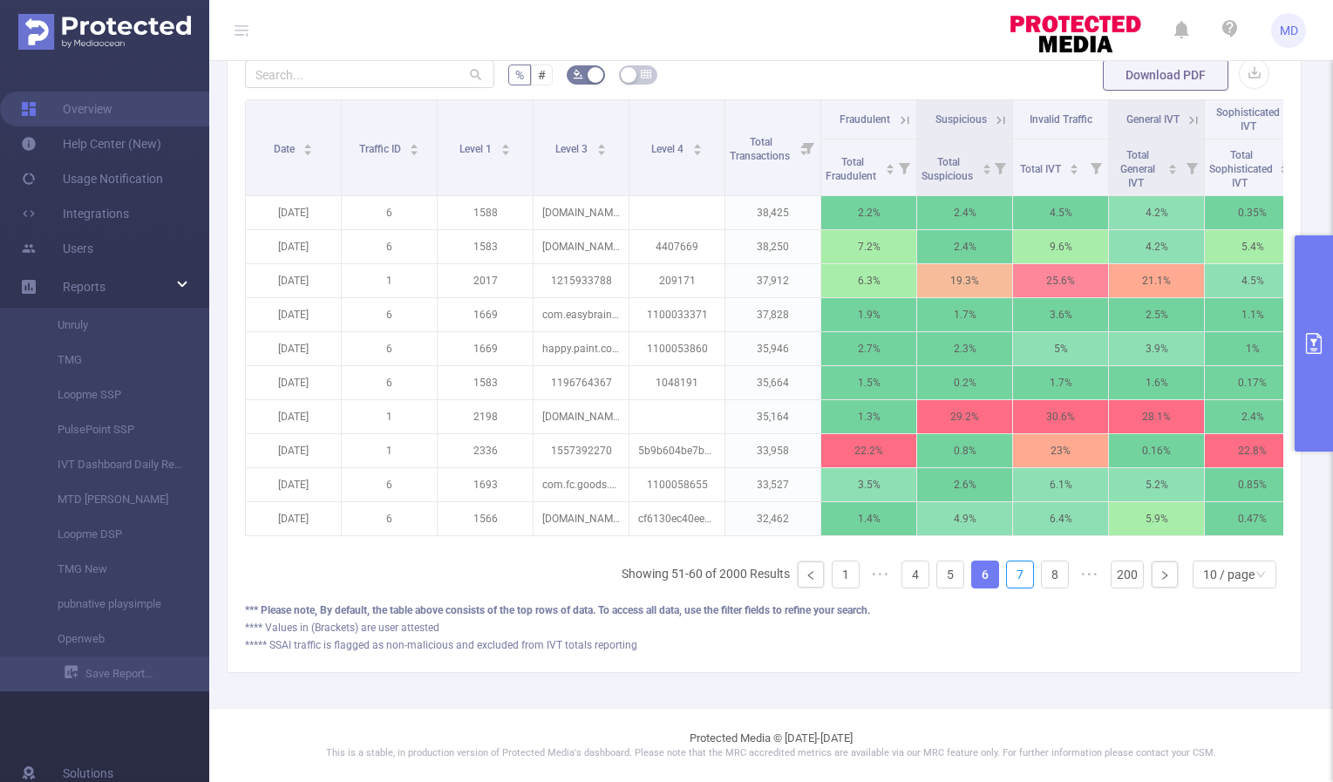
click at [1011, 576] on link "7" at bounding box center [1020, 574] width 26 height 26
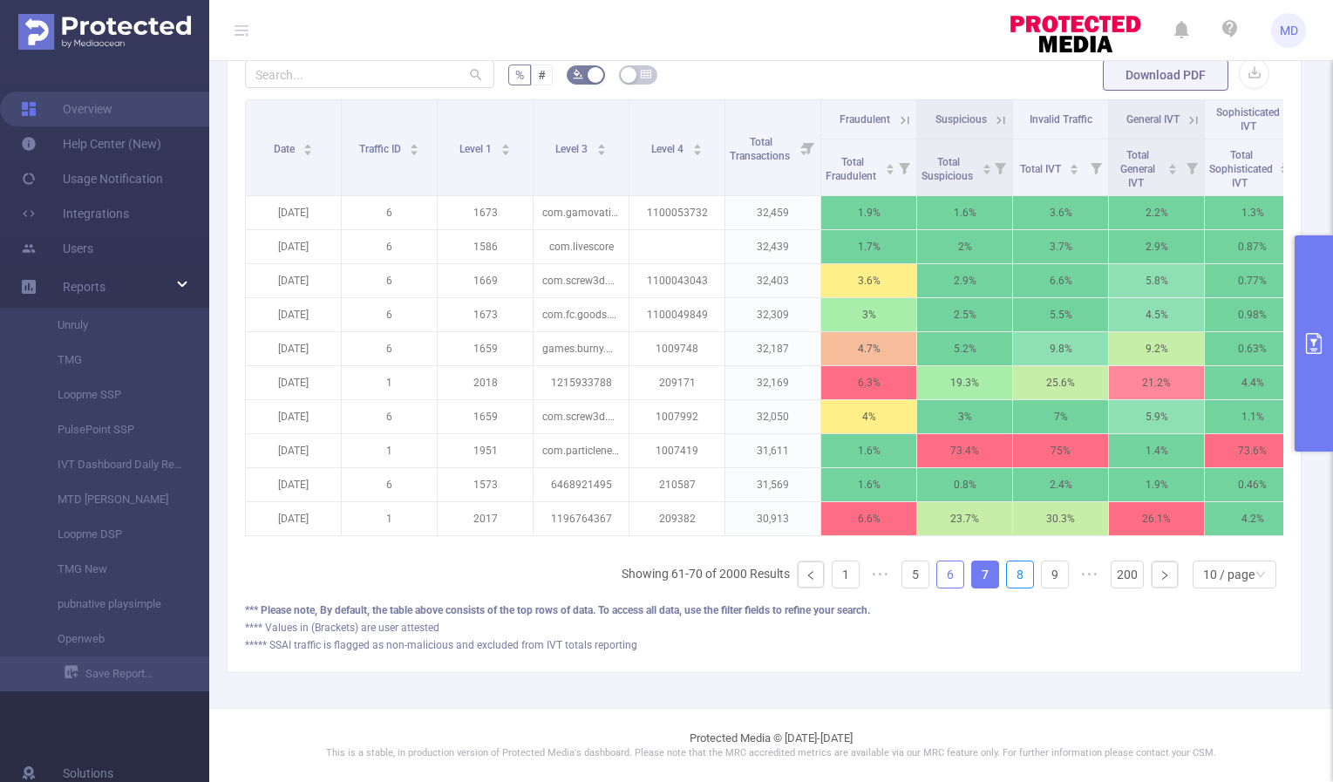
click at [1011, 576] on link "8" at bounding box center [1020, 574] width 26 height 26
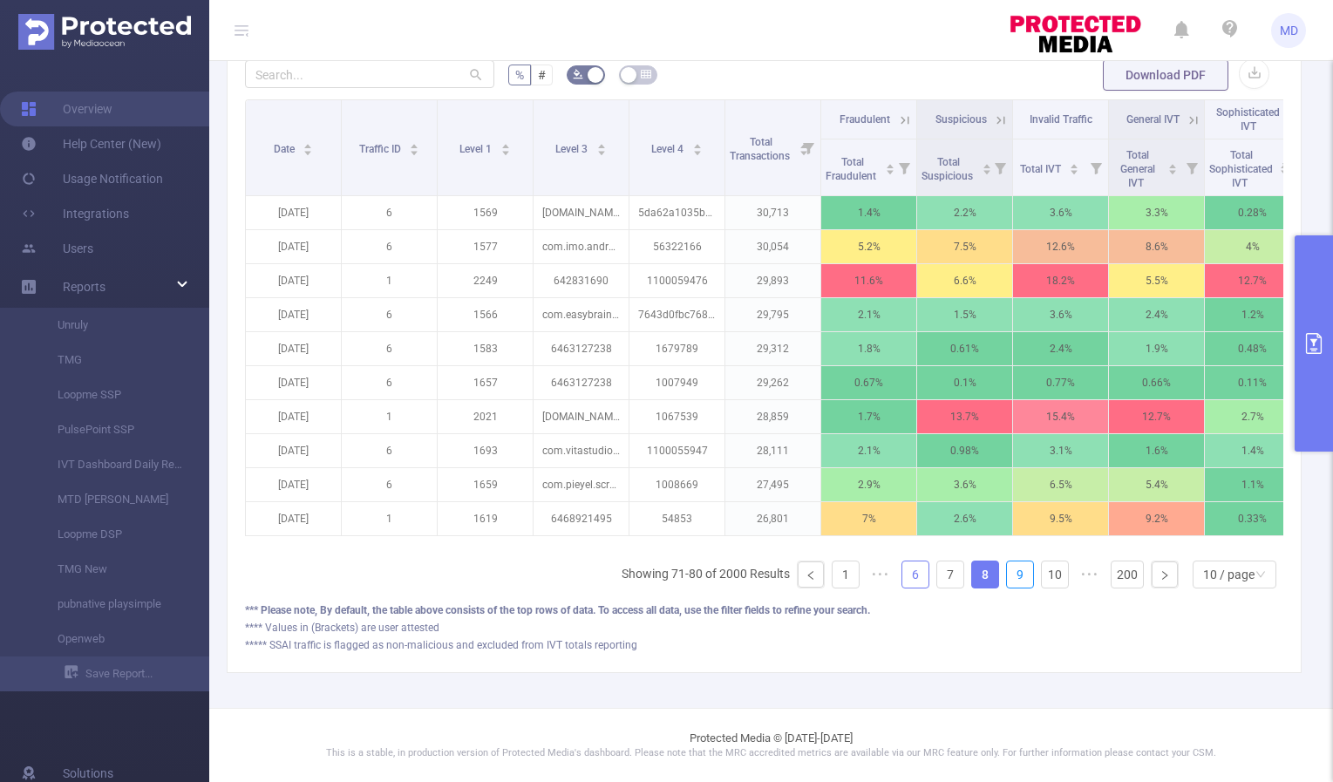
click at [1011, 576] on link "9" at bounding box center [1020, 574] width 26 height 26
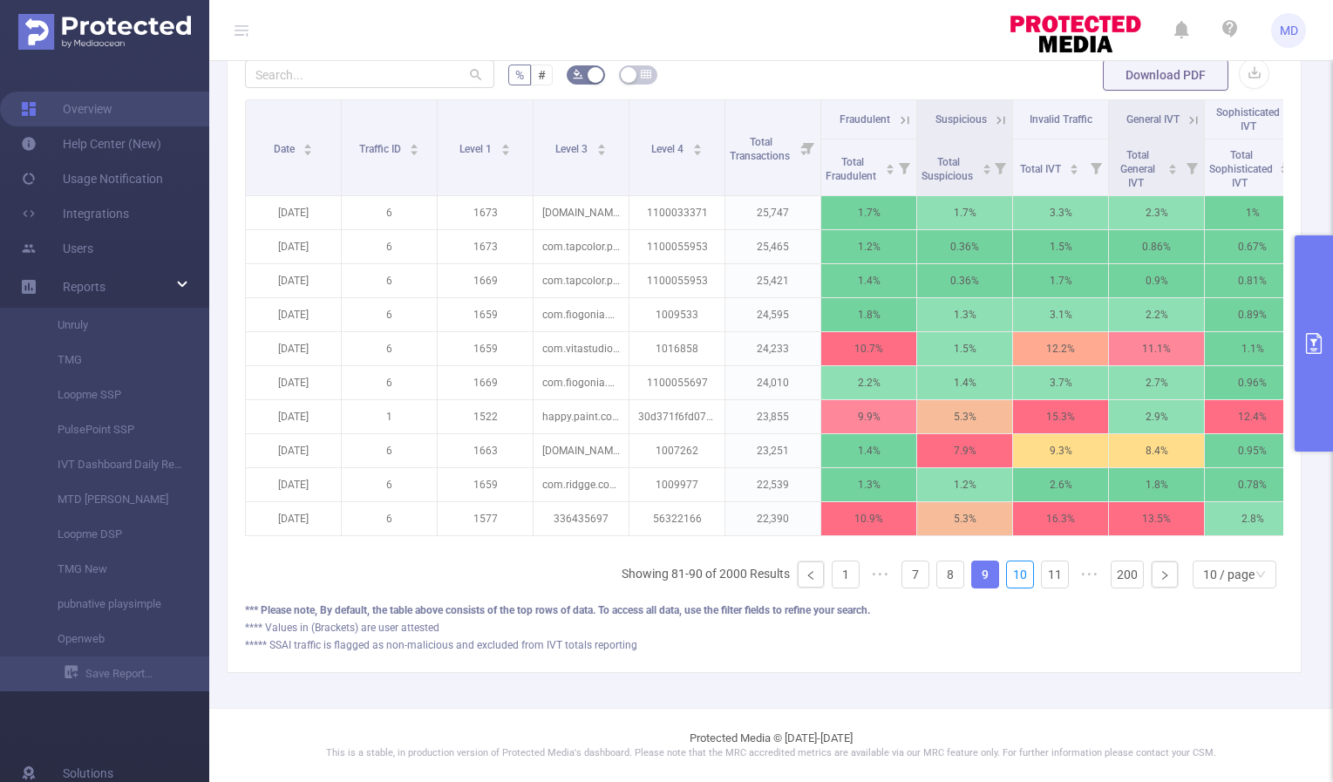
click at [1011, 576] on link "10" at bounding box center [1020, 574] width 26 height 26
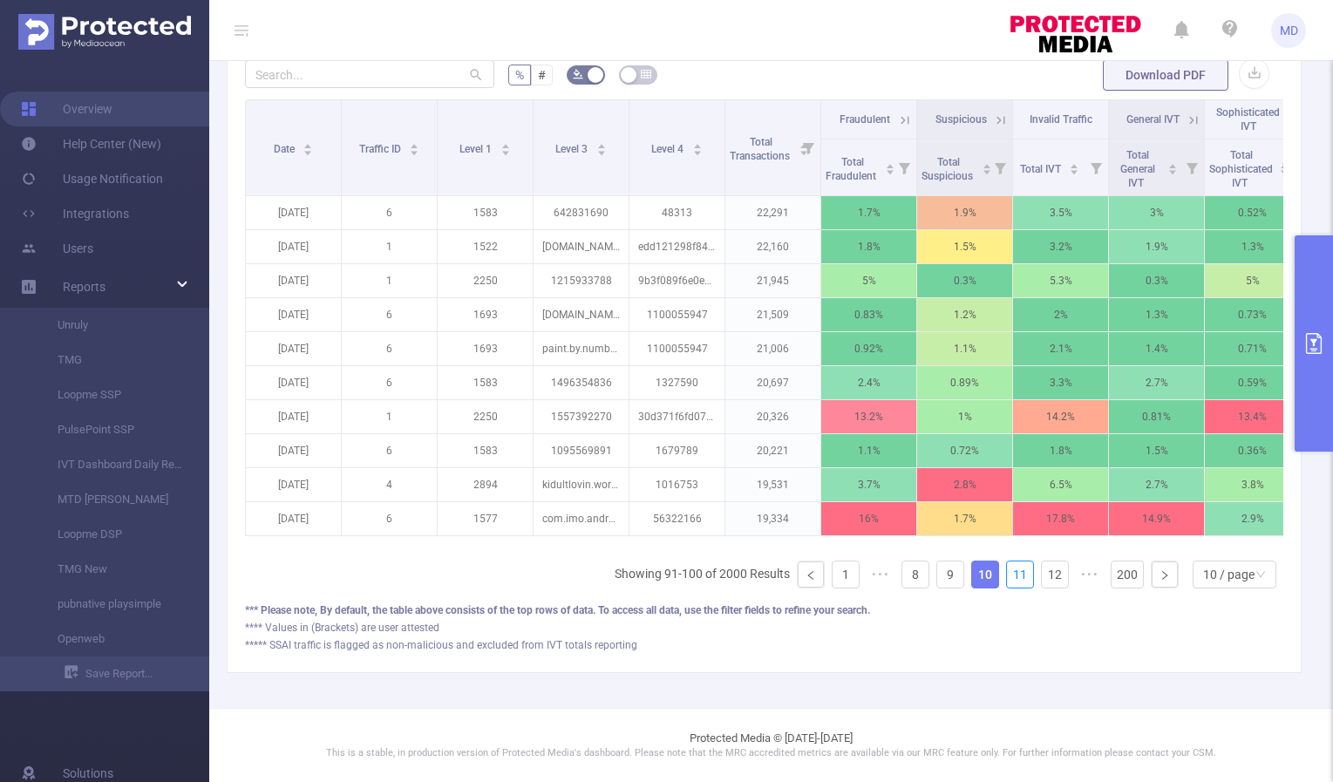
click at [1011, 576] on link "11" at bounding box center [1020, 574] width 26 height 26
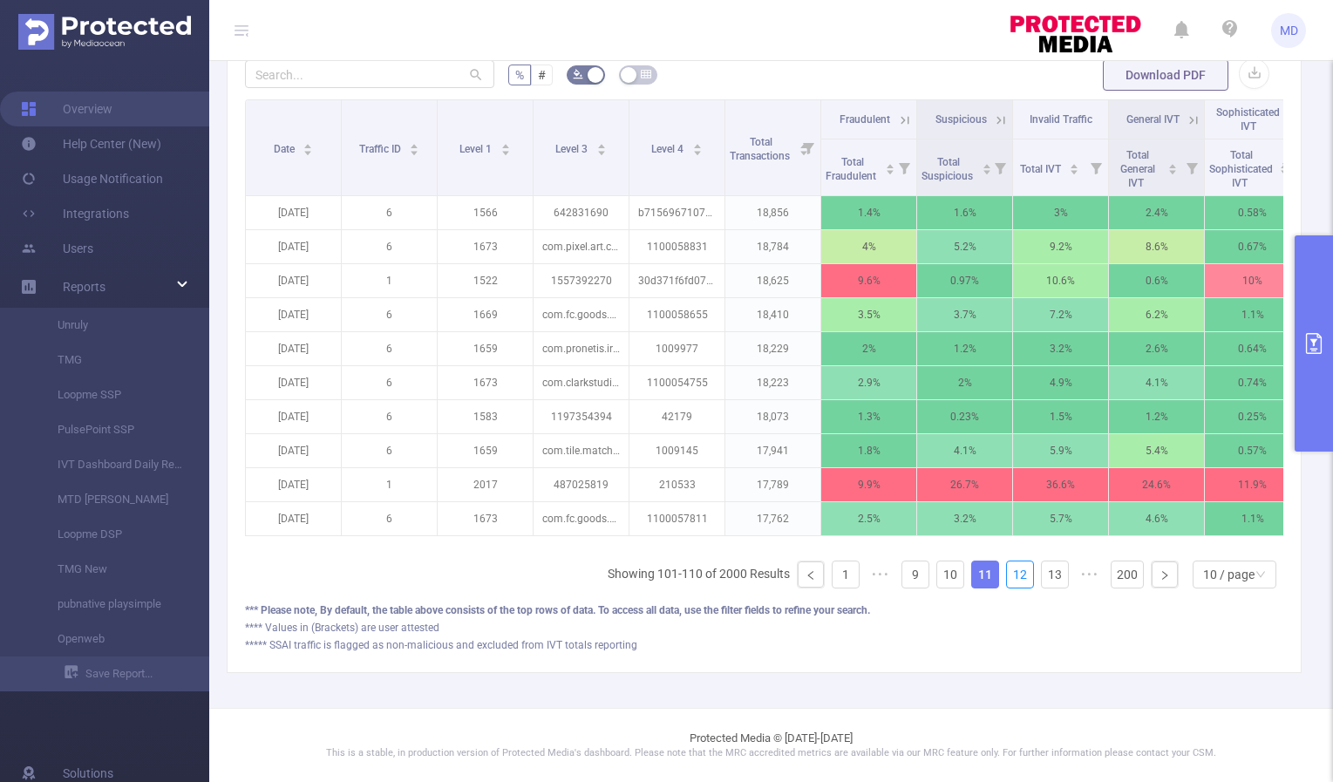
click at [1011, 576] on link "12" at bounding box center [1020, 574] width 26 height 26
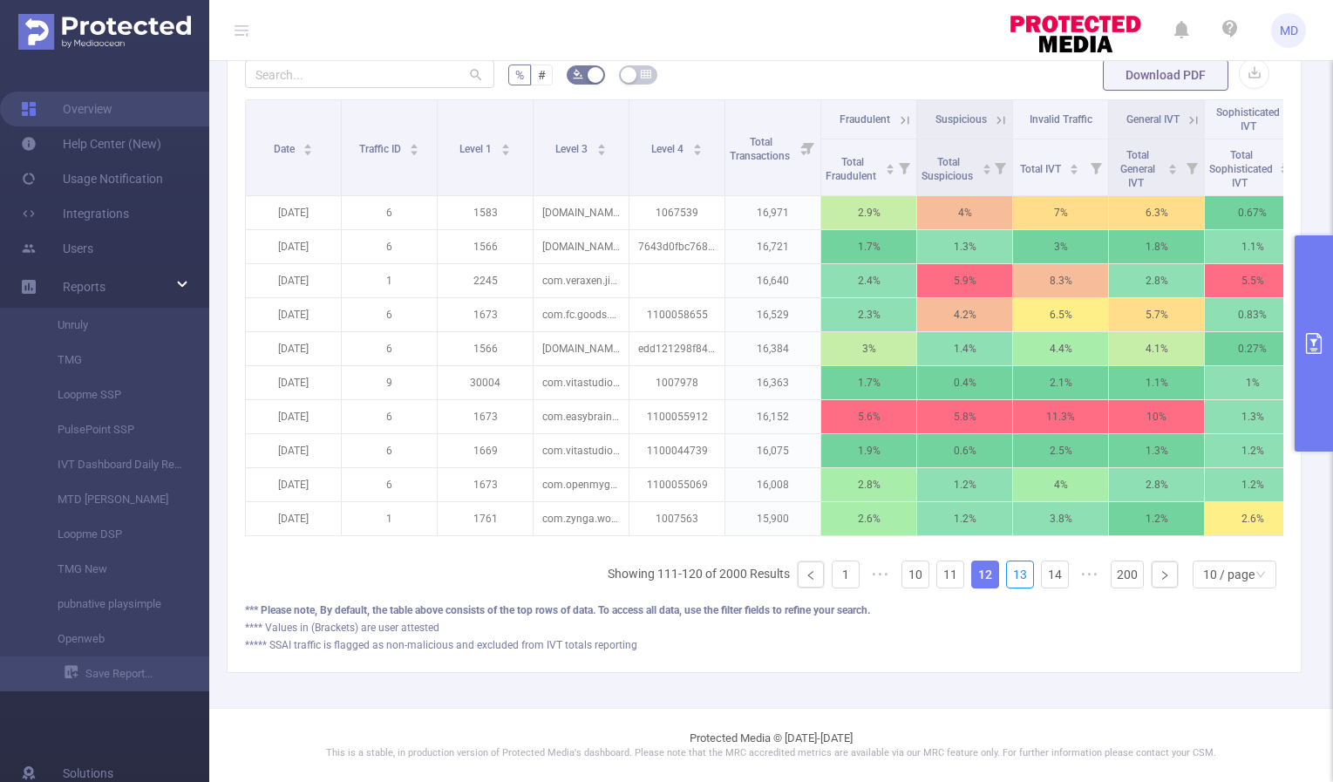
click at [1011, 576] on link "13" at bounding box center [1020, 574] width 26 height 26
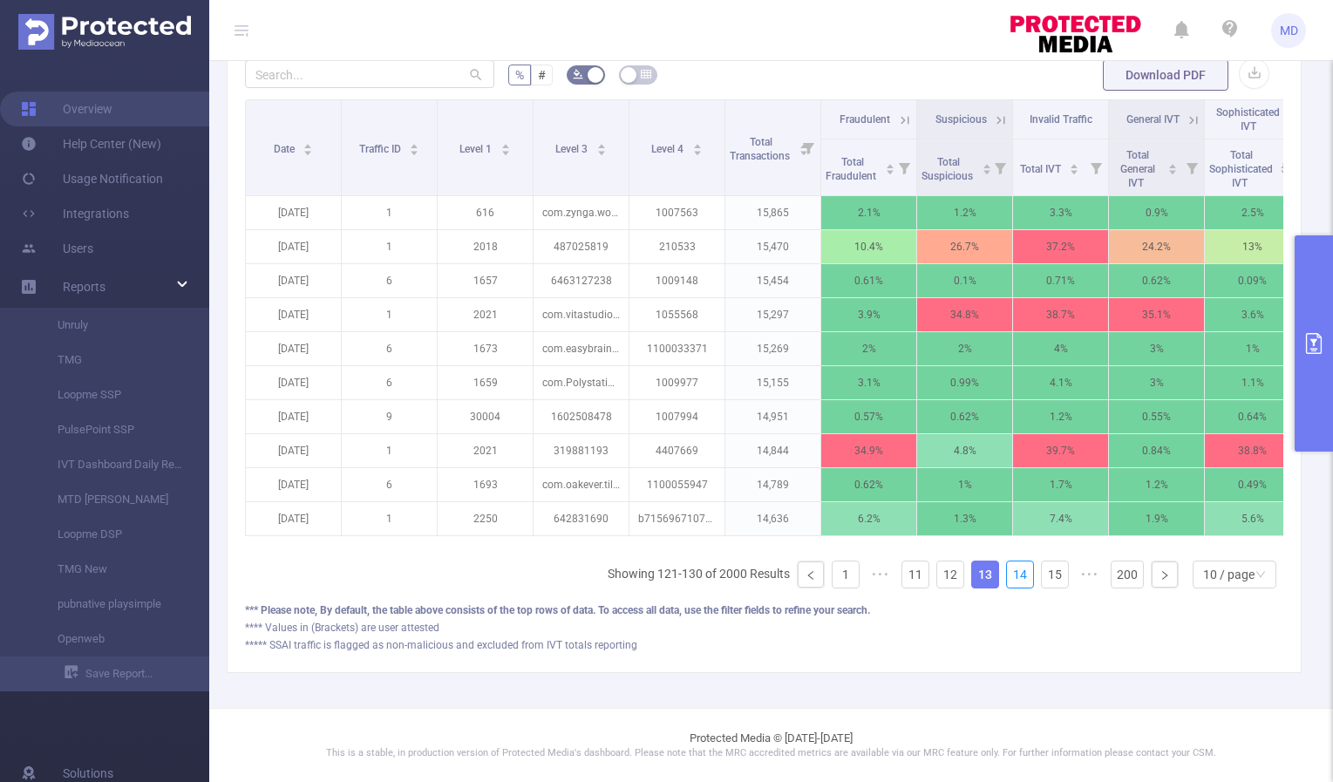
click at [1011, 576] on link "14" at bounding box center [1020, 574] width 26 height 26
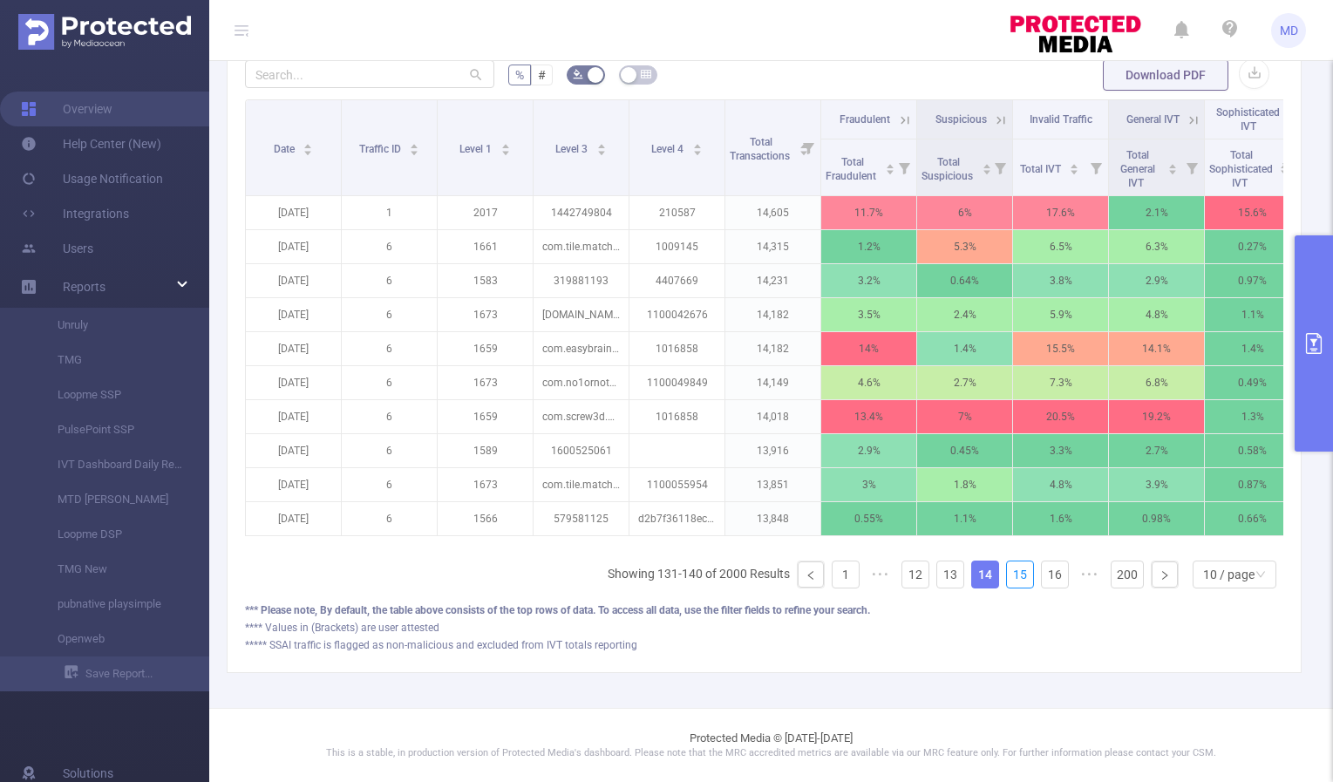
click at [1011, 576] on link "15" at bounding box center [1020, 574] width 26 height 26
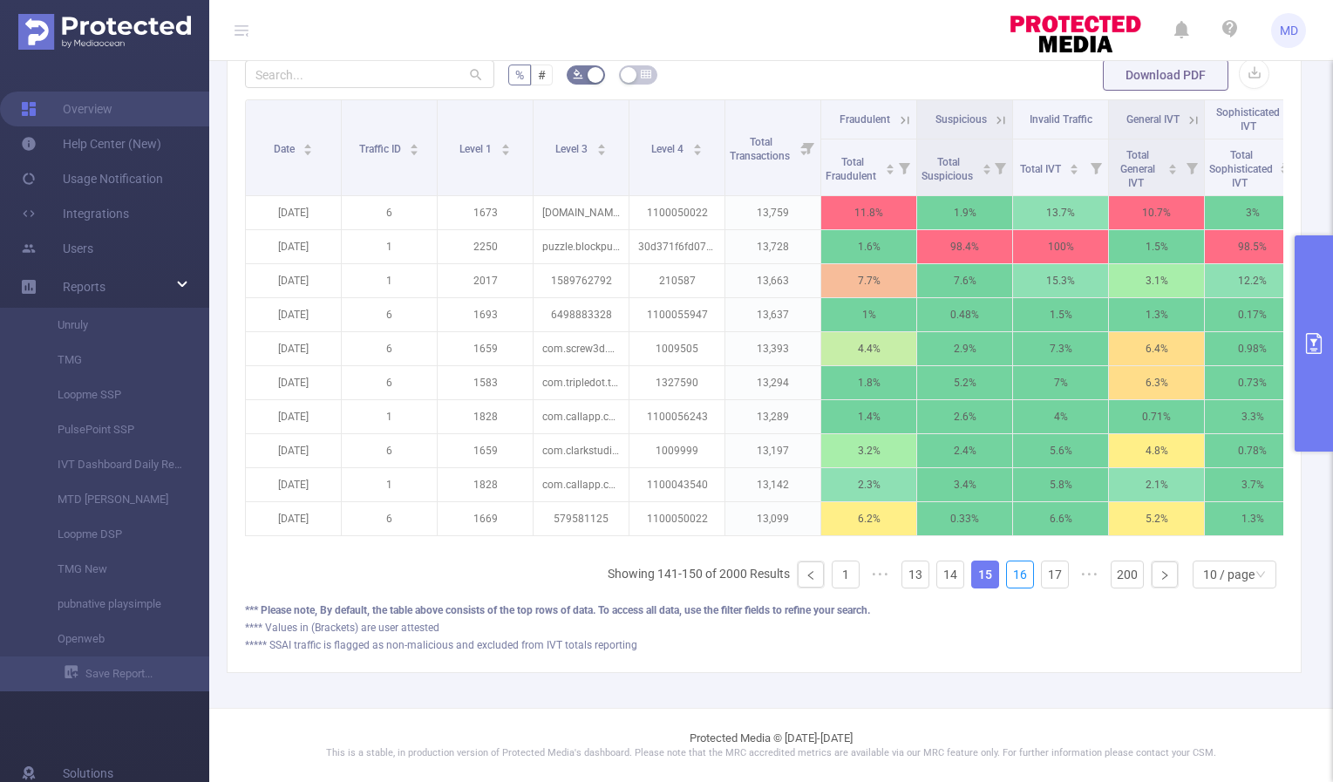
click at [1011, 576] on link "16" at bounding box center [1020, 574] width 26 height 26
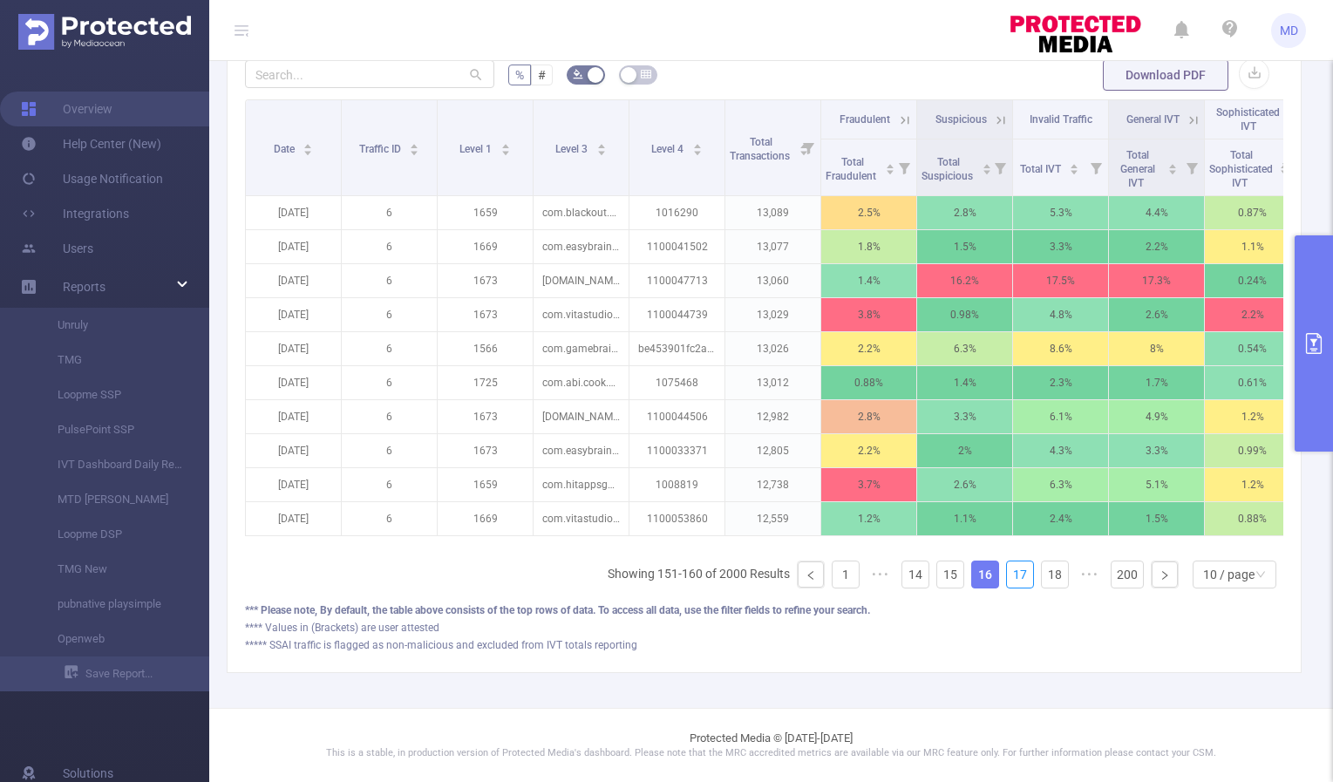
click at [1011, 576] on link "17" at bounding box center [1020, 574] width 26 height 26
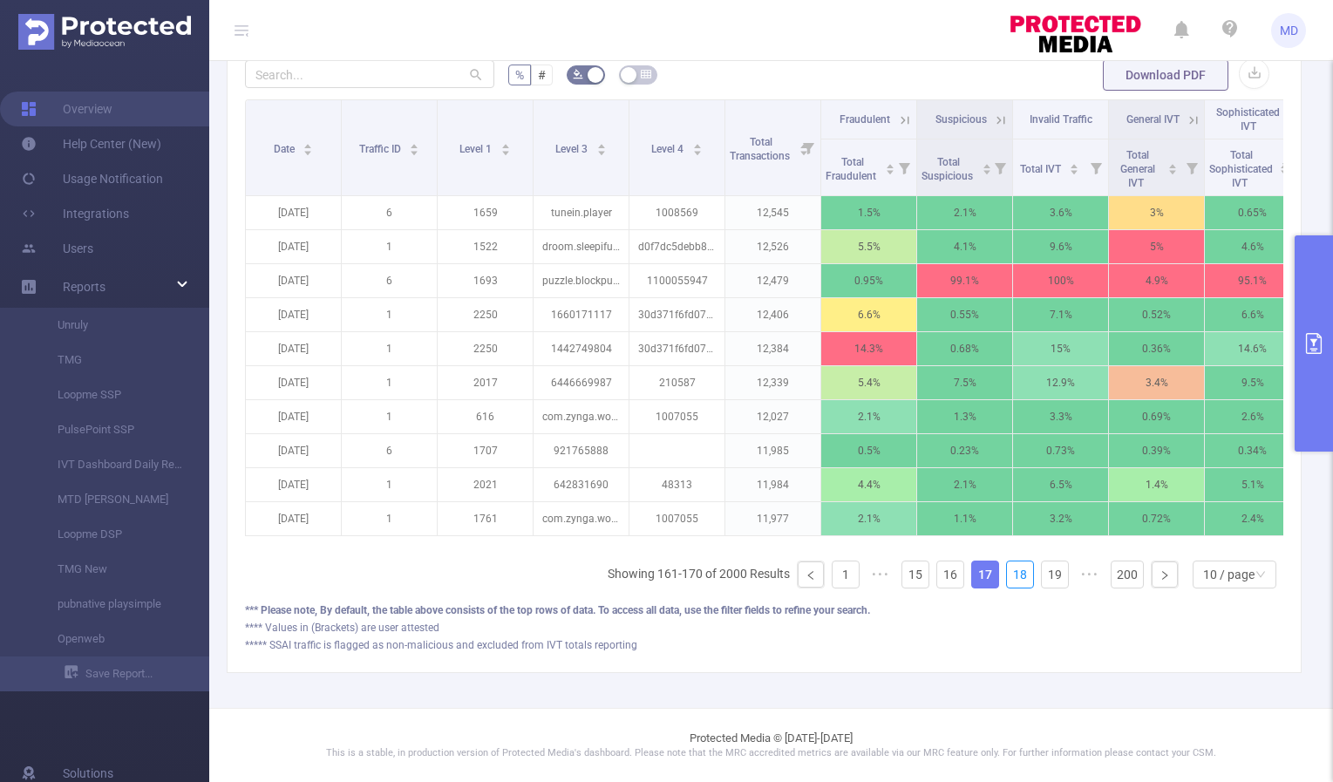
click at [1011, 576] on link "18" at bounding box center [1020, 574] width 26 height 26
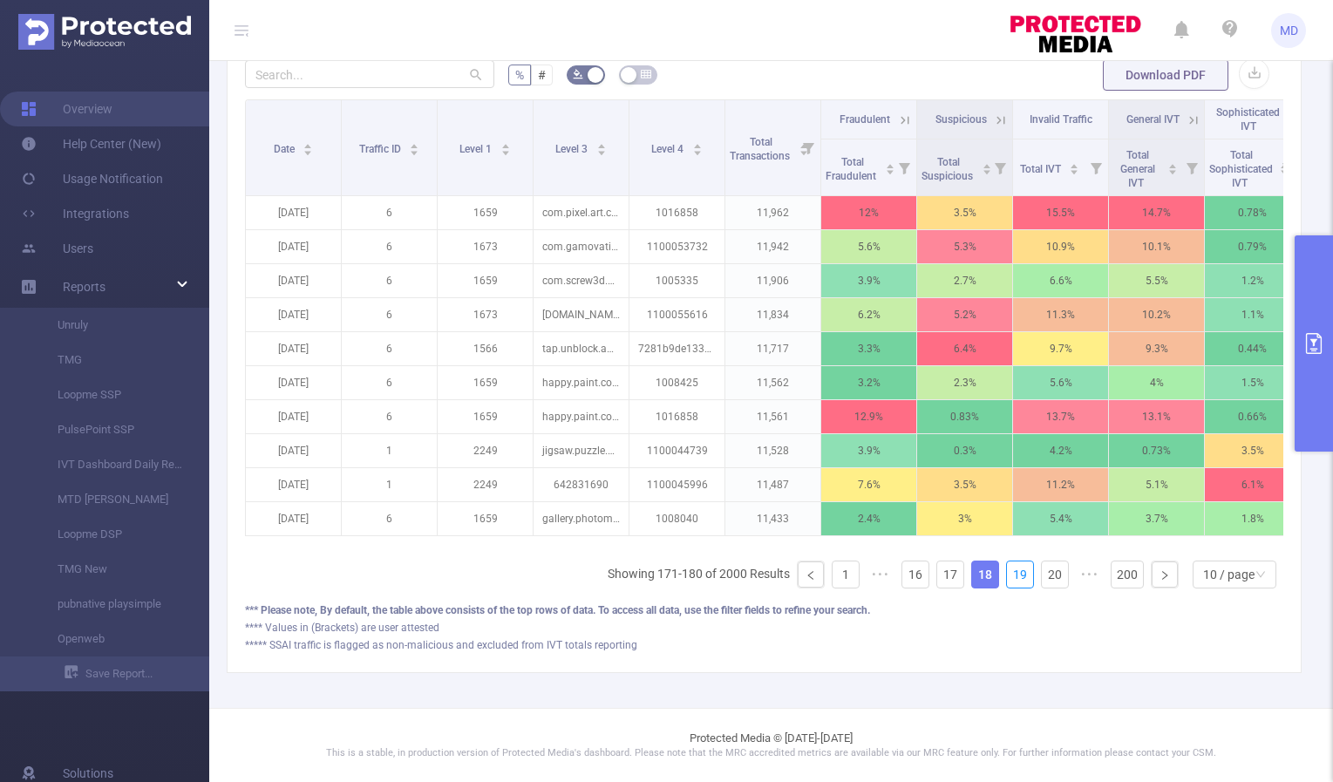
click at [1011, 576] on link "19" at bounding box center [1020, 574] width 26 height 26
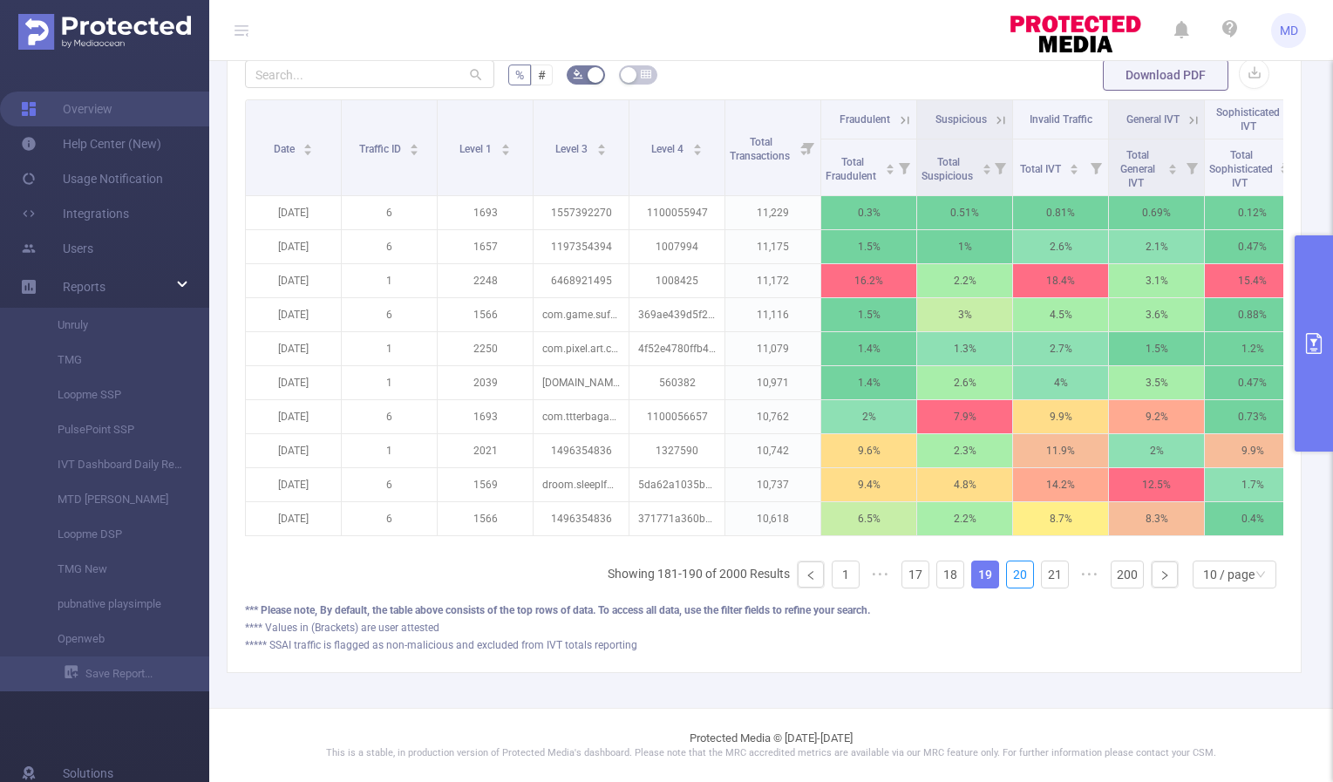
click at [1011, 576] on link "20" at bounding box center [1020, 574] width 26 height 26
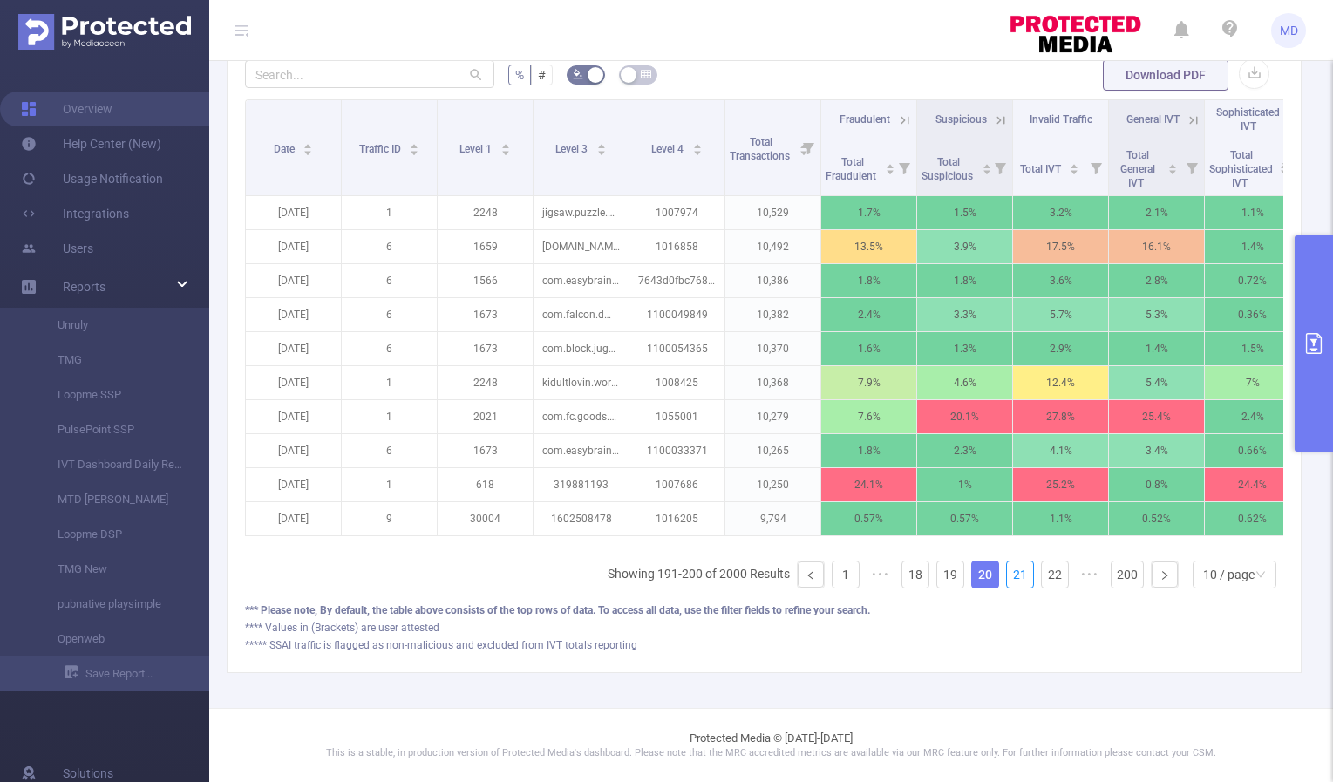
click at [1011, 576] on link "21" at bounding box center [1020, 574] width 26 height 26
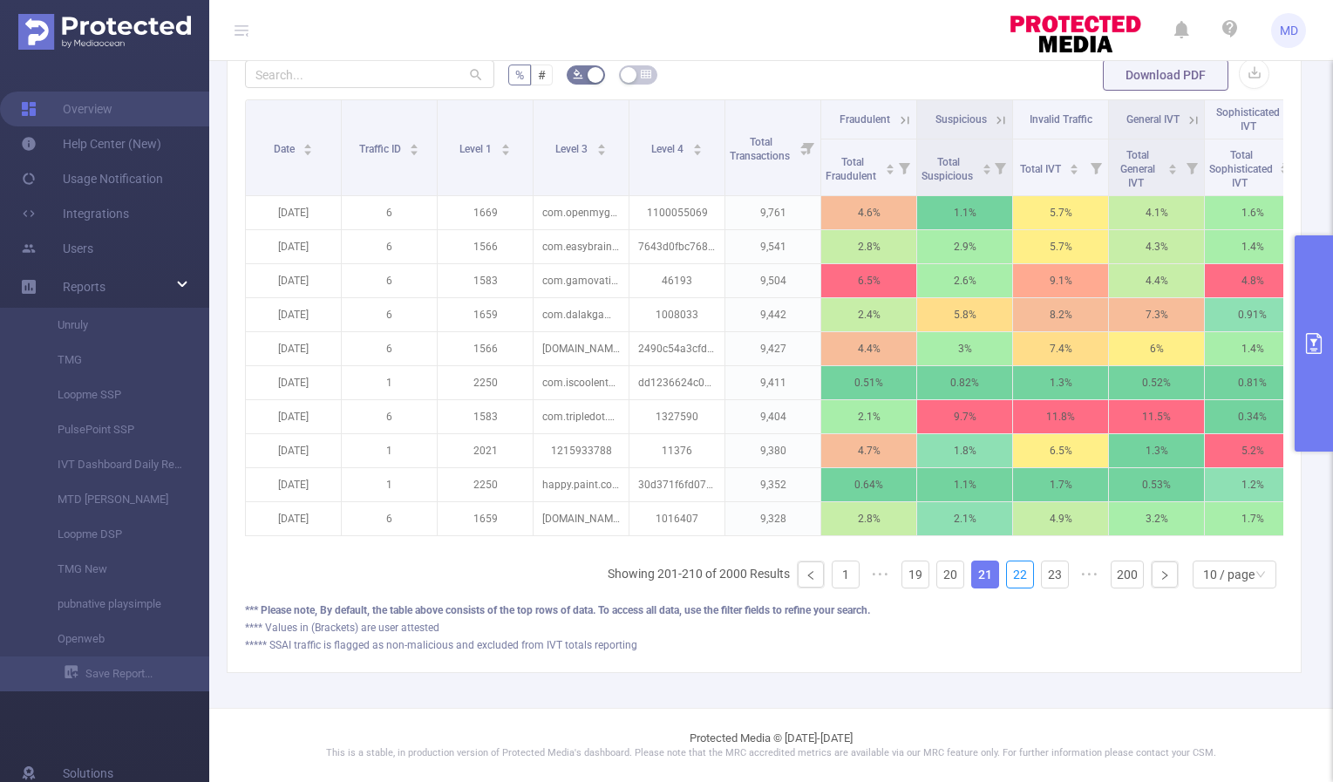
click at [1011, 576] on link "22" at bounding box center [1020, 574] width 26 height 26
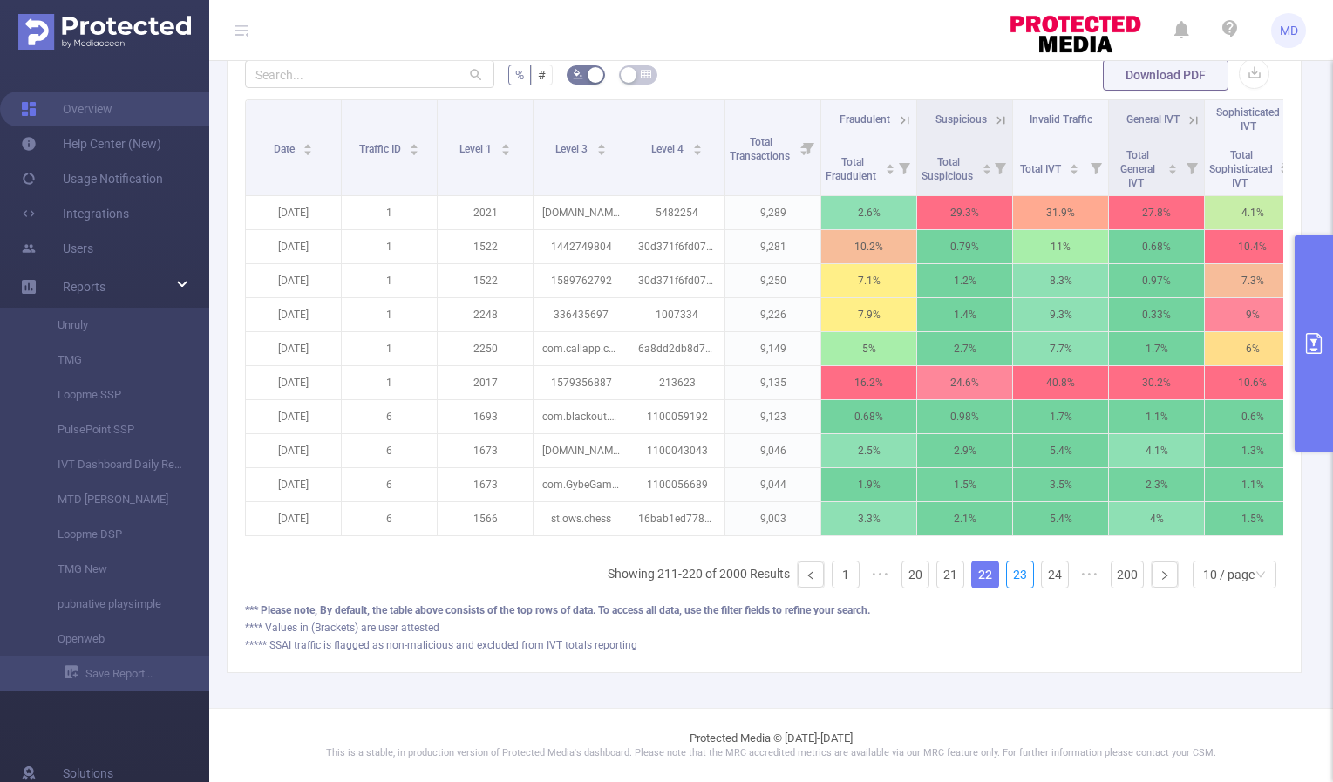
click at [1011, 576] on link "23" at bounding box center [1020, 574] width 26 height 26
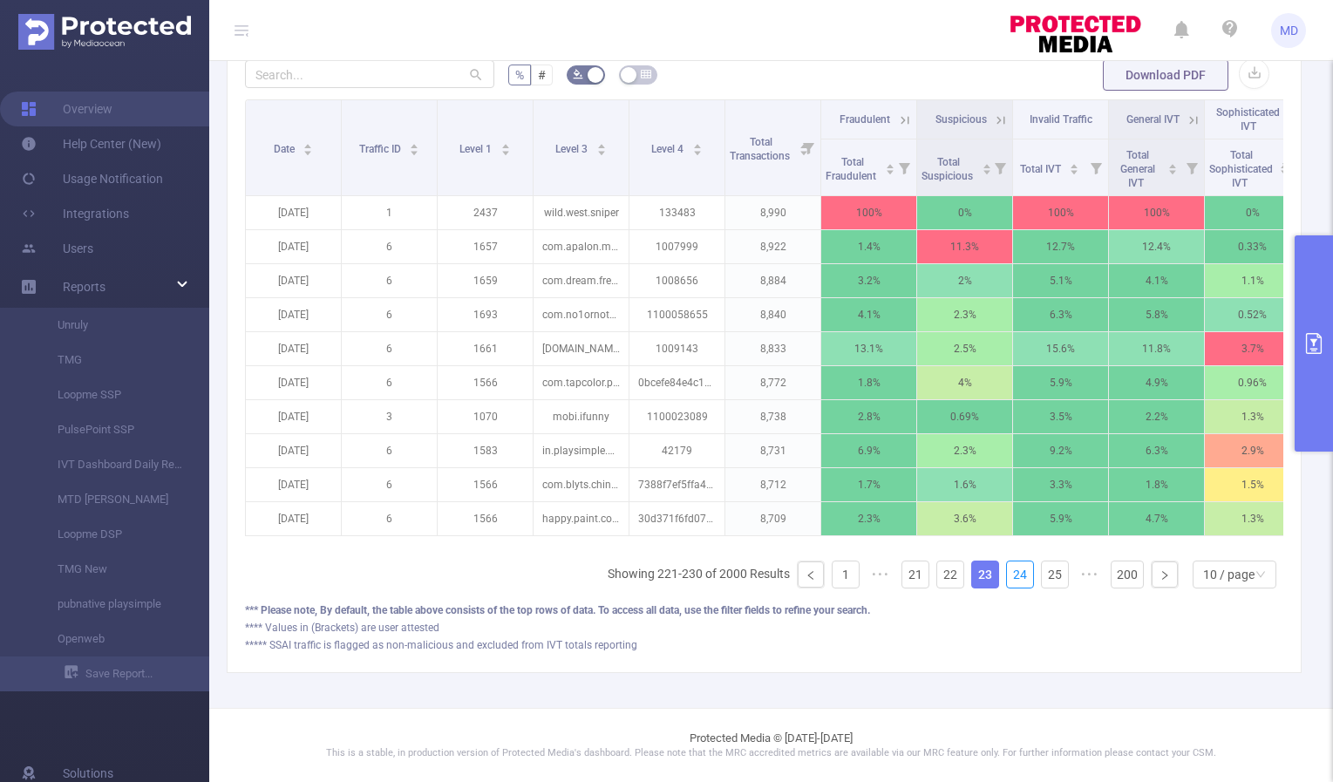
click at [1011, 576] on link "24" at bounding box center [1020, 574] width 26 height 26
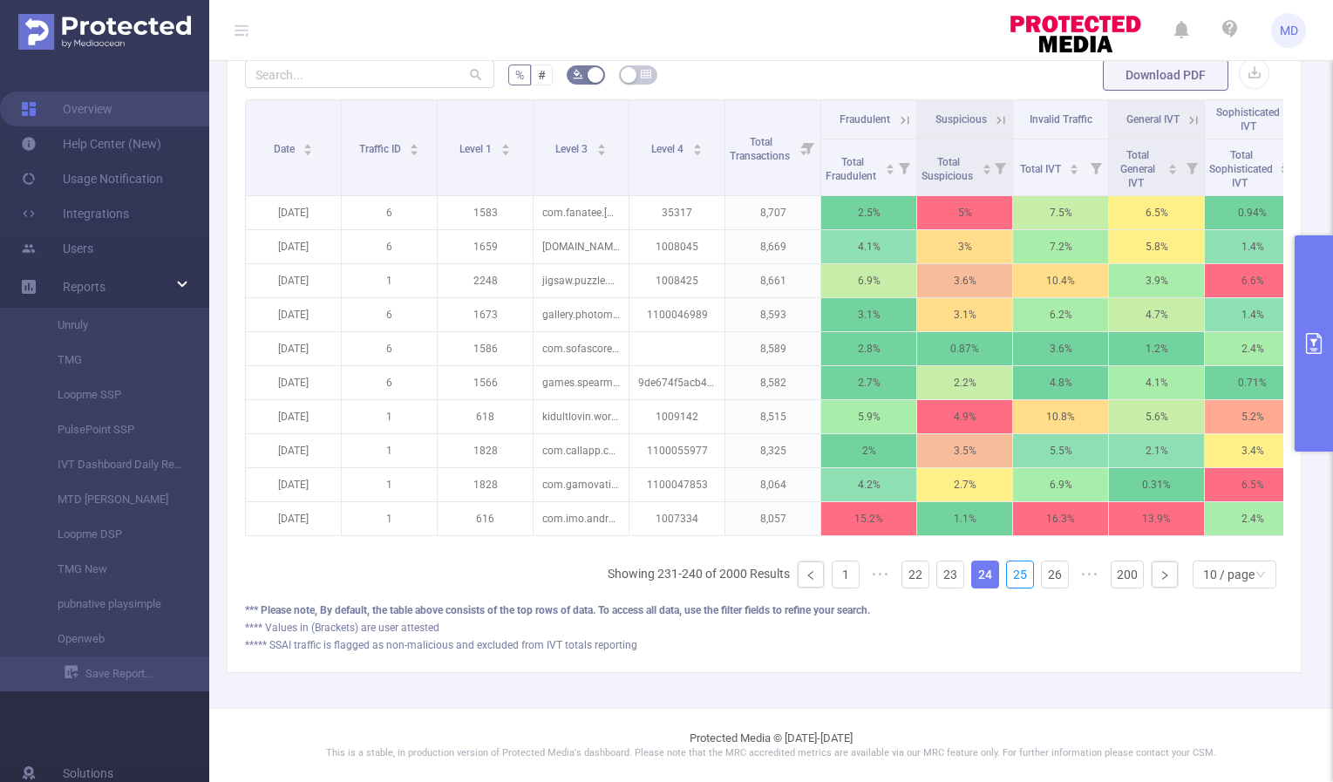
click at [1011, 576] on link "25" at bounding box center [1020, 574] width 26 height 26
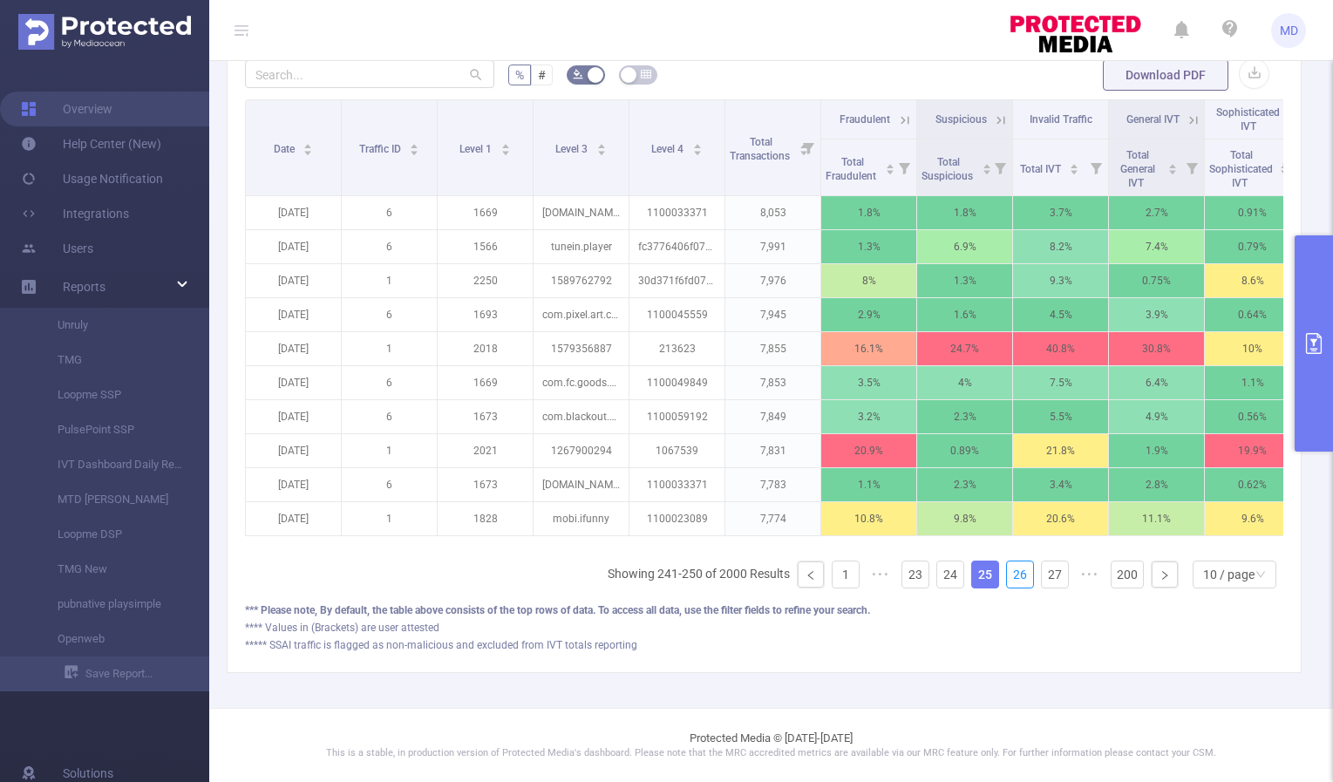
click at [1011, 576] on link "26" at bounding box center [1020, 574] width 26 height 26
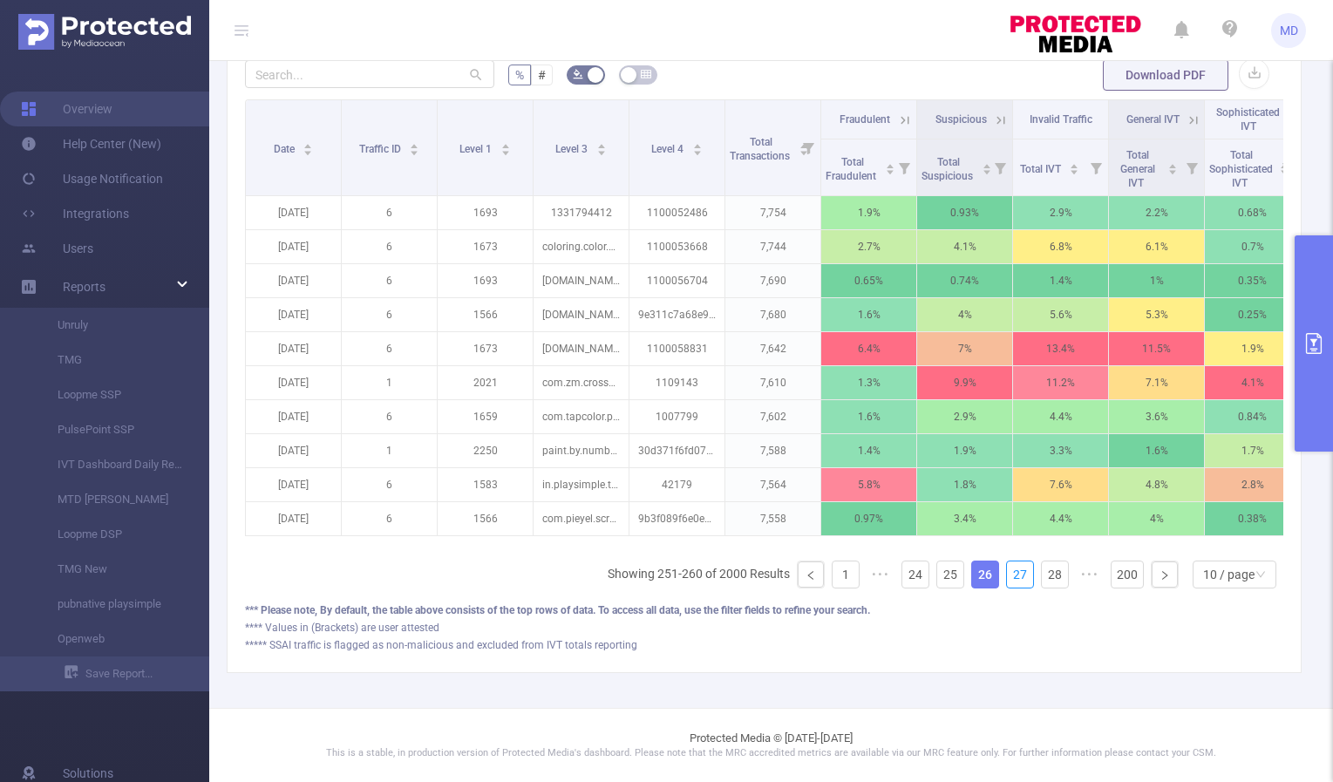
click at [1011, 576] on link "27" at bounding box center [1020, 574] width 26 height 26
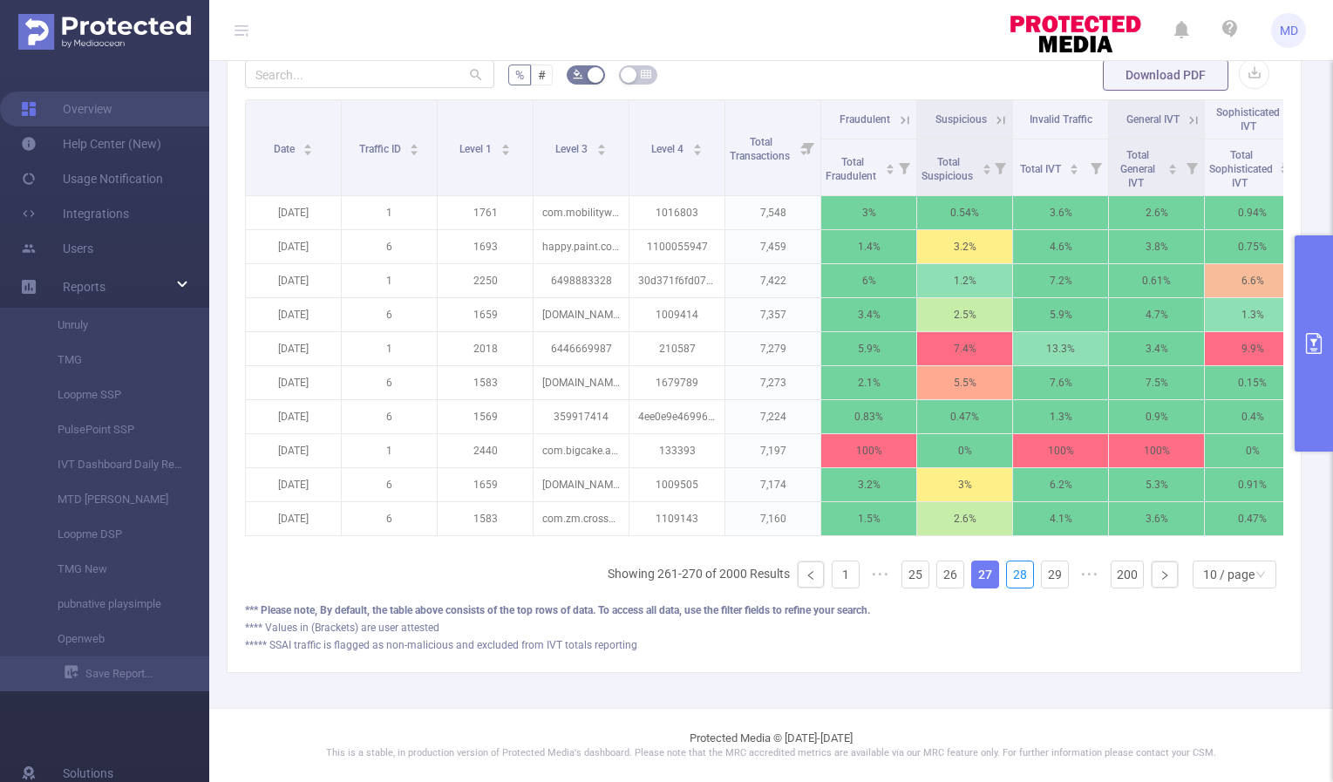
click at [1011, 576] on link "28" at bounding box center [1020, 574] width 26 height 26
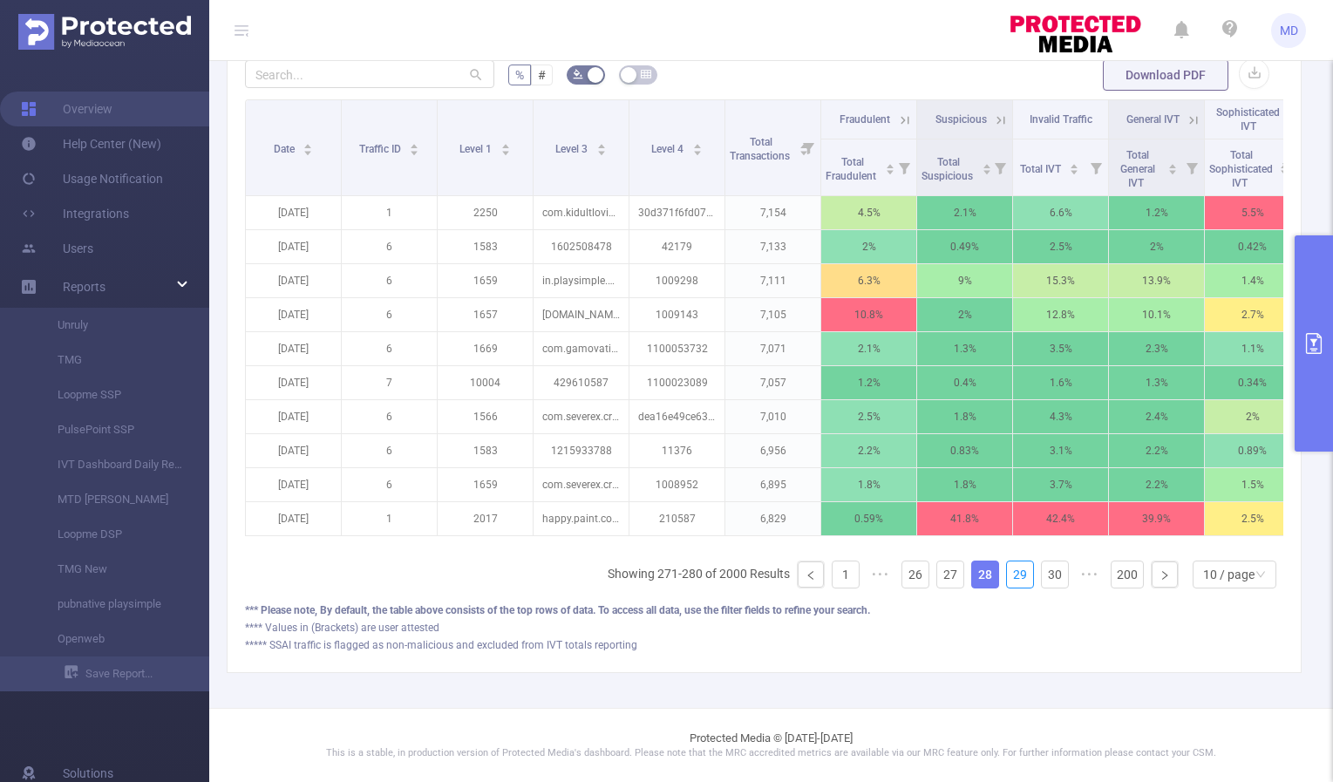
click at [1011, 576] on link "29" at bounding box center [1020, 574] width 26 height 26
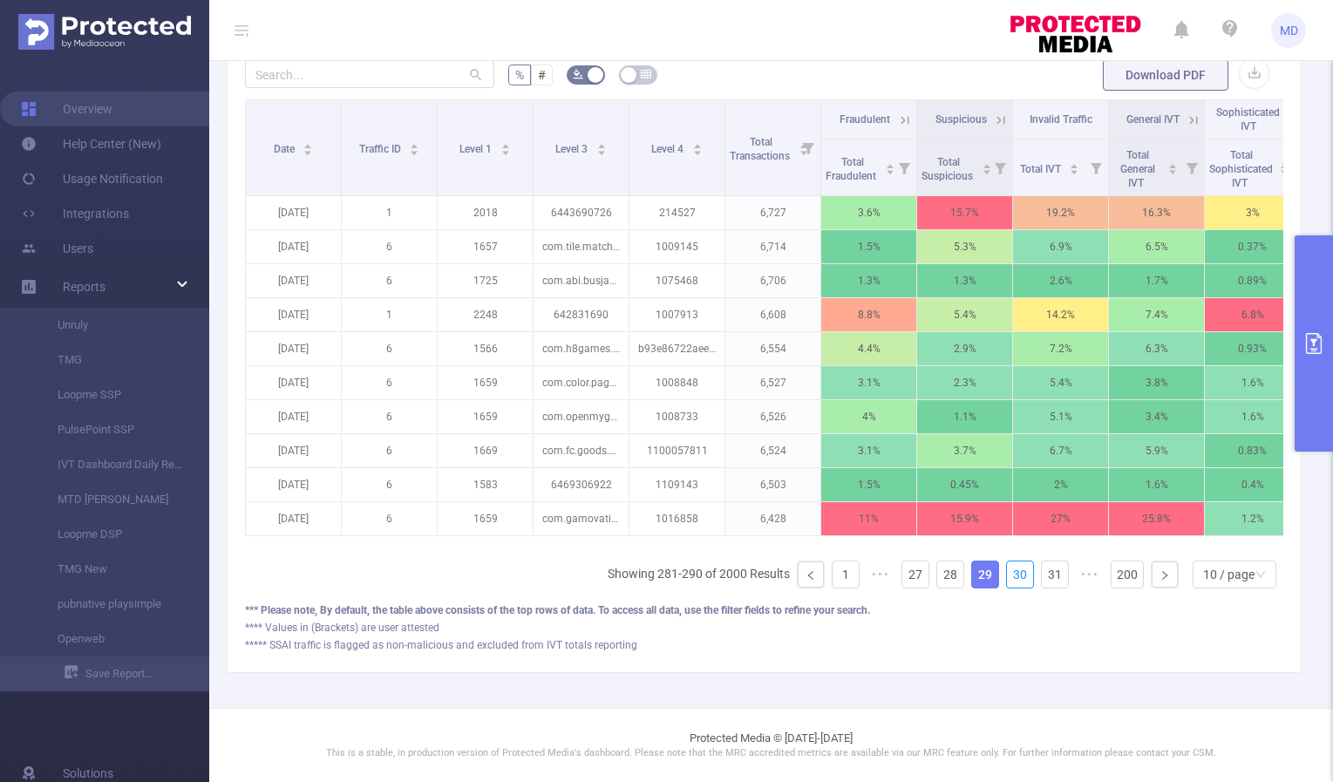
click at [1011, 576] on link "30" at bounding box center [1020, 574] width 26 height 26
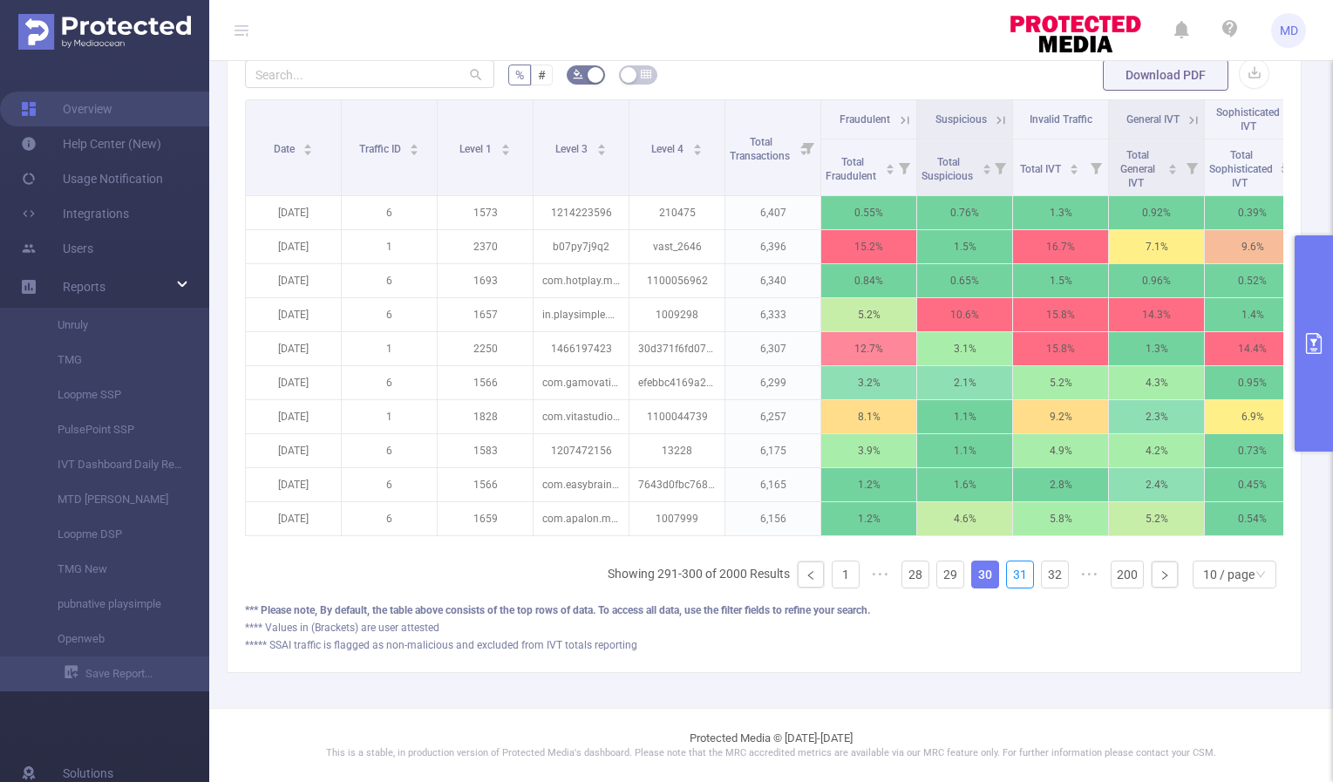
click at [1011, 576] on link "31" at bounding box center [1020, 574] width 26 height 26
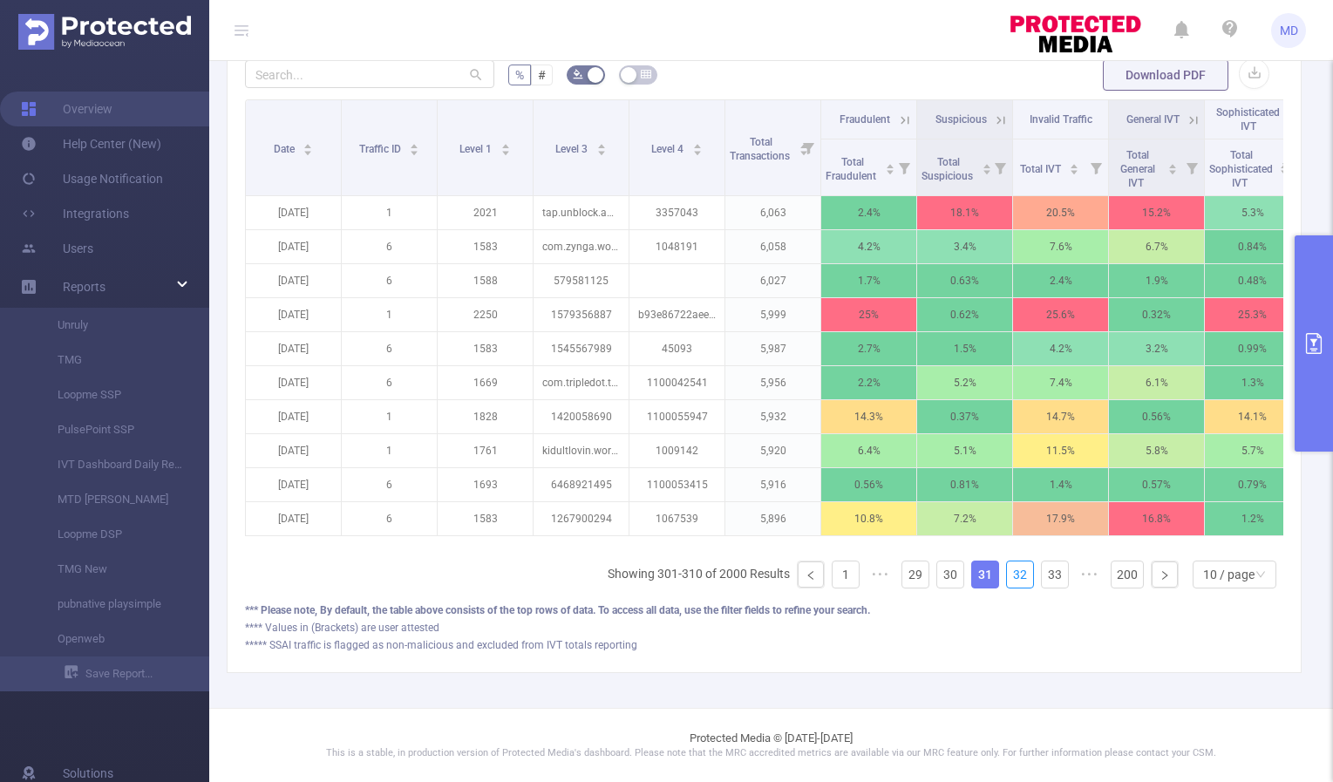
click at [1011, 576] on link "32" at bounding box center [1020, 574] width 26 height 26
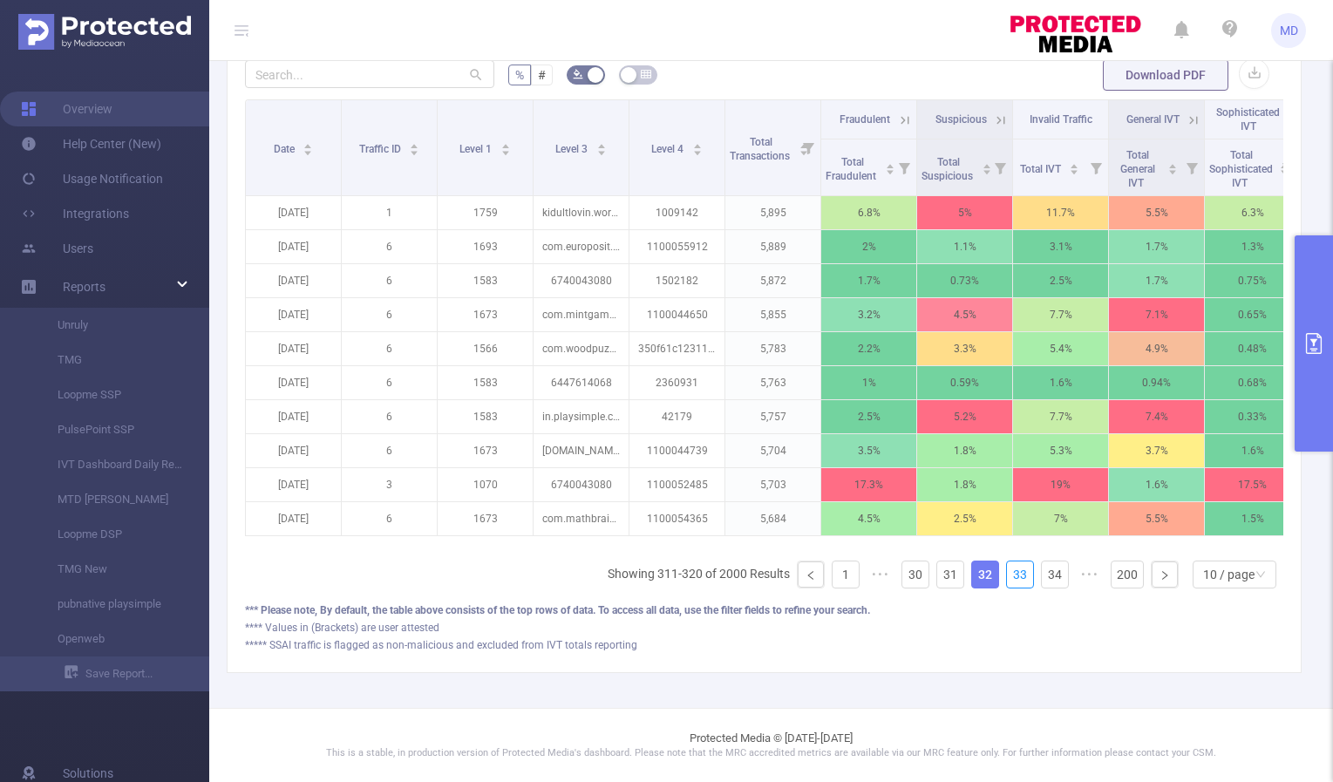
click at [1011, 576] on link "33" at bounding box center [1020, 574] width 26 height 26
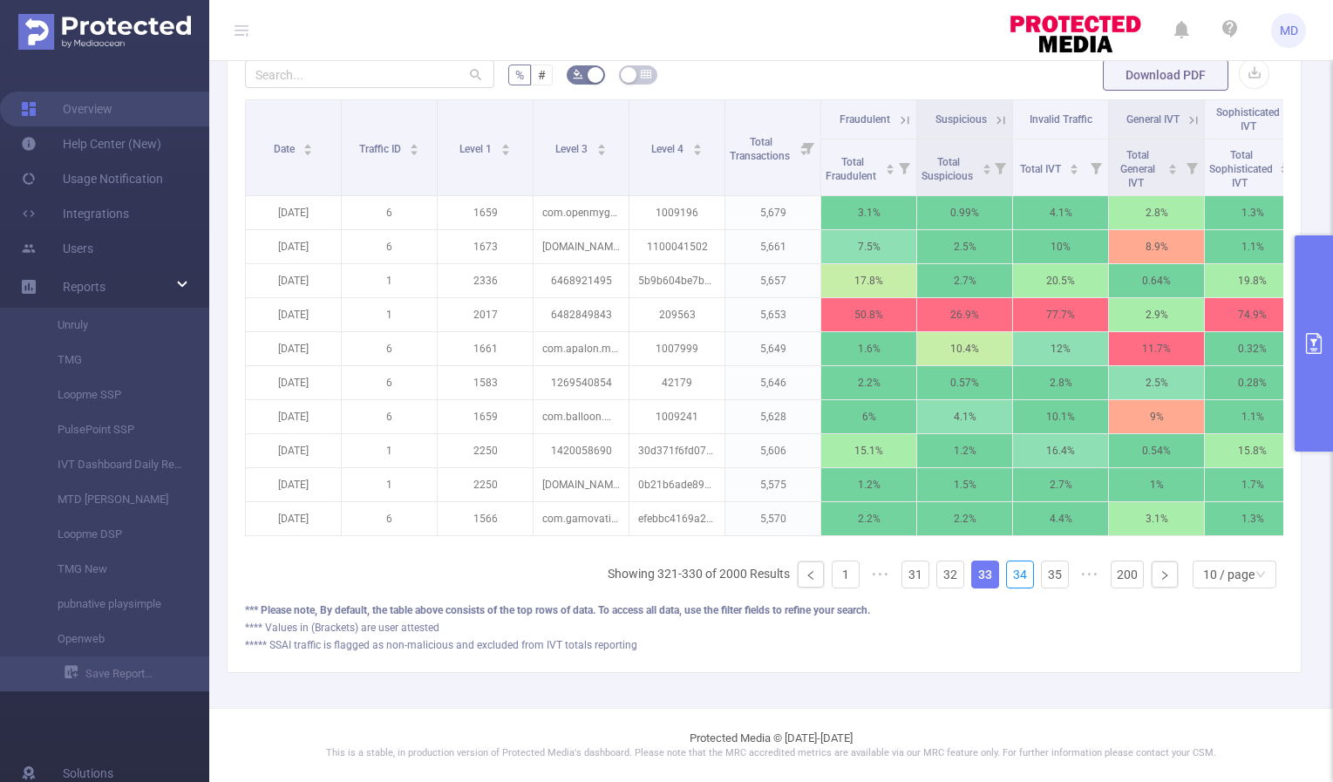
click at [1011, 576] on link "34" at bounding box center [1020, 574] width 26 height 26
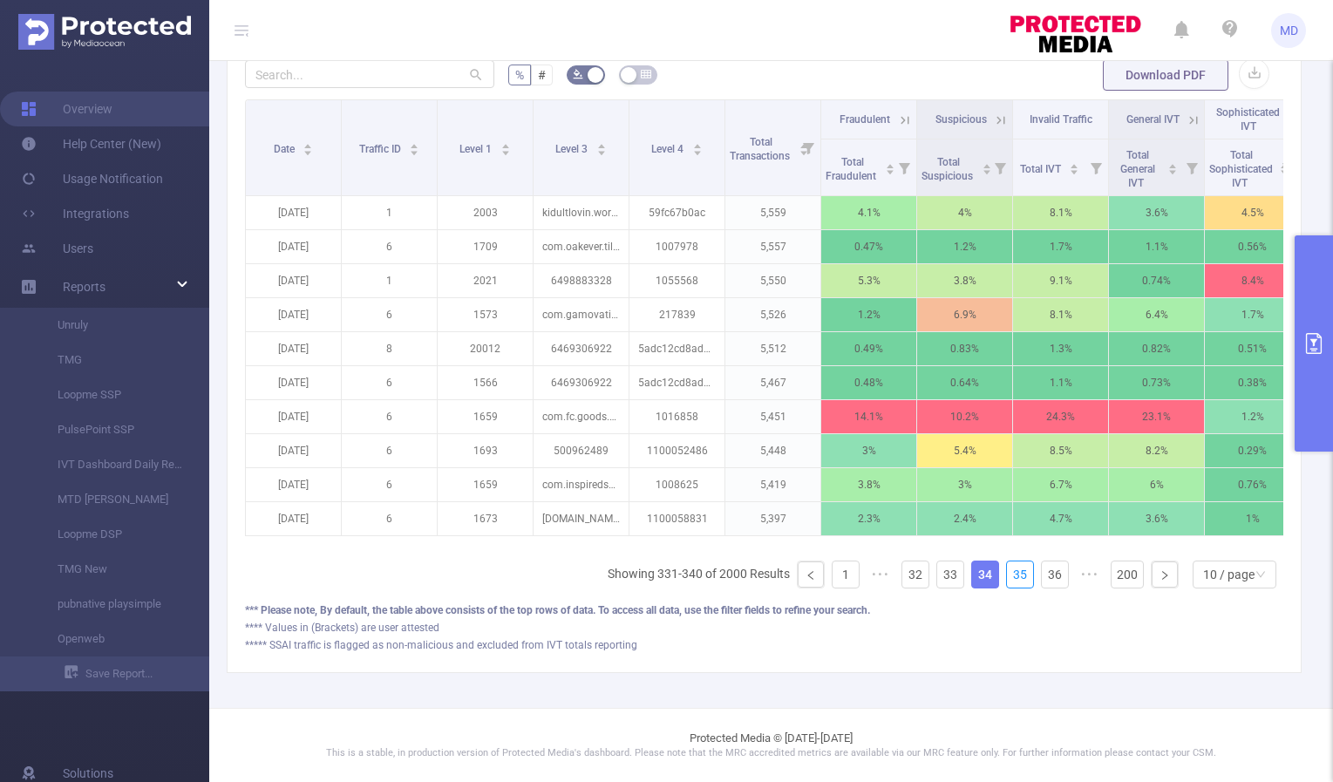
click at [1011, 576] on link "35" at bounding box center [1020, 574] width 26 height 26
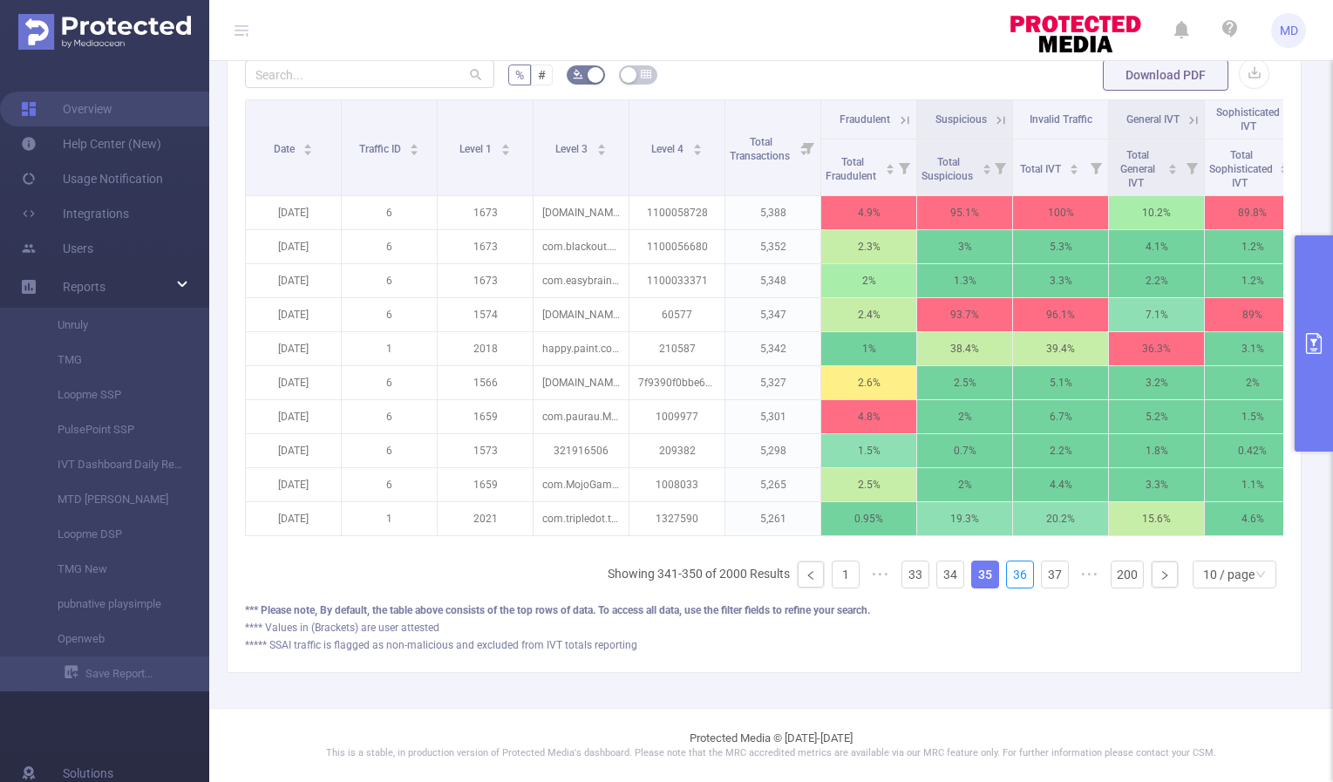
click at [1011, 576] on link "36" at bounding box center [1020, 574] width 26 height 26
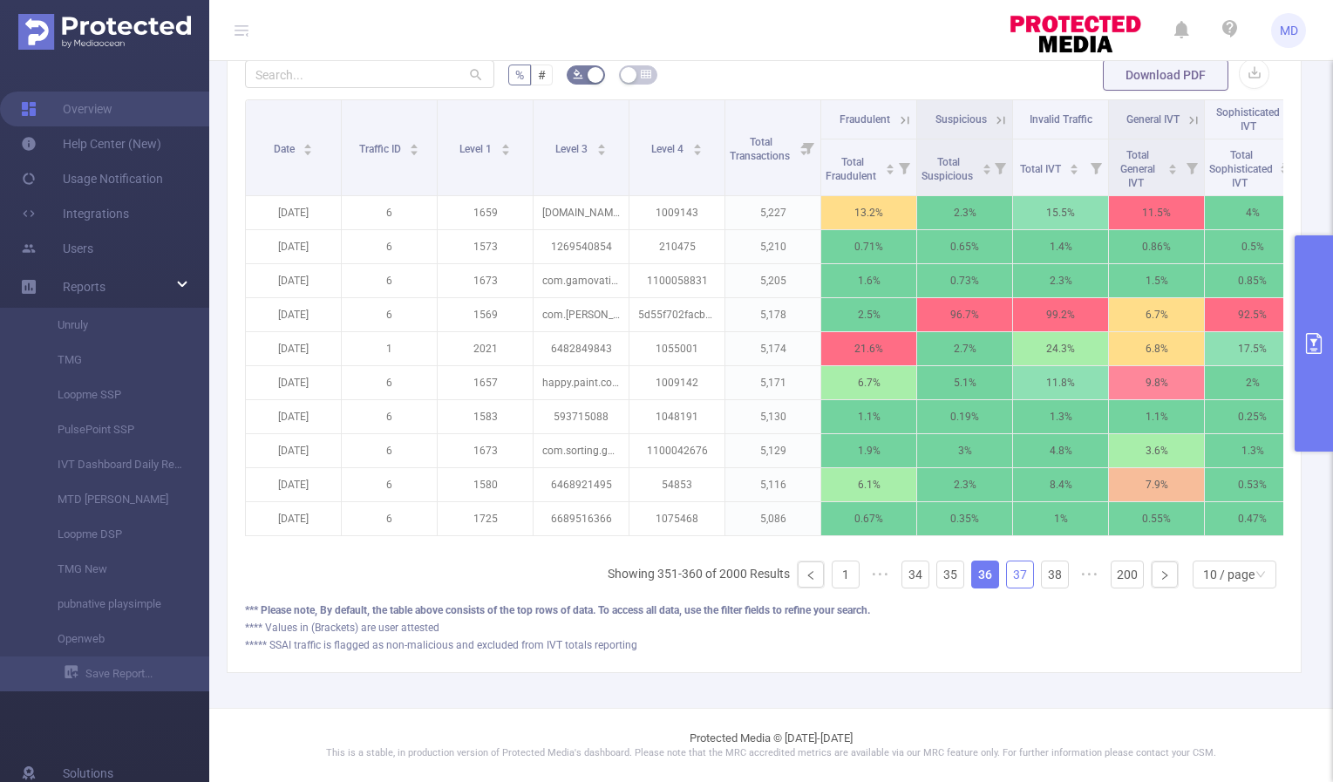
click at [1009, 575] on link "37" at bounding box center [1020, 574] width 26 height 26
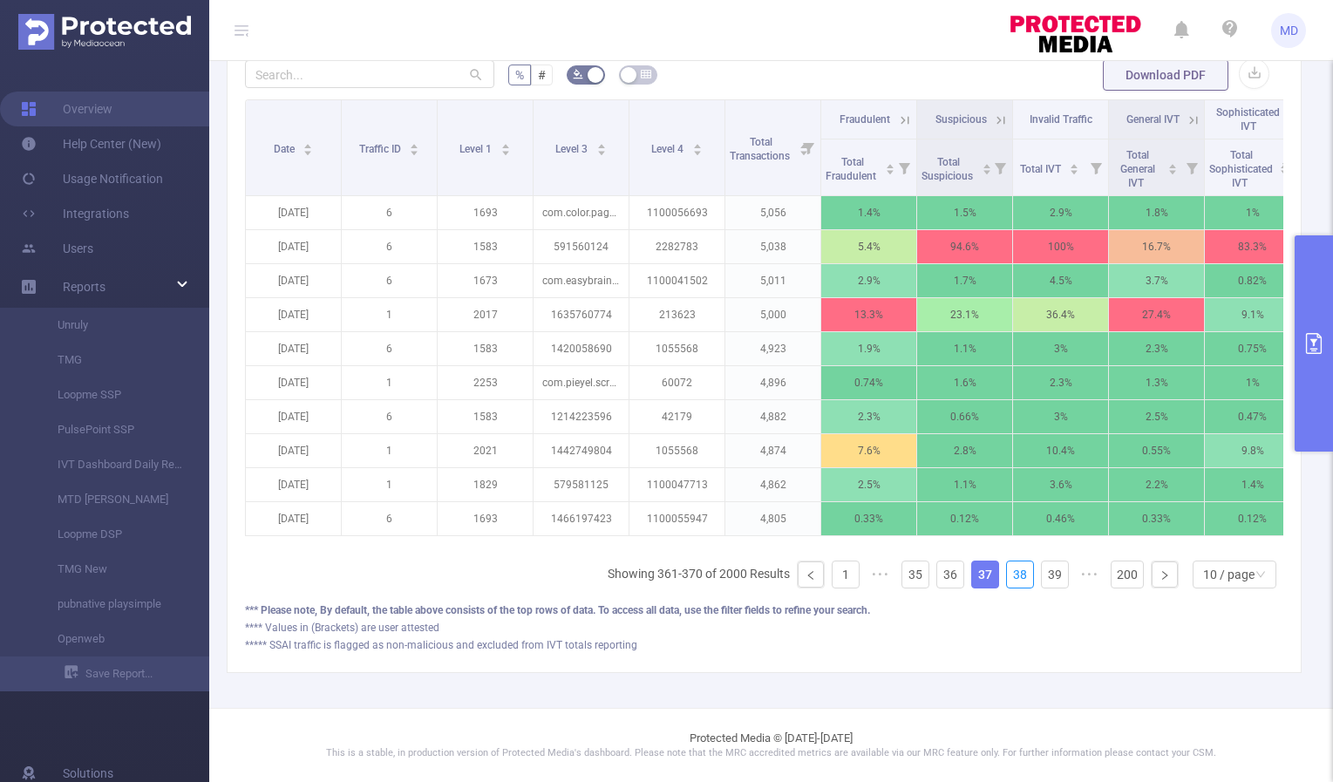
click at [1009, 575] on link "38" at bounding box center [1020, 574] width 26 height 26
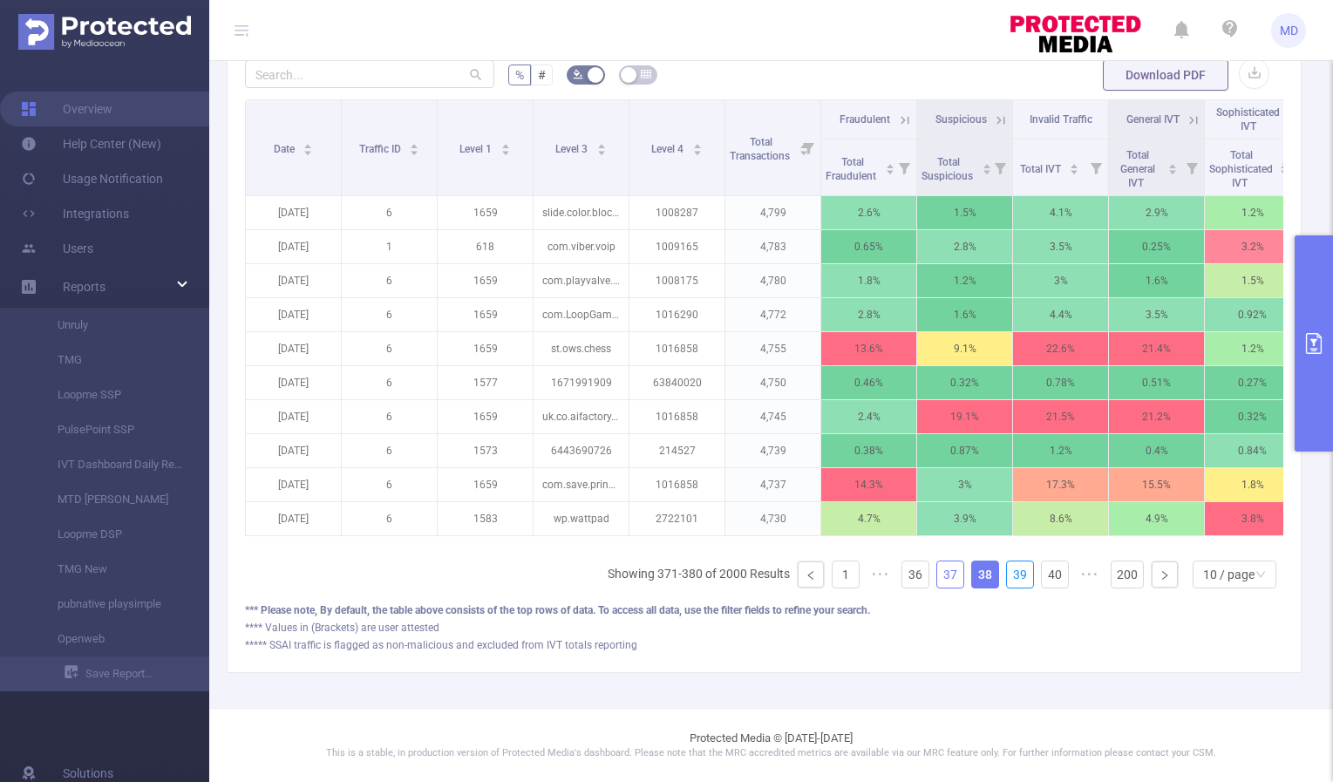
click at [1009, 575] on link "39" at bounding box center [1020, 574] width 26 height 26
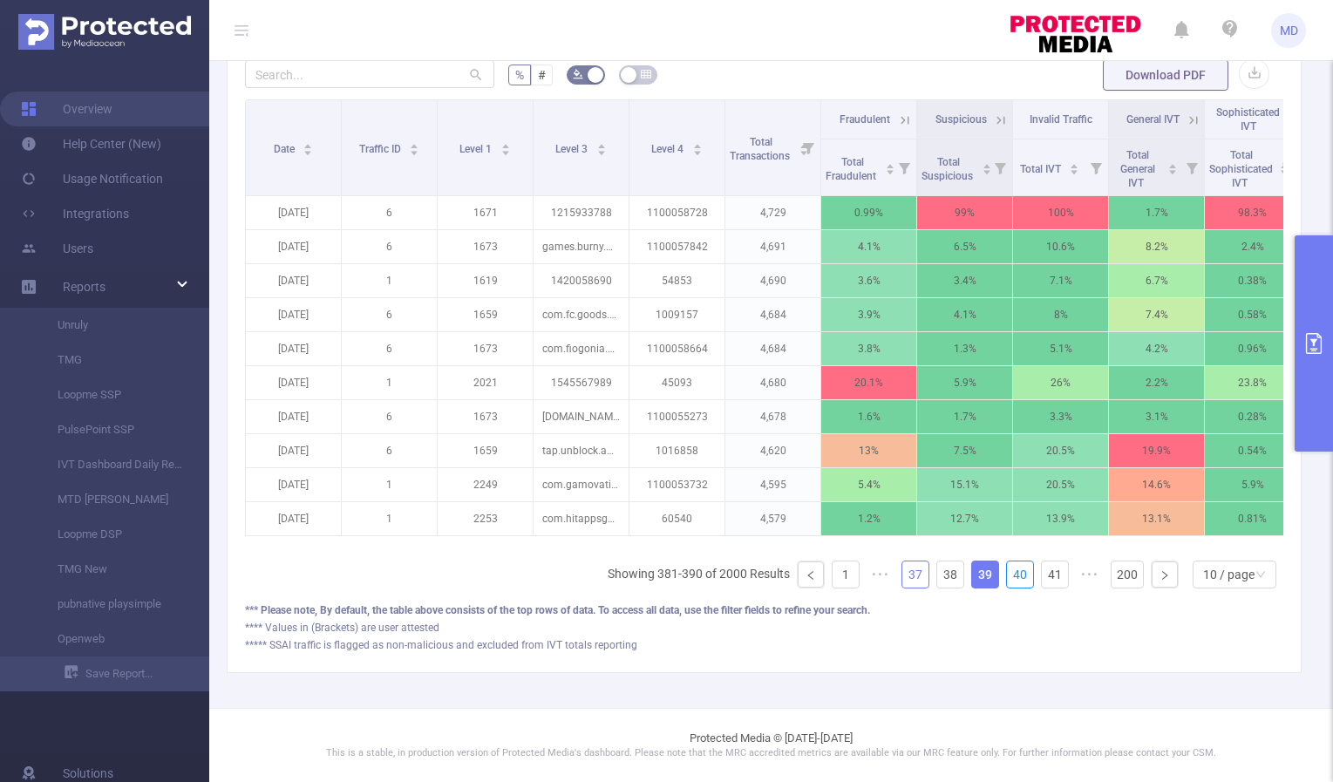
click at [1009, 575] on link "40" at bounding box center [1020, 574] width 26 height 26
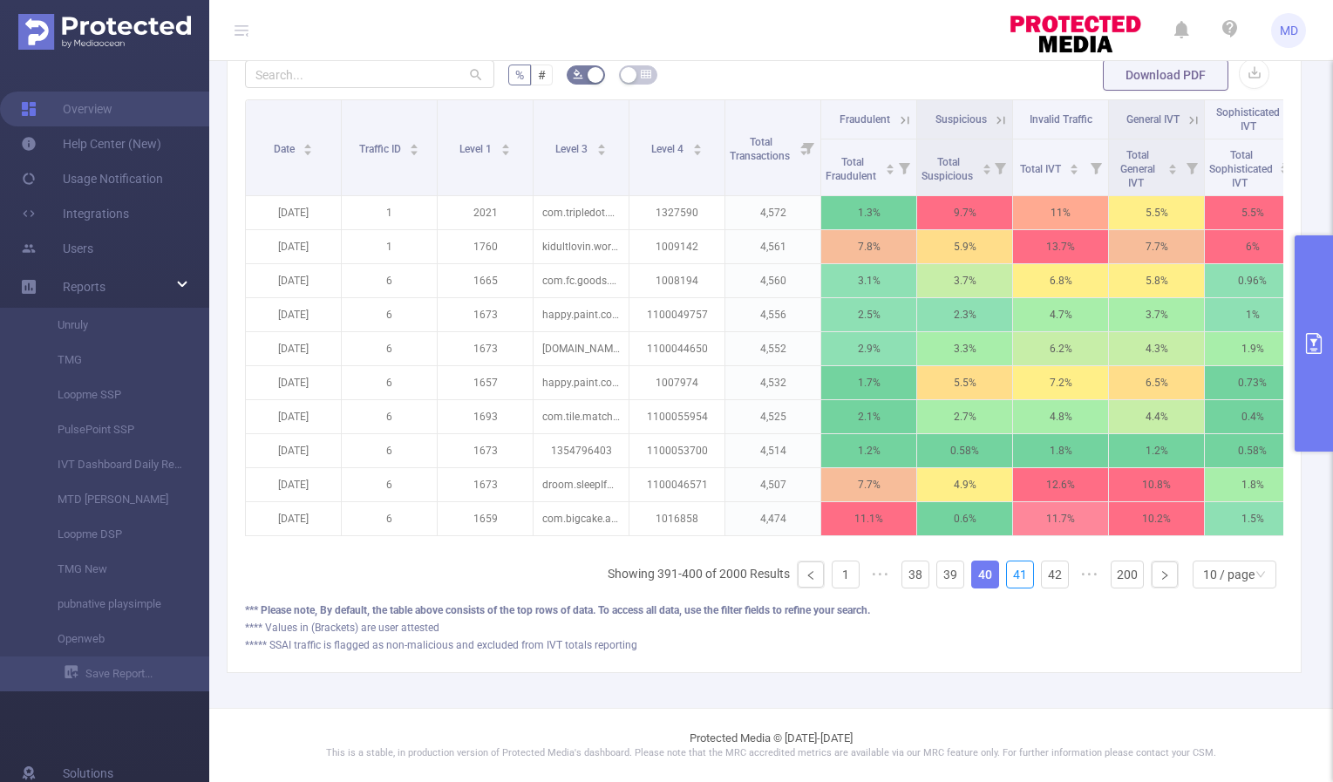
click at [1009, 575] on link "41" at bounding box center [1020, 574] width 26 height 26
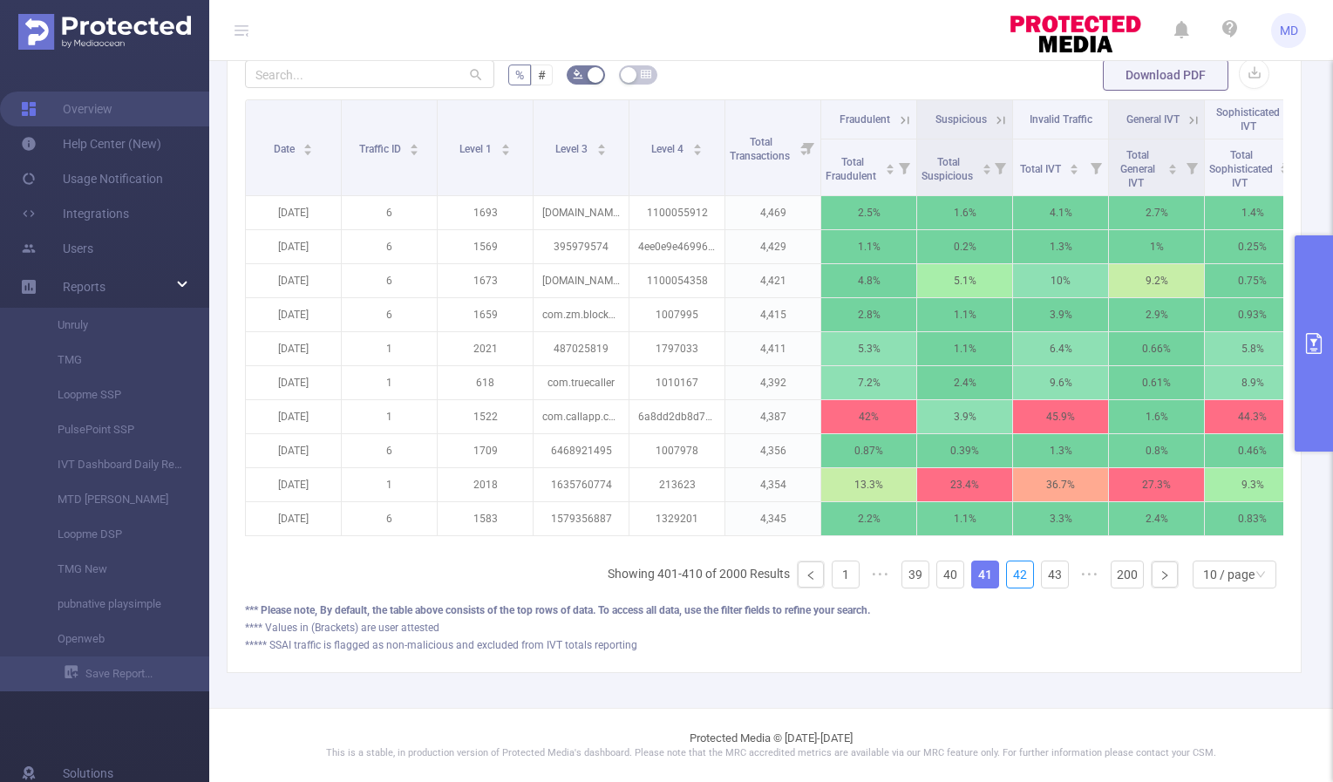
click at [1009, 575] on link "42" at bounding box center [1020, 574] width 26 height 26
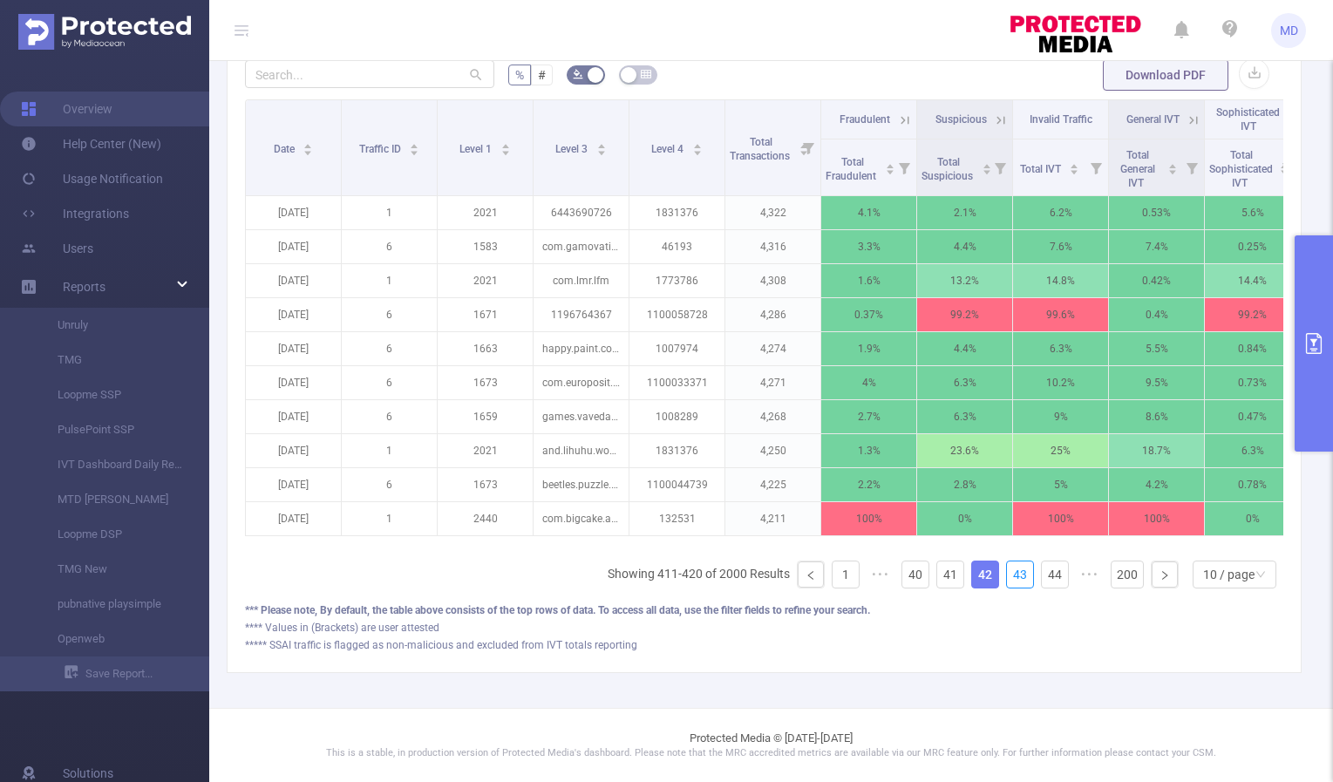
click at [1009, 575] on link "43" at bounding box center [1020, 574] width 26 height 26
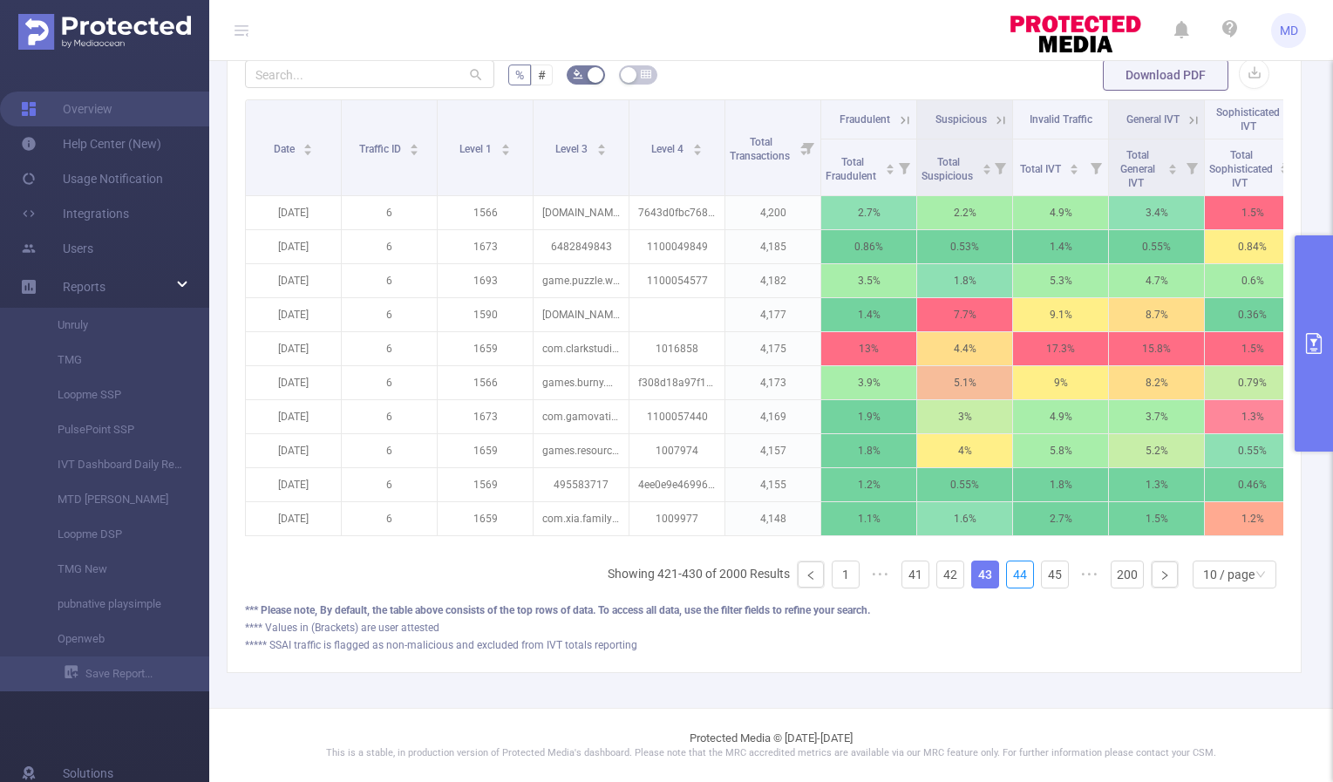
click at [1009, 575] on link "44" at bounding box center [1020, 574] width 26 height 26
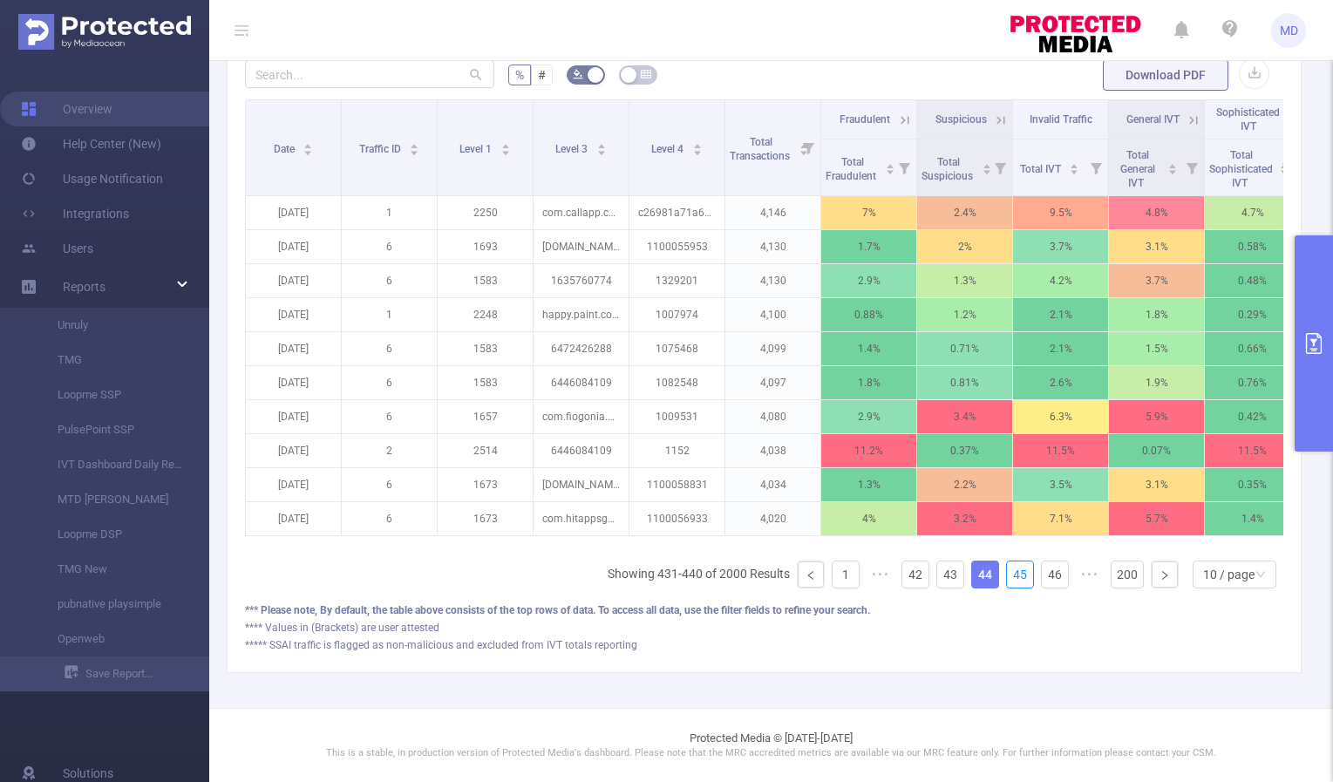
click at [1009, 575] on link "45" at bounding box center [1020, 574] width 26 height 26
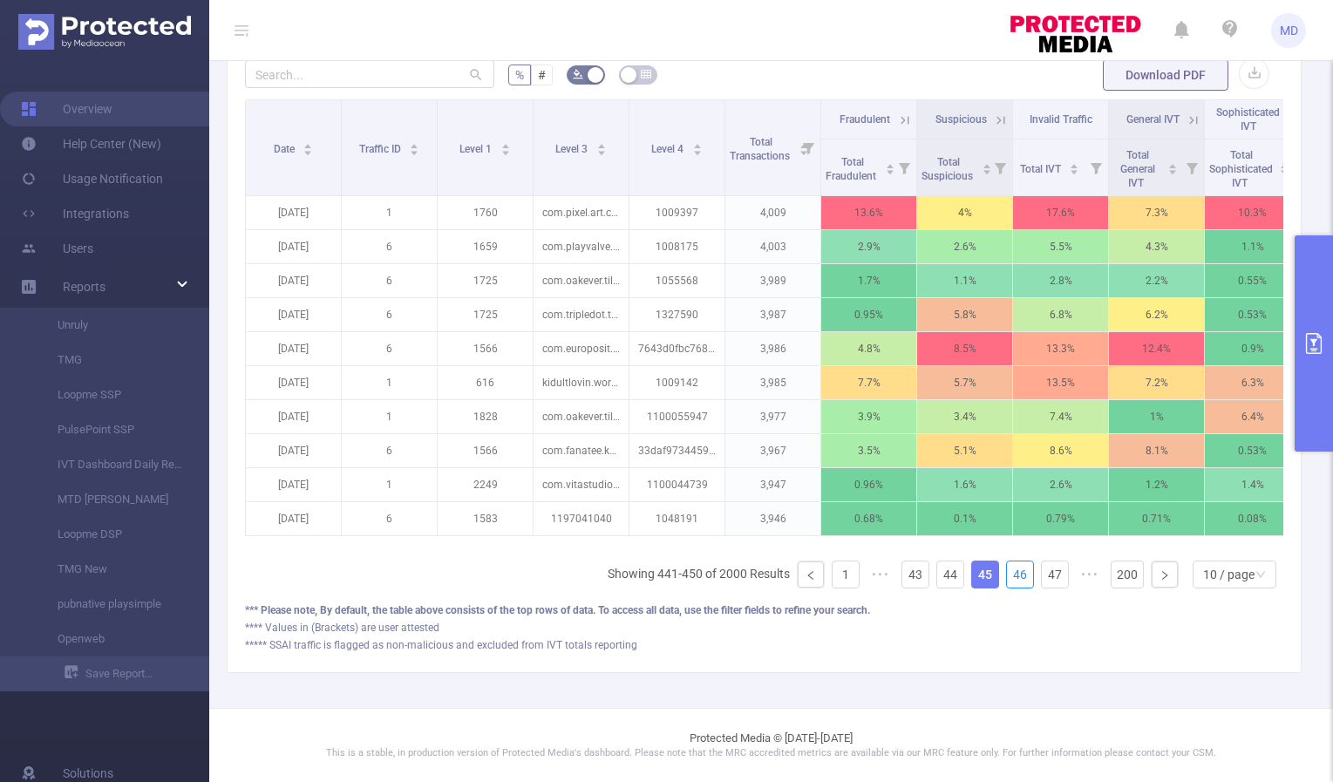
click at [1009, 575] on link "46" at bounding box center [1020, 574] width 26 height 26
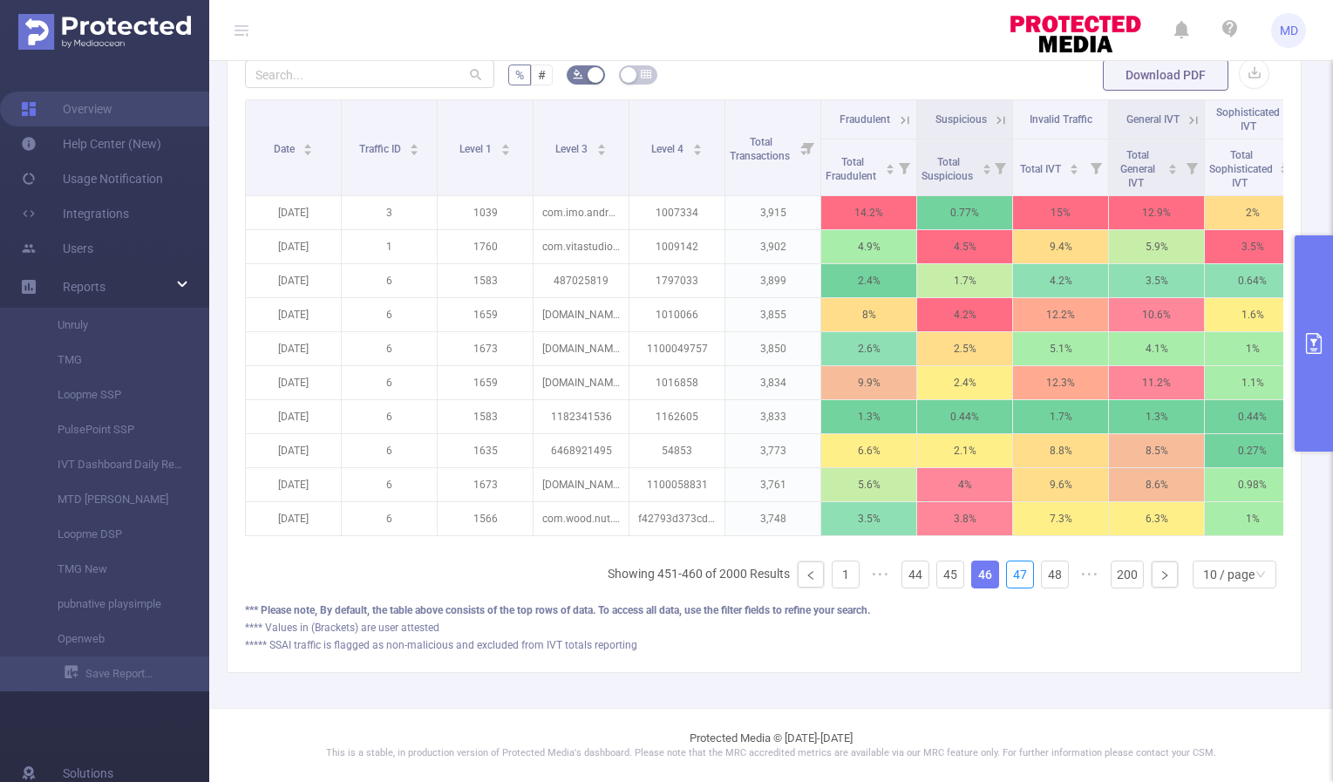
click at [1009, 575] on link "47" at bounding box center [1020, 574] width 26 height 26
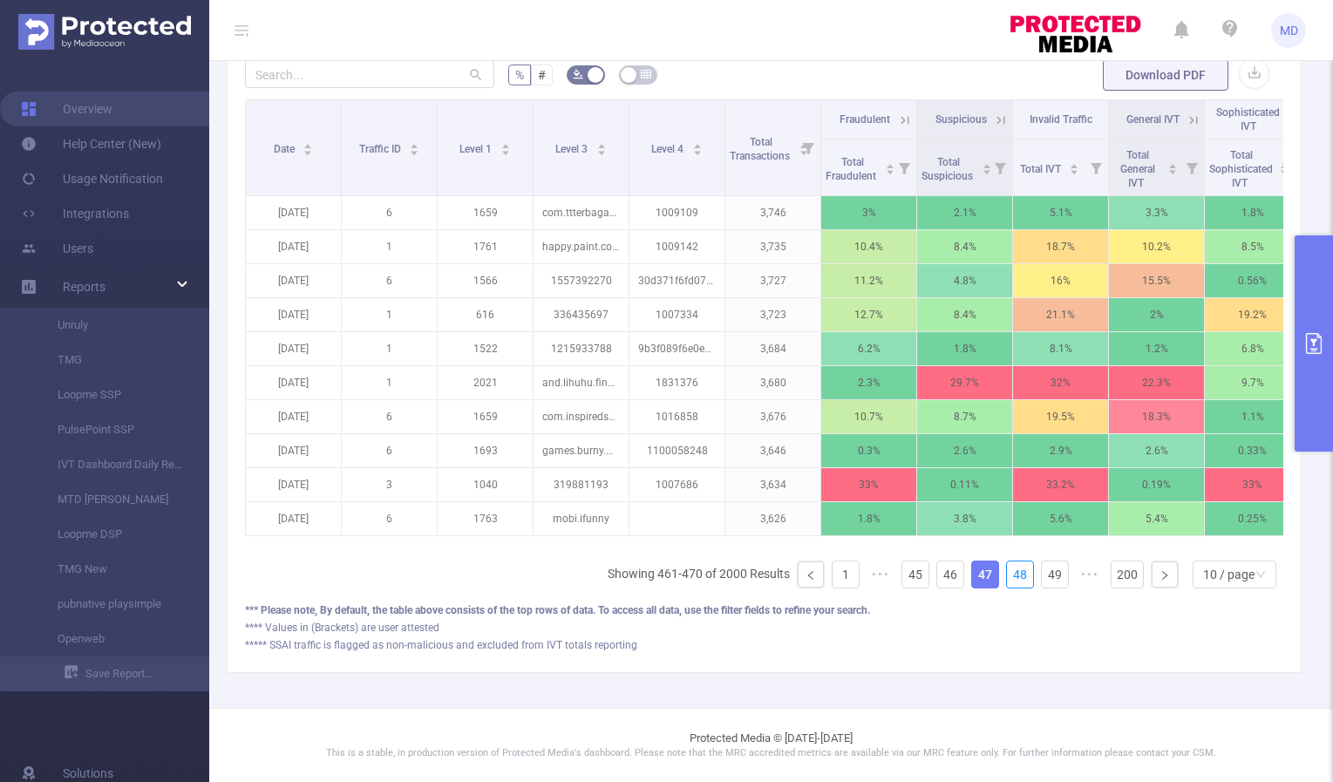
click at [1009, 575] on link "48" at bounding box center [1020, 574] width 26 height 26
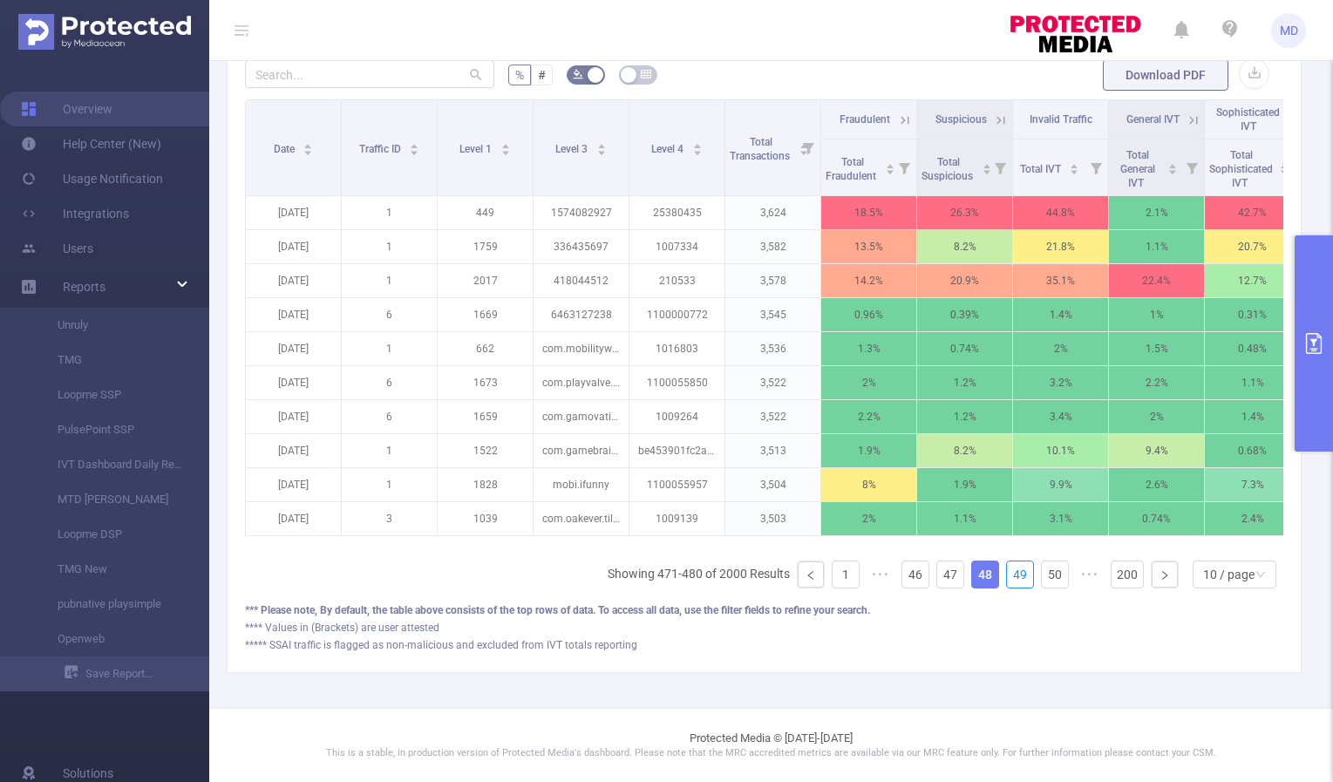
click at [1009, 575] on link "49" at bounding box center [1020, 574] width 26 height 26
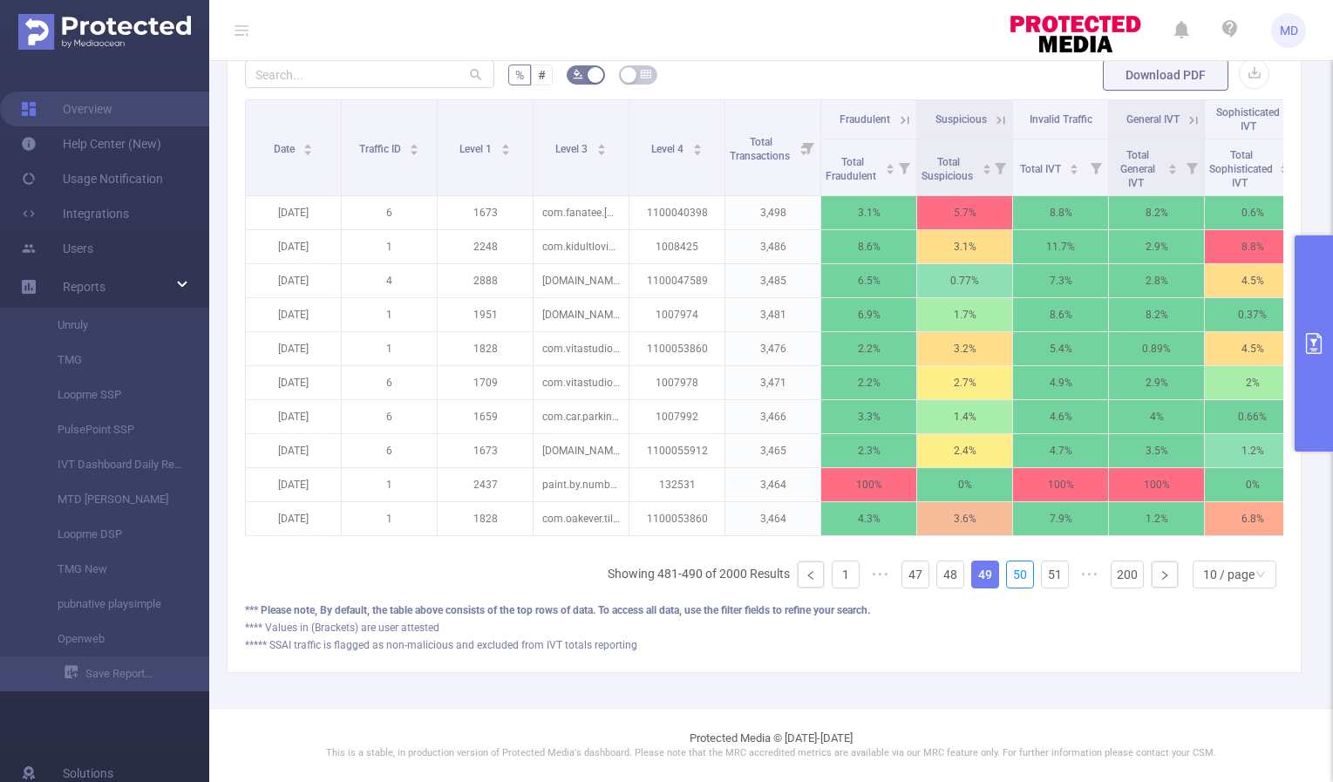
click at [1009, 575] on link "50" at bounding box center [1020, 574] width 26 height 26
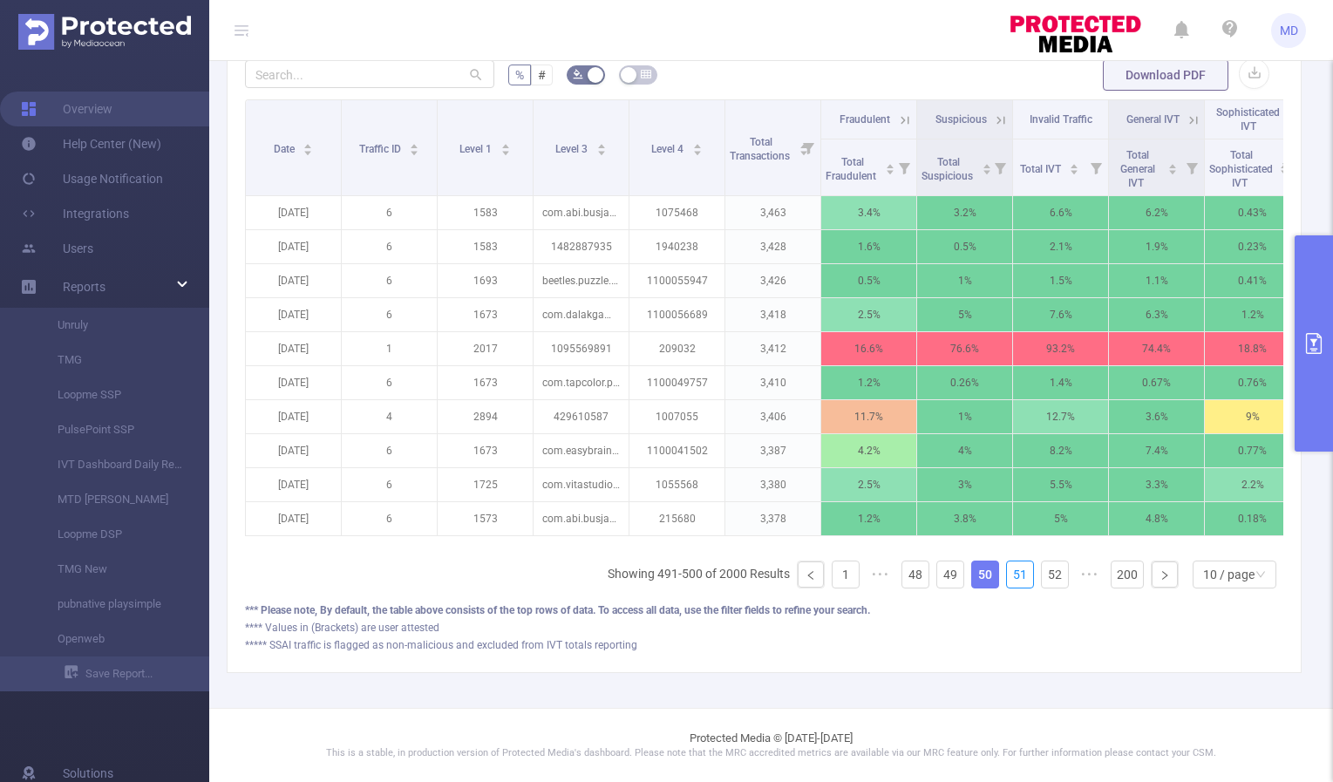
click at [1009, 575] on link "51" at bounding box center [1020, 574] width 26 height 26
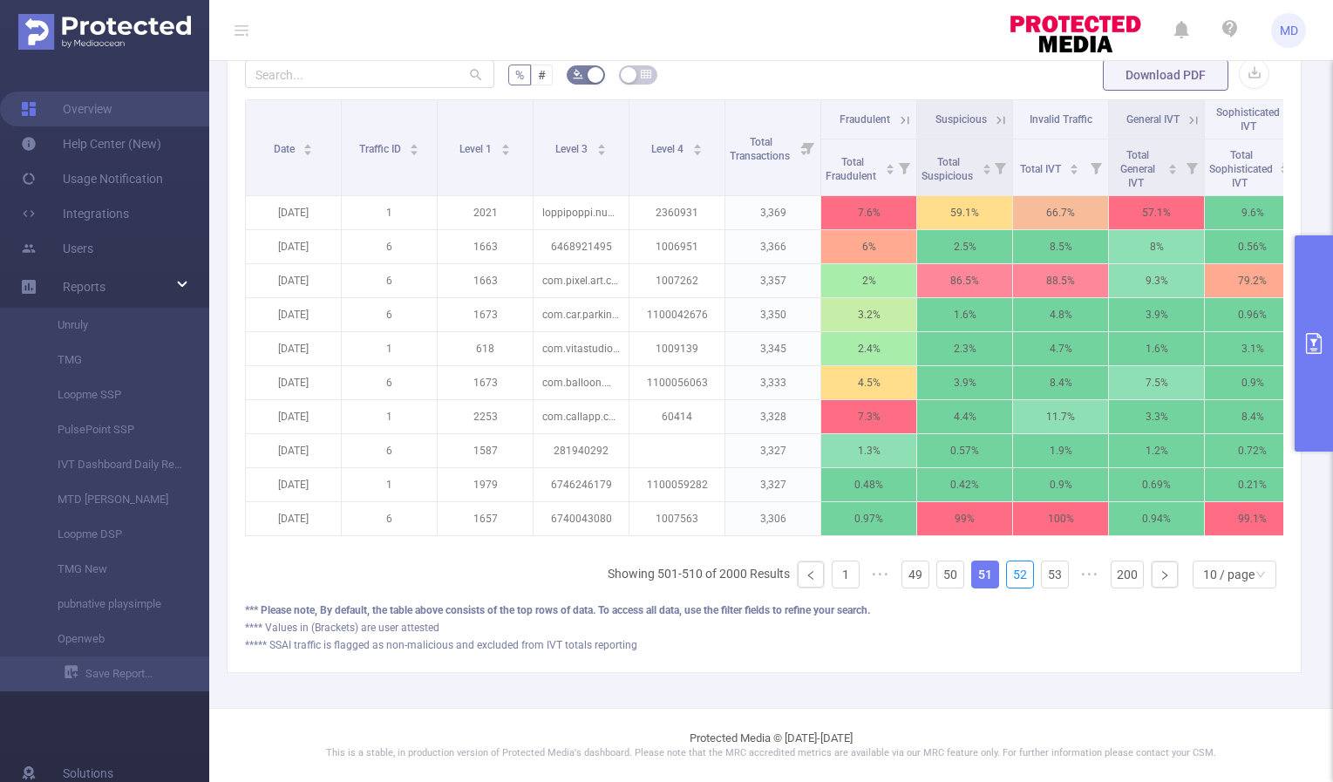
click at [1009, 575] on link "52" at bounding box center [1020, 574] width 26 height 26
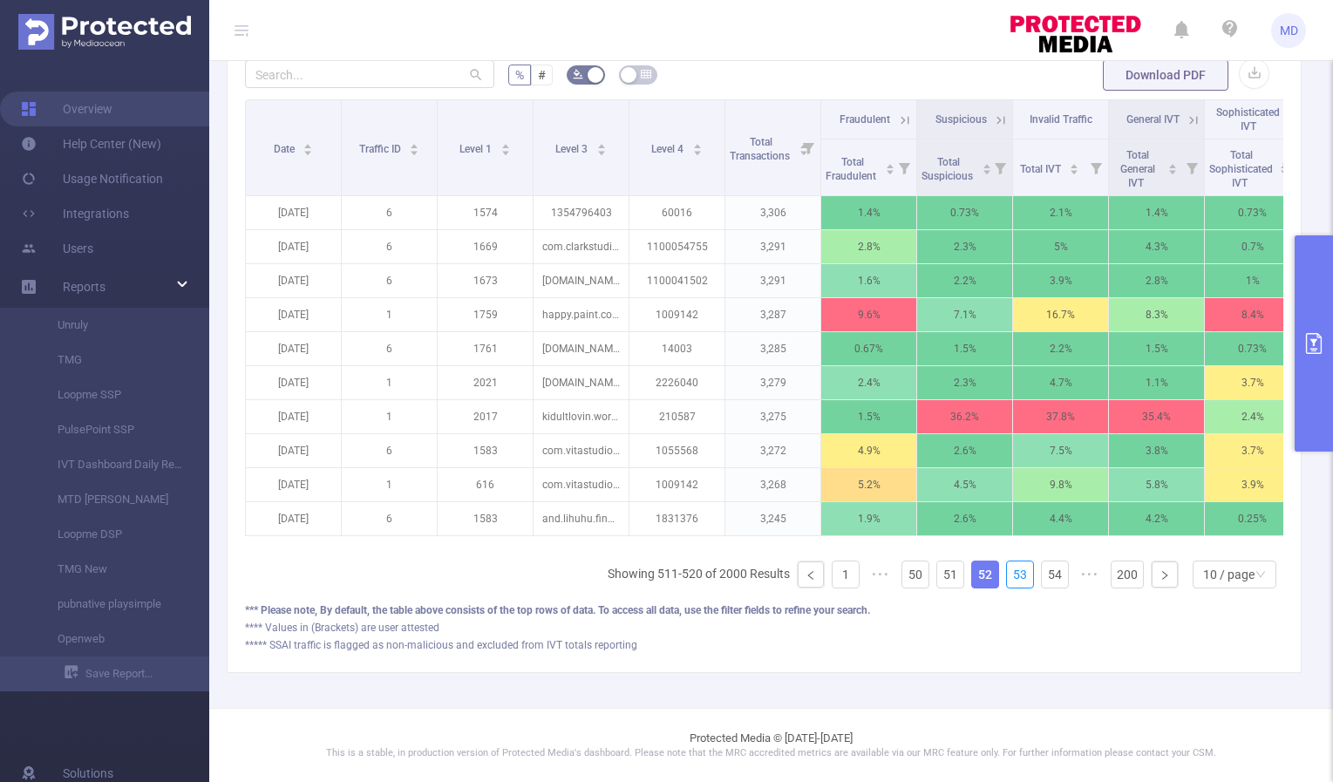
click at [1009, 575] on link "53" at bounding box center [1020, 574] width 26 height 26
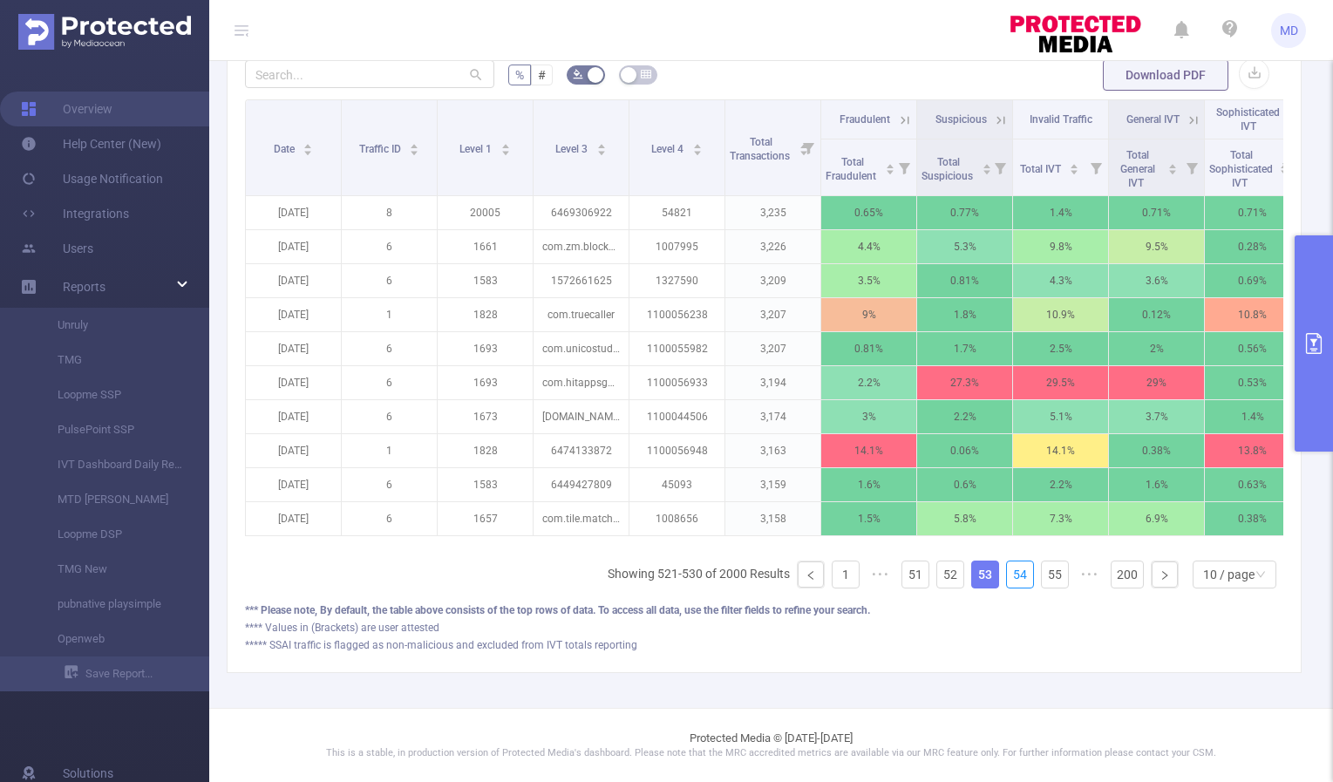
click at [1009, 575] on link "54" at bounding box center [1020, 574] width 26 height 26
